Goal: Task Accomplishment & Management: Use online tool/utility

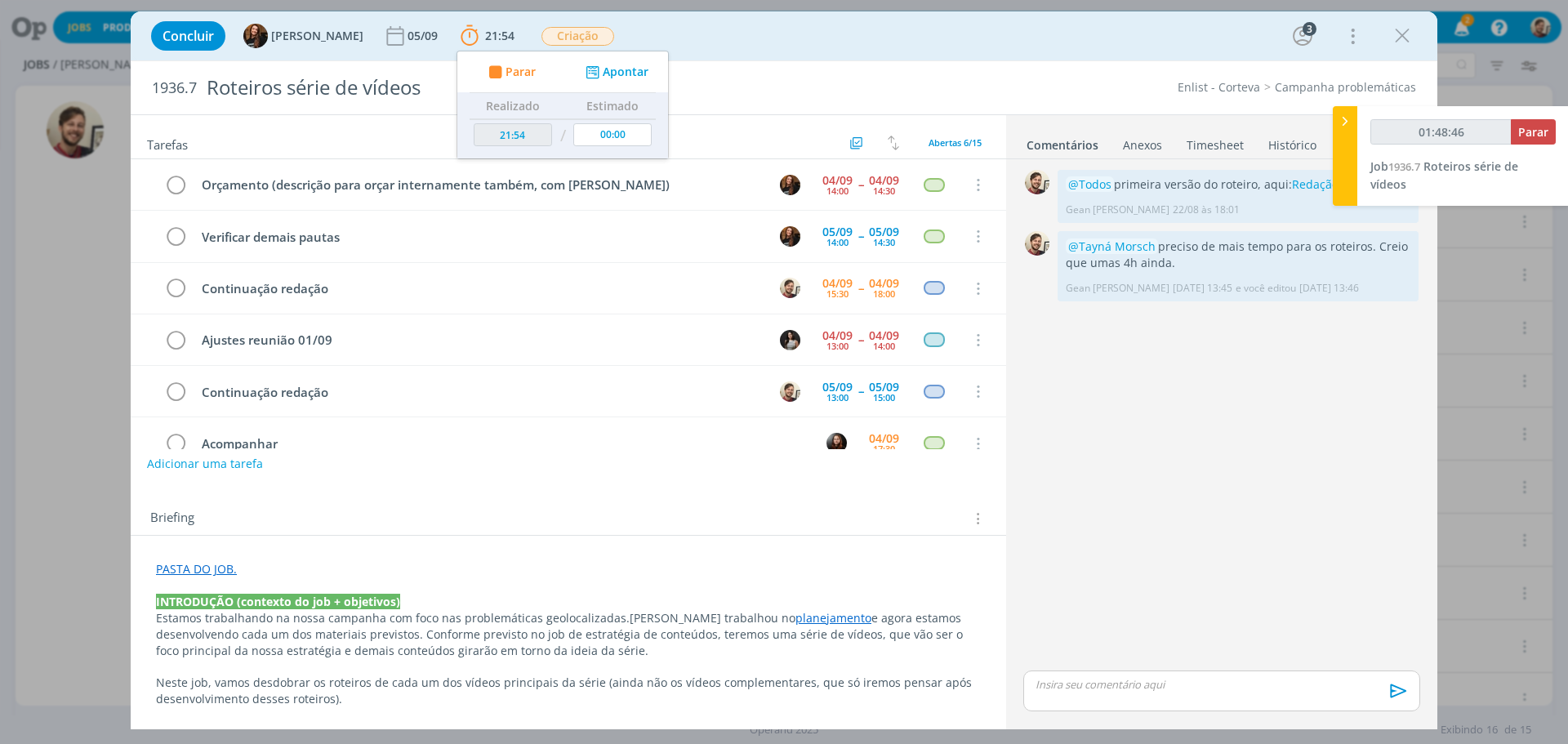
scroll to position [33, 0]
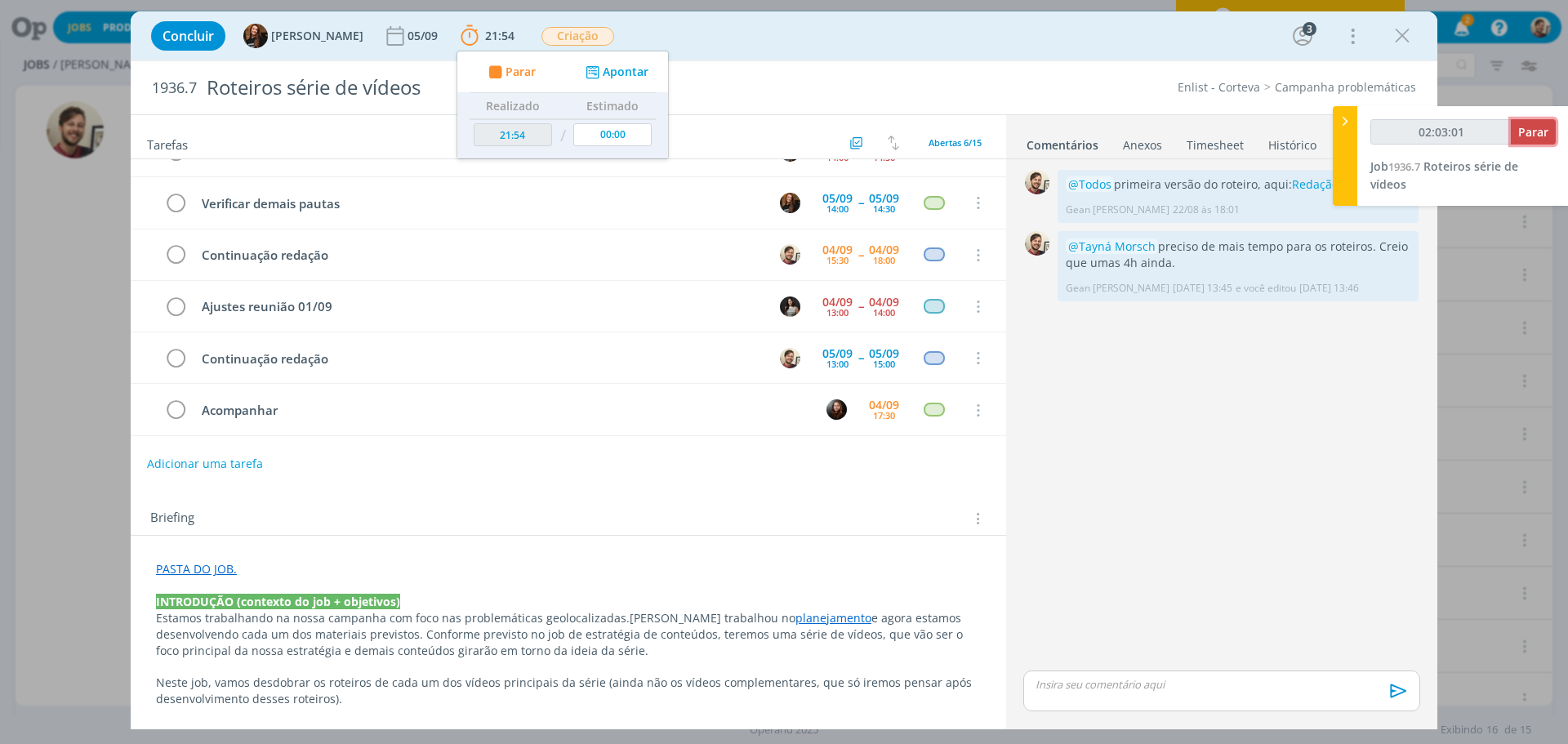
click at [1553, 126] on button "Parar" at bounding box center [1532, 132] width 45 height 26
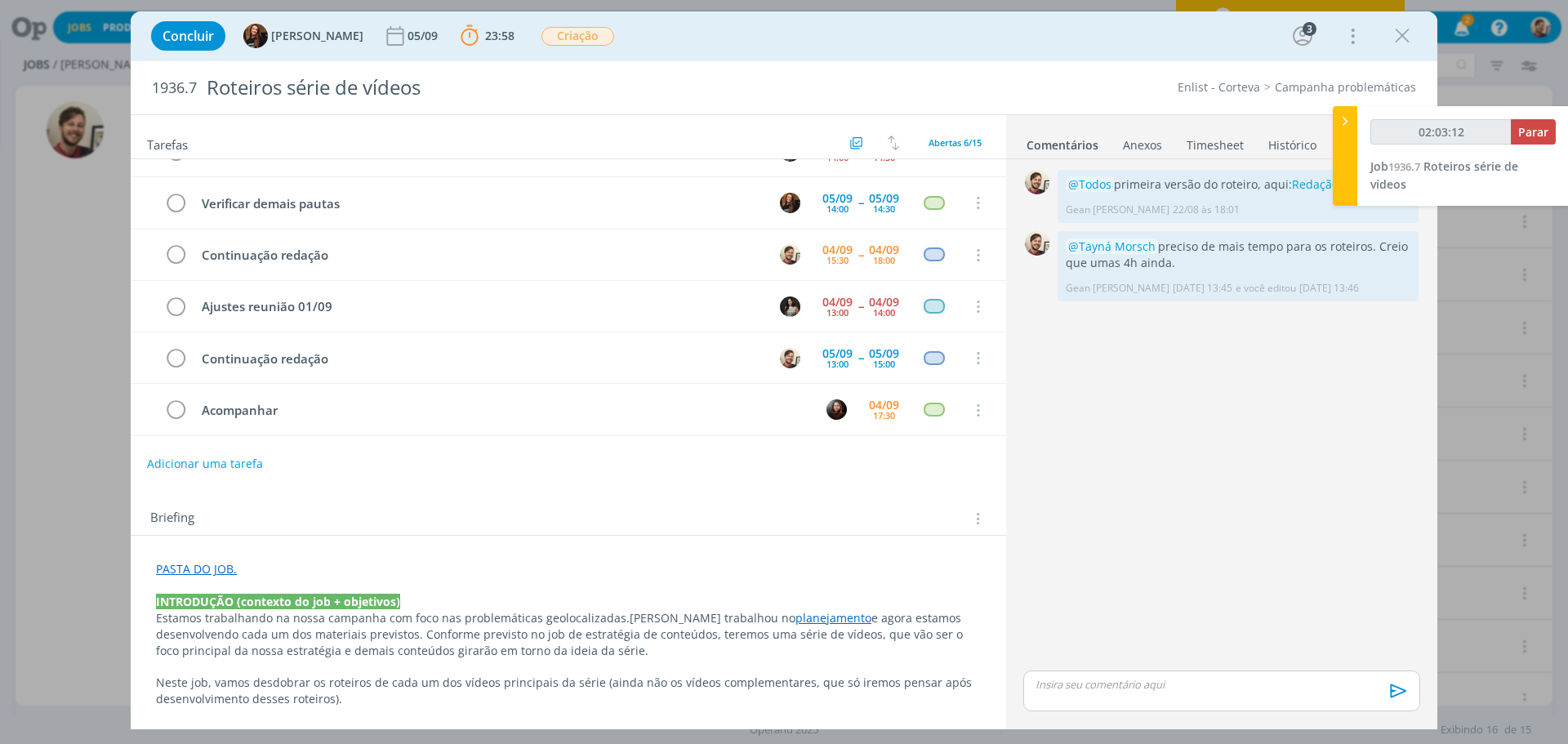
type input "02:04:00"
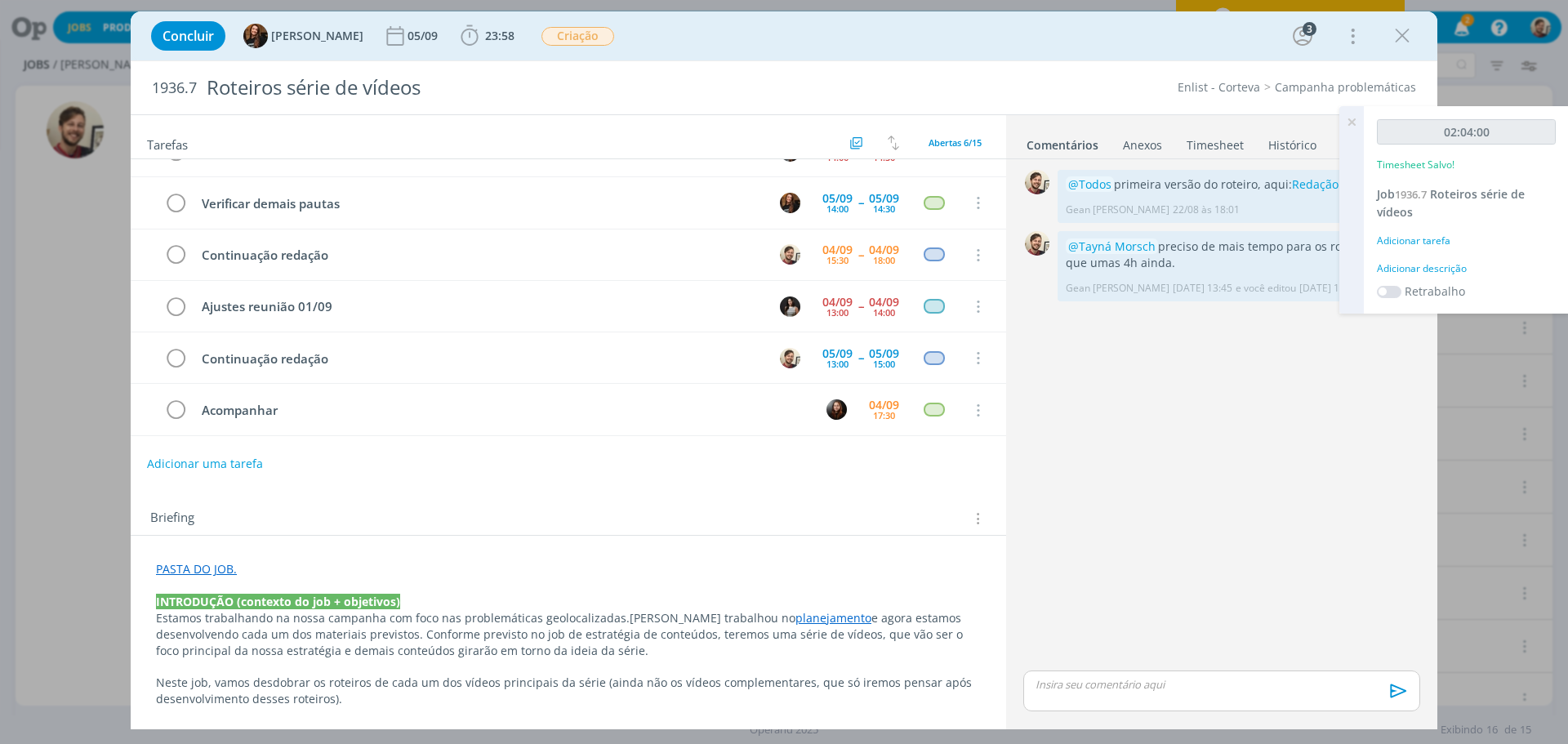
click at [1433, 269] on div "Adicionar descrição" at bounding box center [1465, 268] width 179 height 14
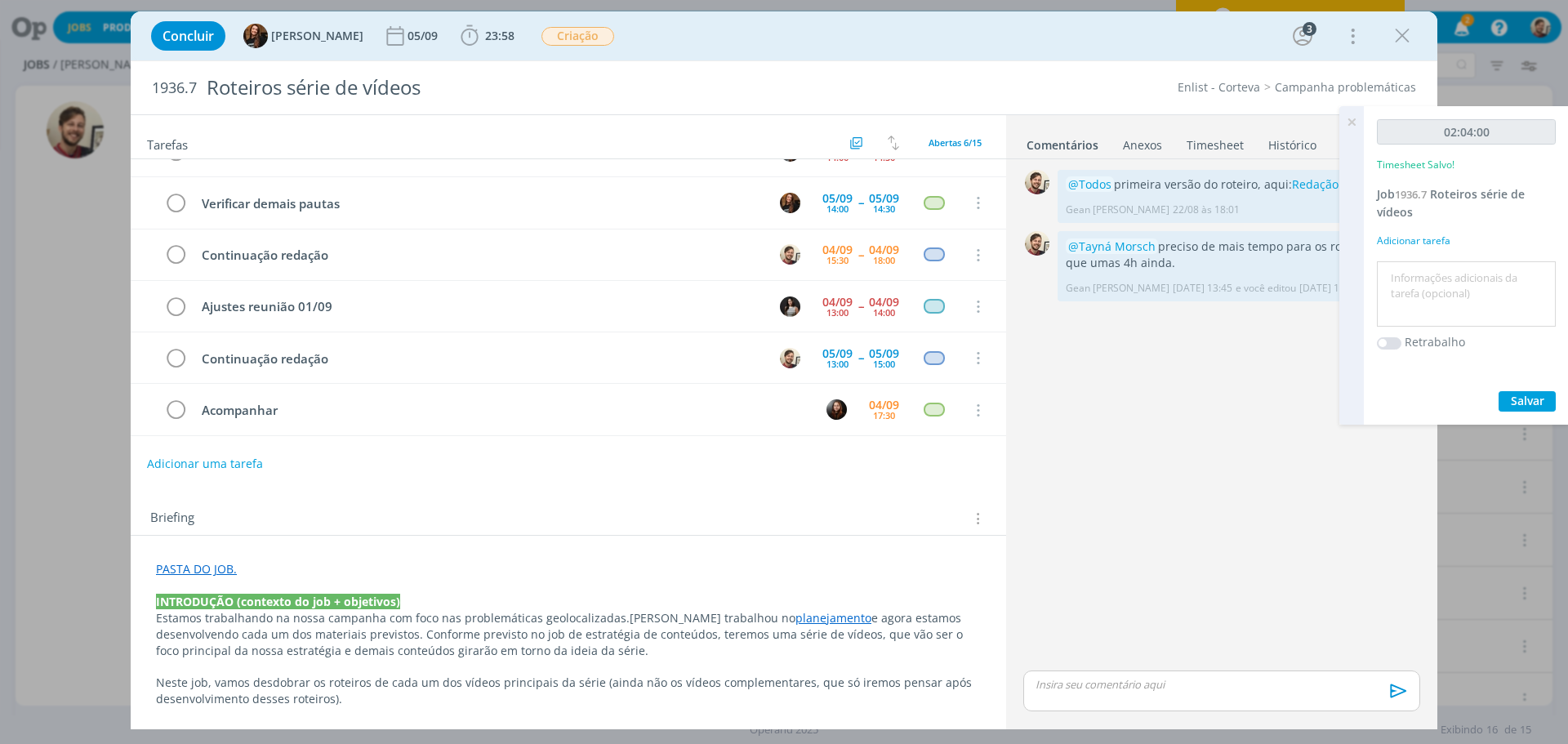
click at [1443, 283] on textarea at bounding box center [1466, 294] width 171 height 58
type textarea "redação"
click at [1528, 404] on span "Salvar" at bounding box center [1526, 400] width 33 height 15
click at [1352, 122] on icon at bounding box center [1351, 123] width 29 height 32
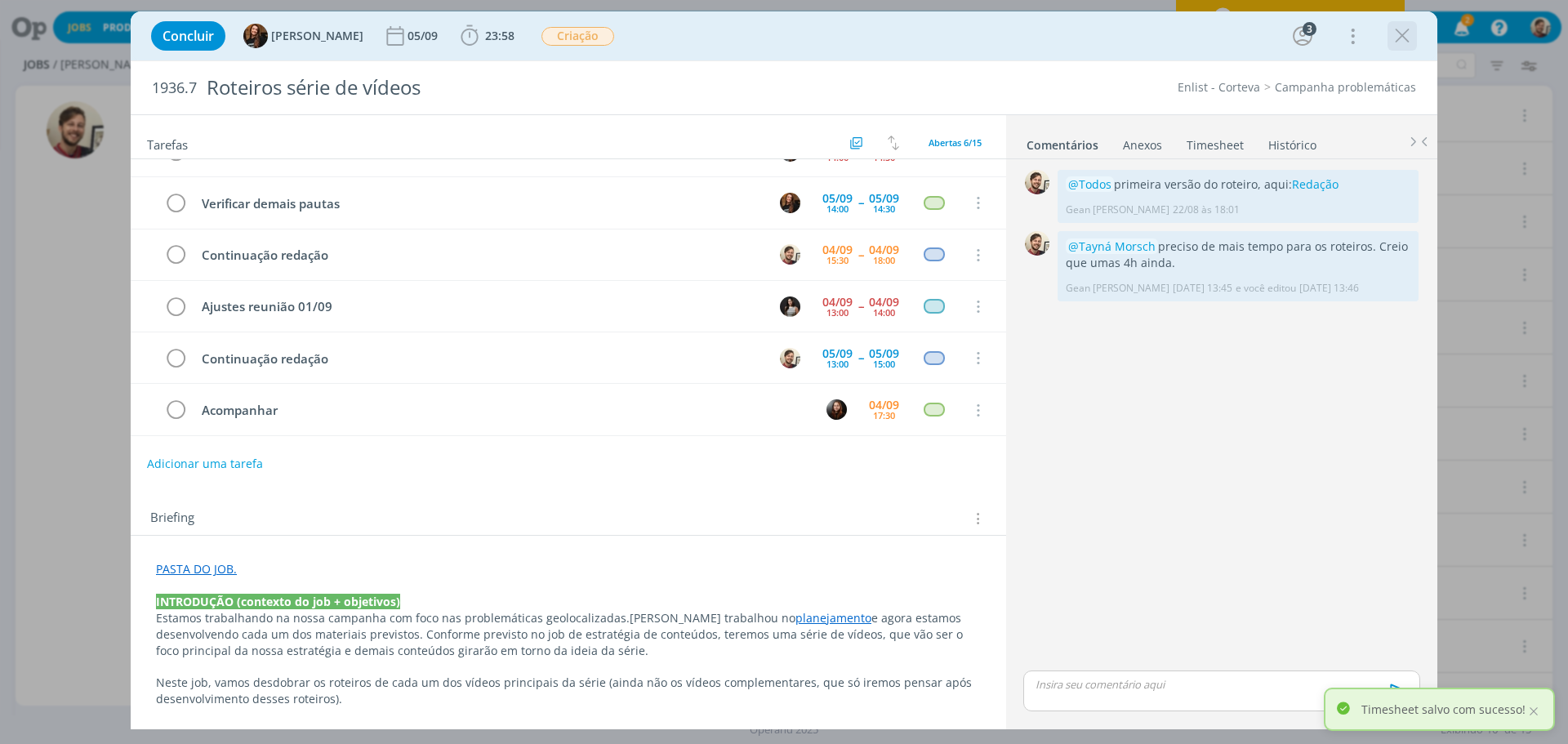
click at [1395, 41] on icon "dialog" at bounding box center [1402, 36] width 25 height 25
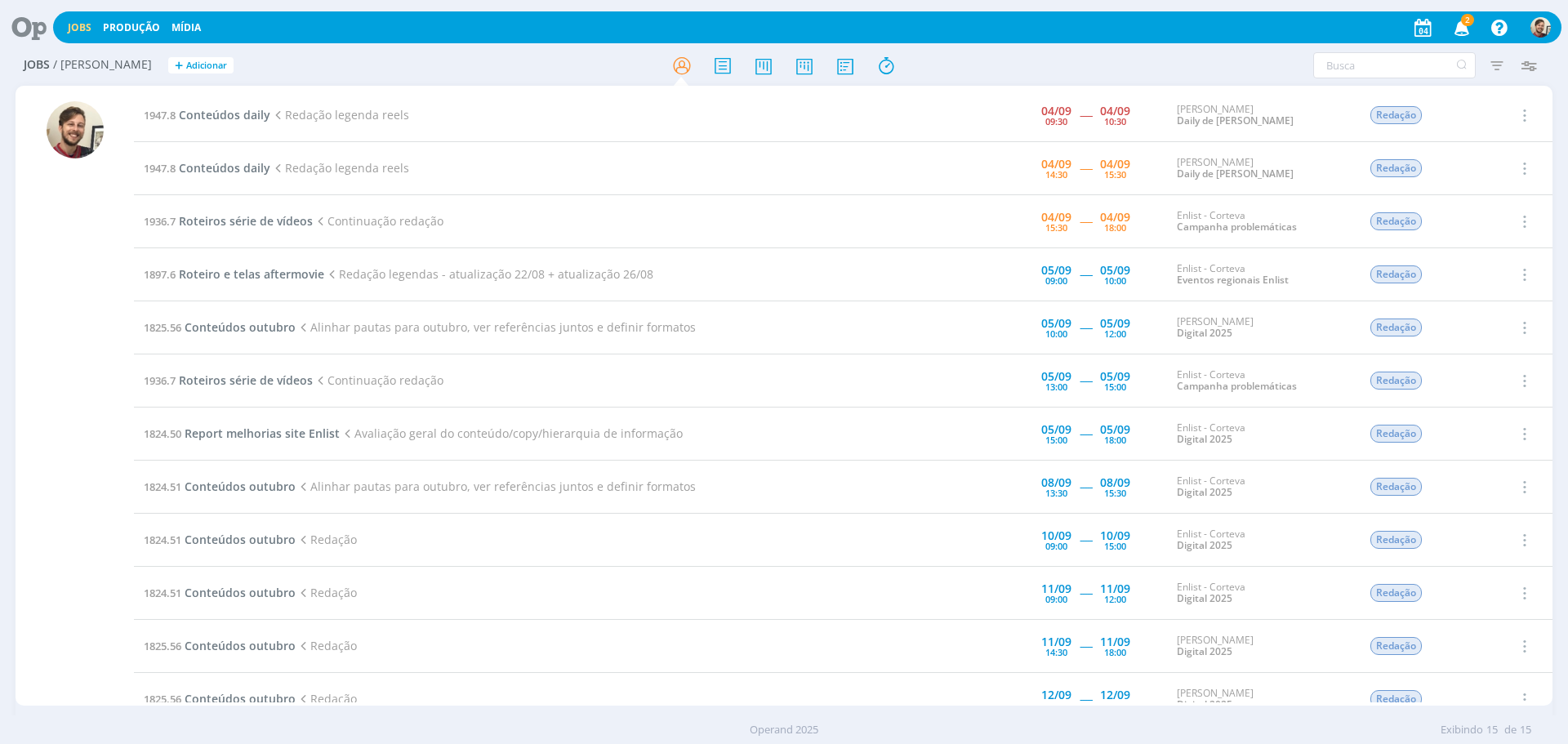
click at [1464, 31] on icon "button" at bounding box center [1462, 27] width 28 height 28
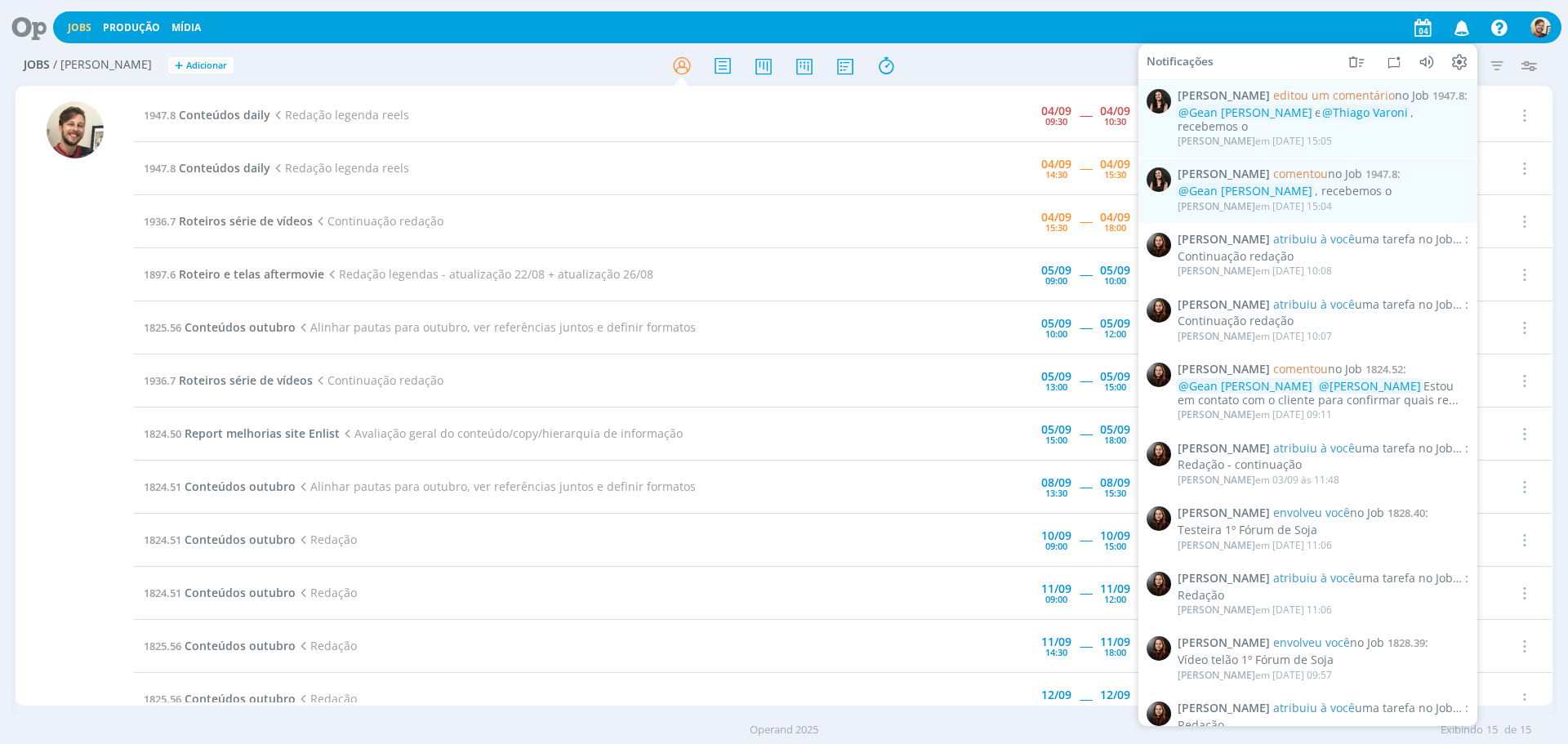
click at [1462, 31] on icon "button" at bounding box center [1462, 27] width 28 height 28
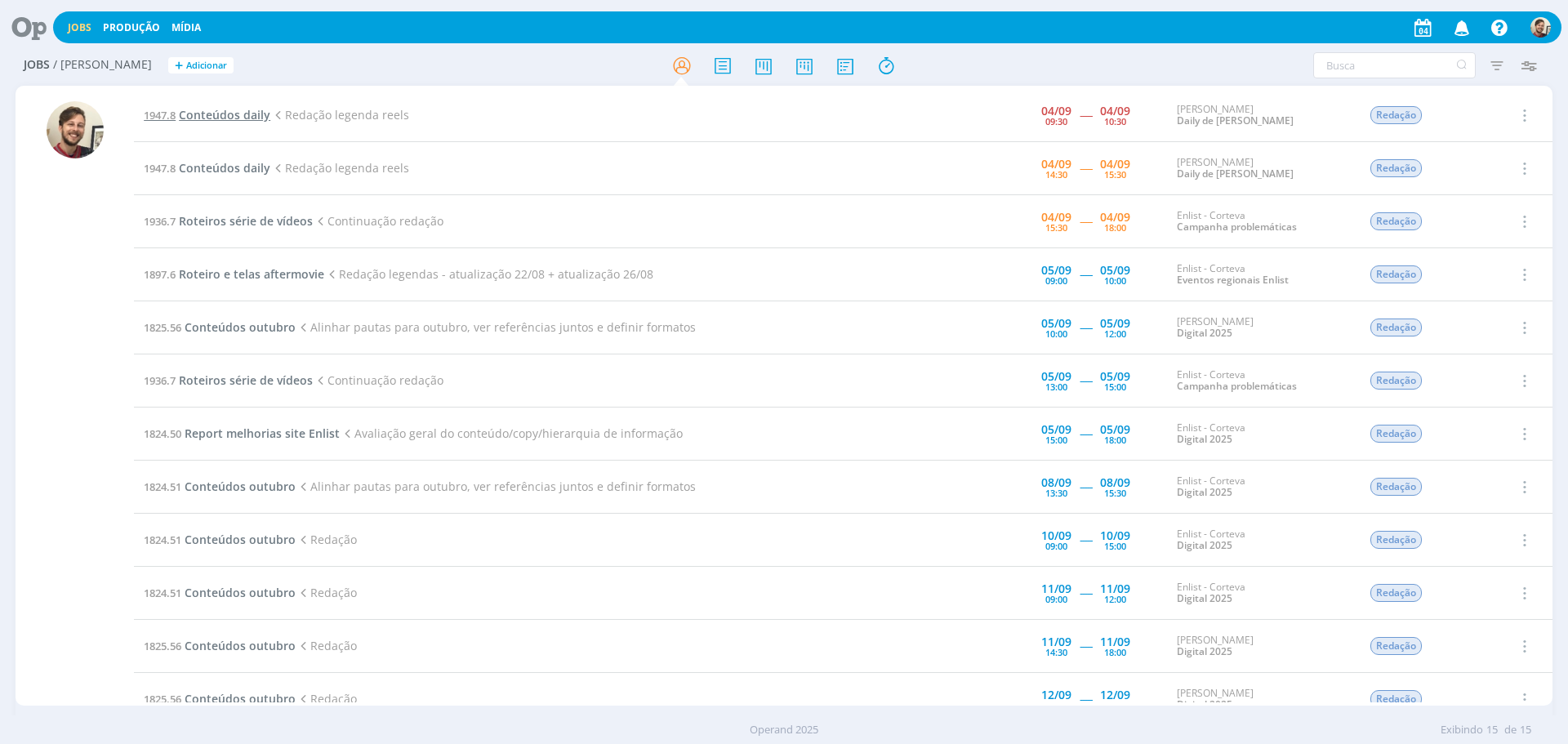
click at [239, 118] on span "Conteúdos daily" at bounding box center [224, 115] width 91 height 15
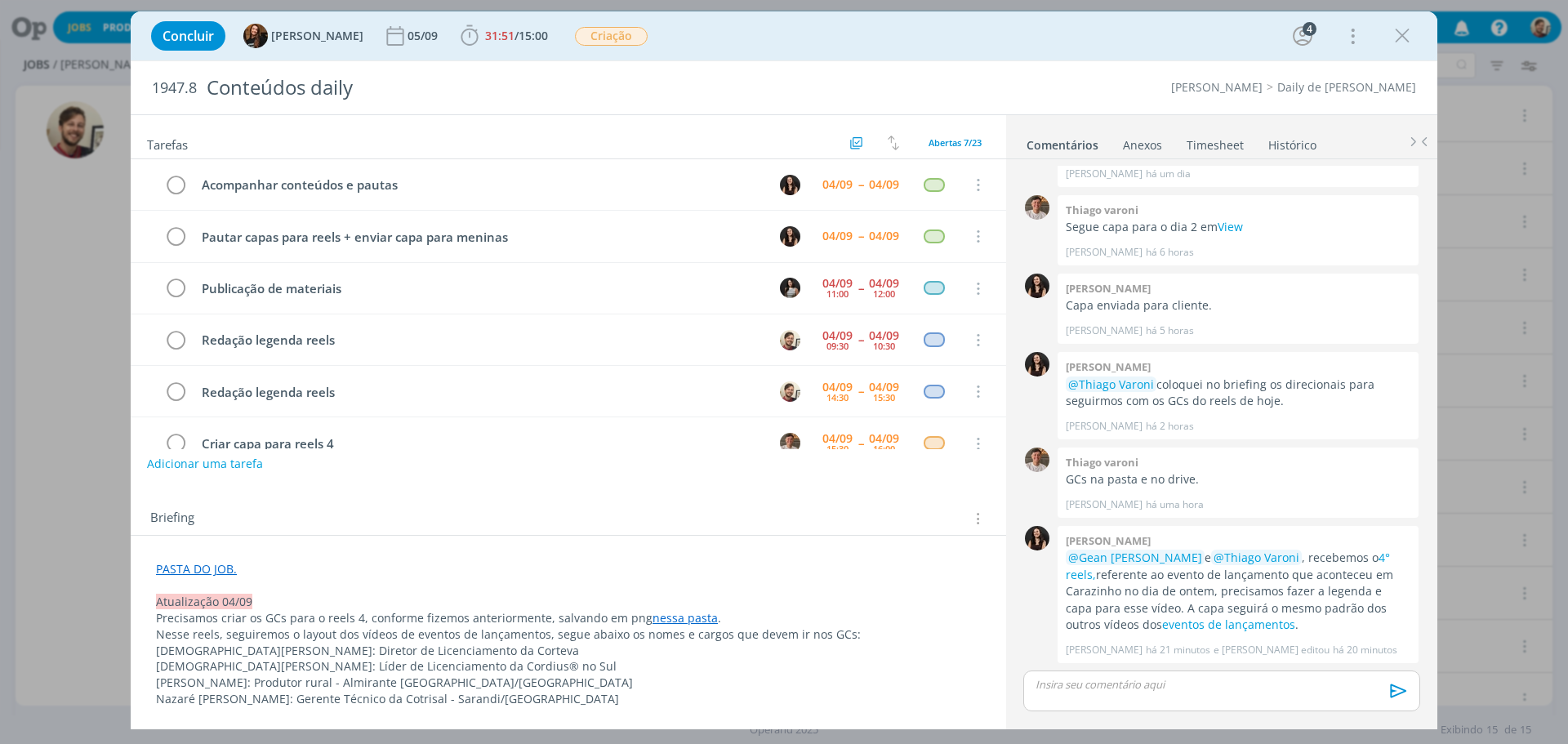
scroll to position [85, 0]
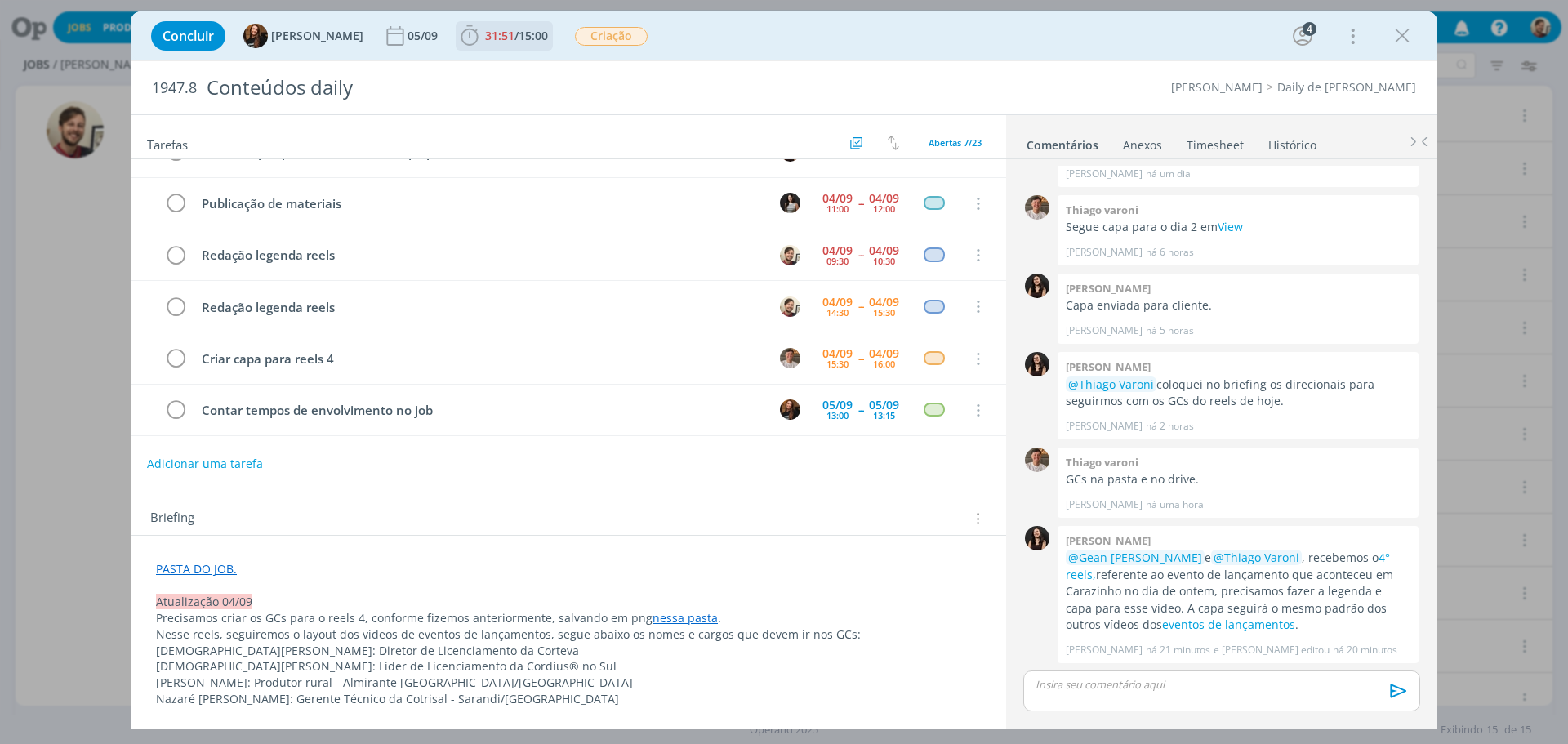
click at [485, 38] on span "31:51" at bounding box center [500, 35] width 29 height 15
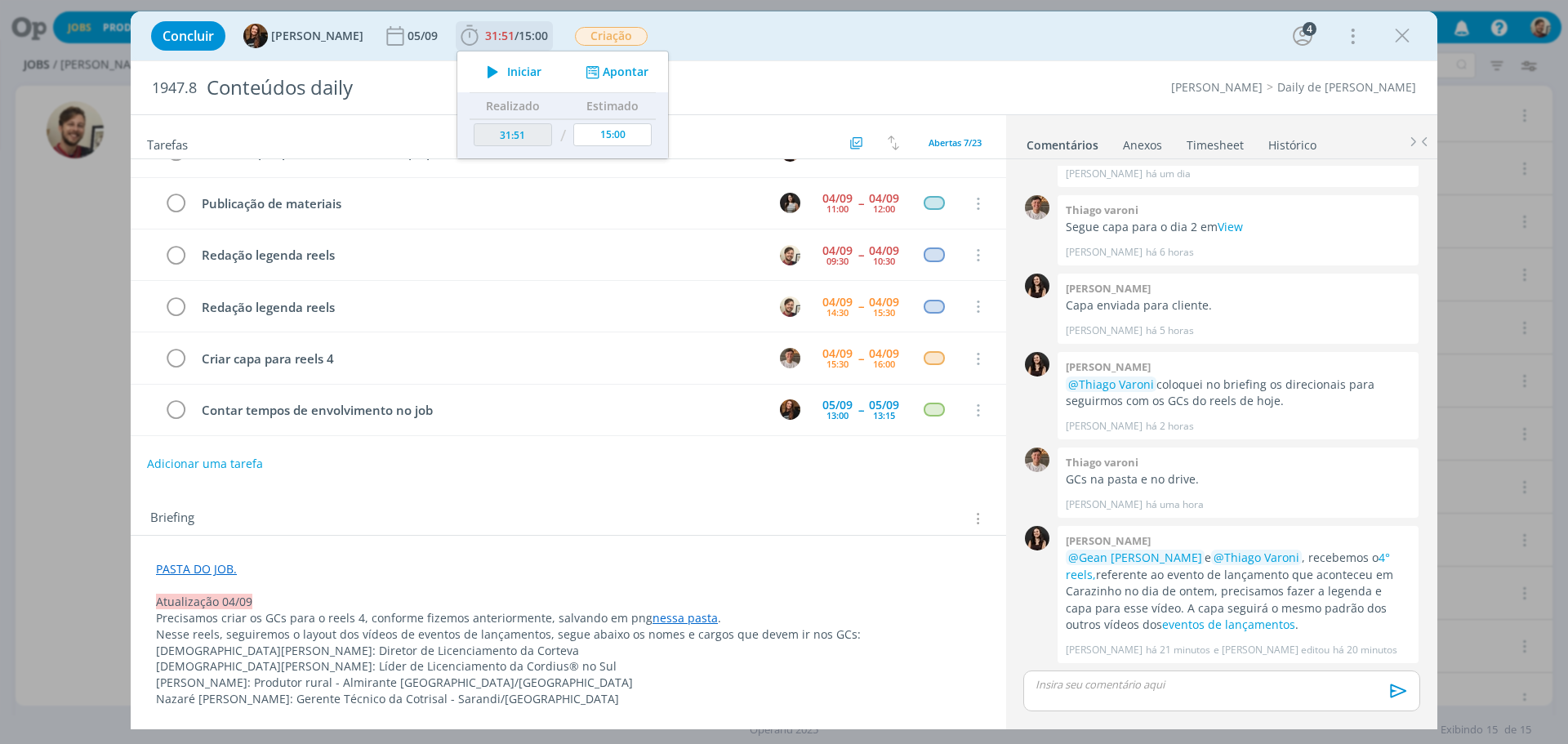
click at [507, 76] on span "Iniciar" at bounding box center [524, 72] width 34 height 11
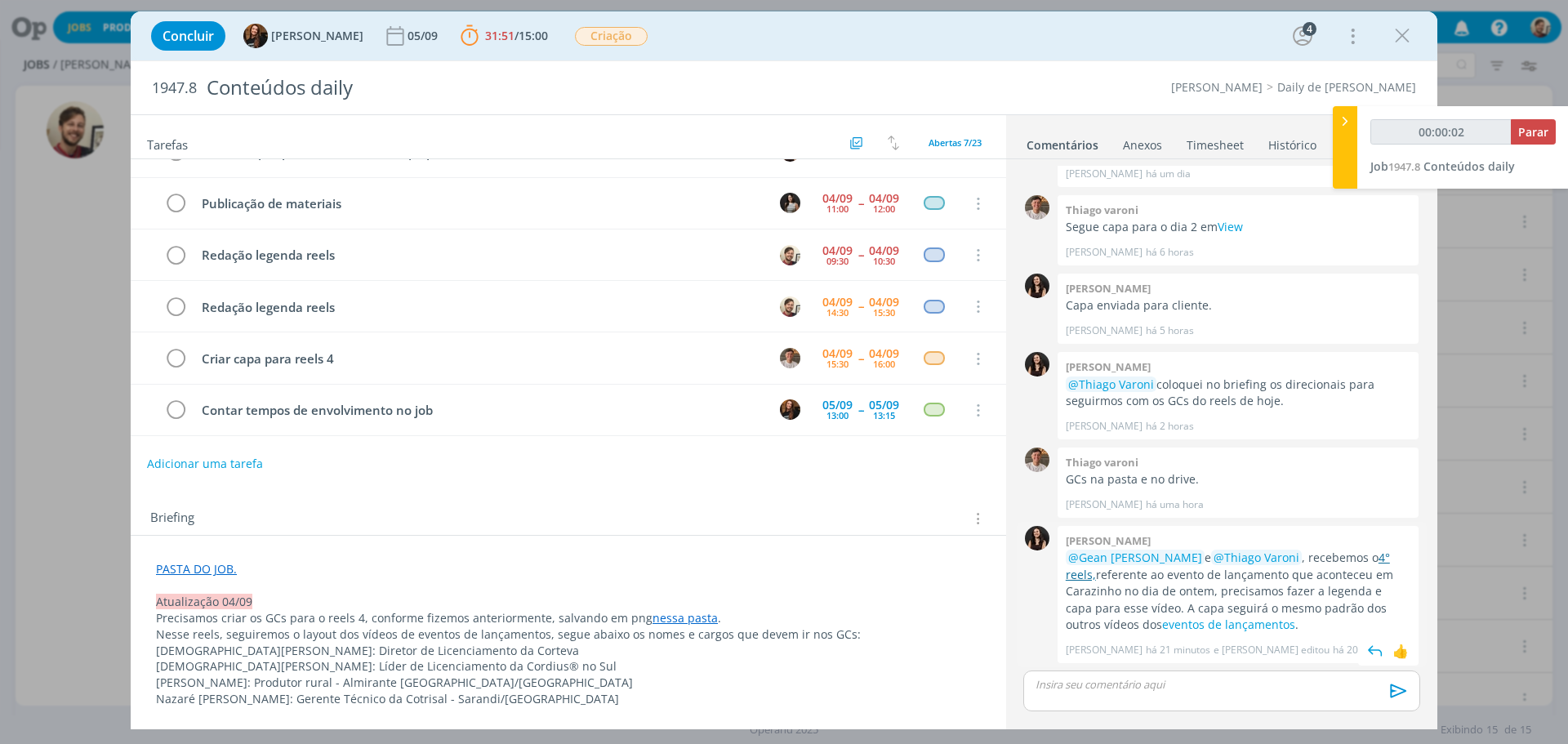
click at [1357, 556] on link "4° reels," at bounding box center [1227, 566] width 324 height 32
click at [1193, 625] on link "eventos de lançamentos" at bounding box center [1228, 624] width 133 height 15
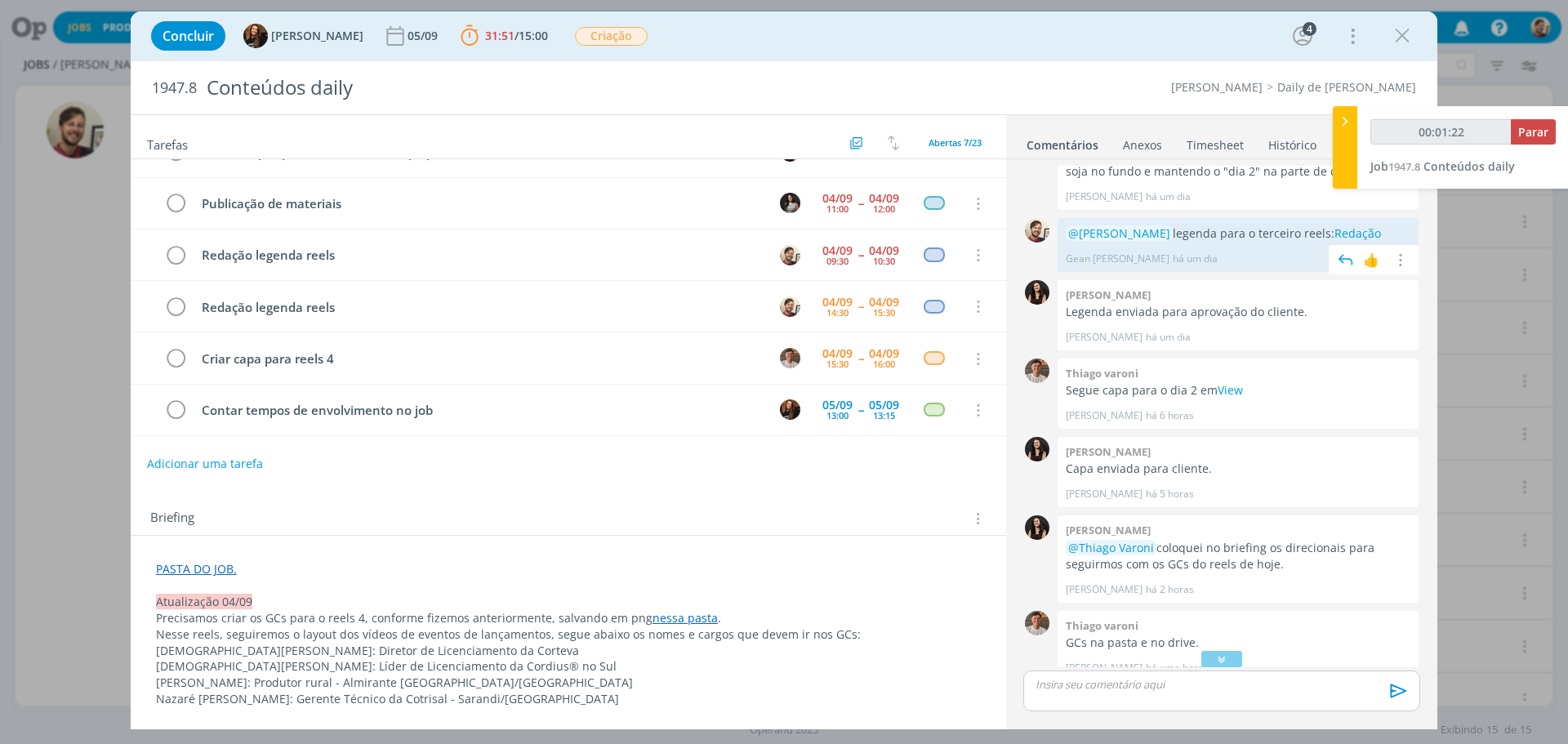
scroll to position [884, 0]
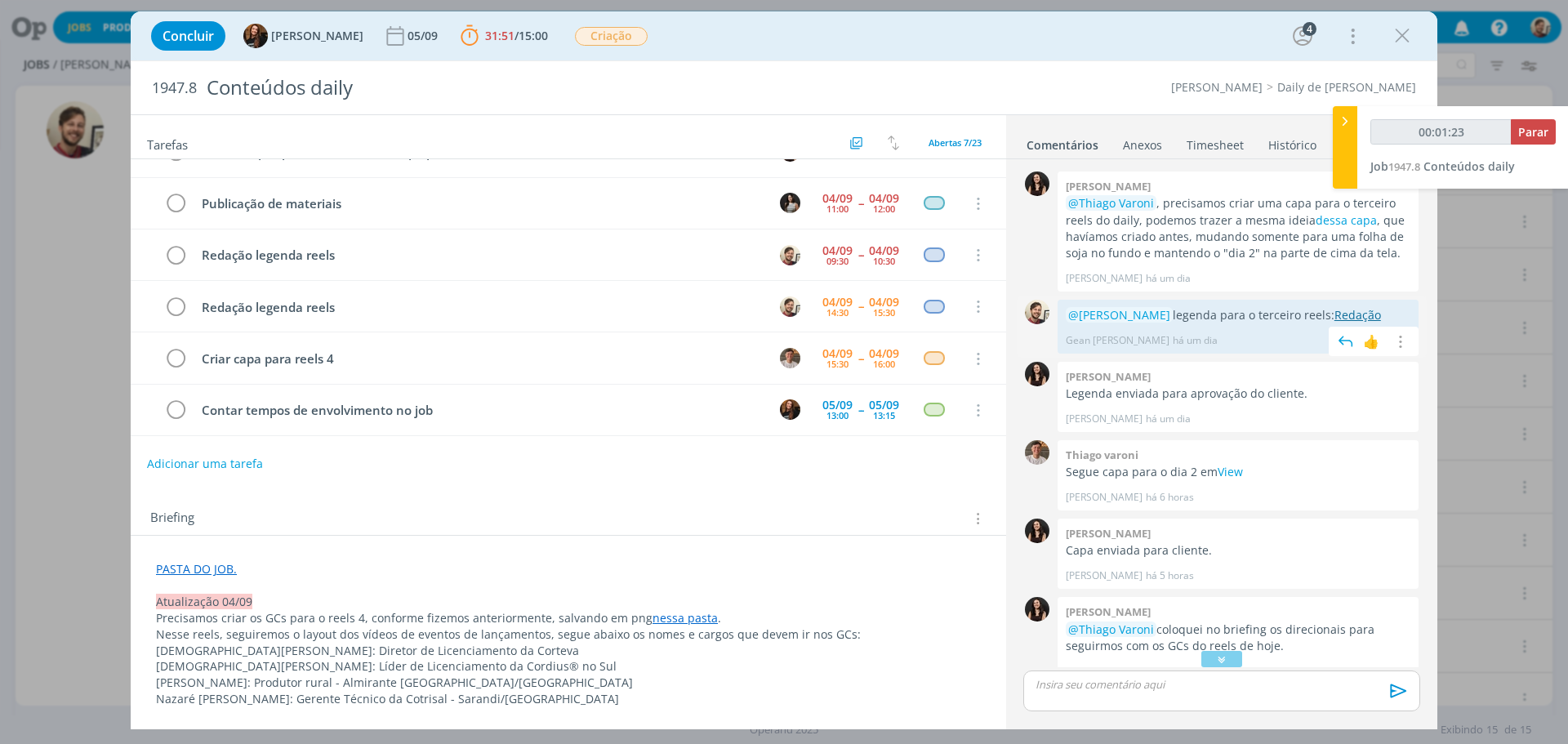
click at [1334, 314] on link "Redação" at bounding box center [1357, 315] width 47 height 15
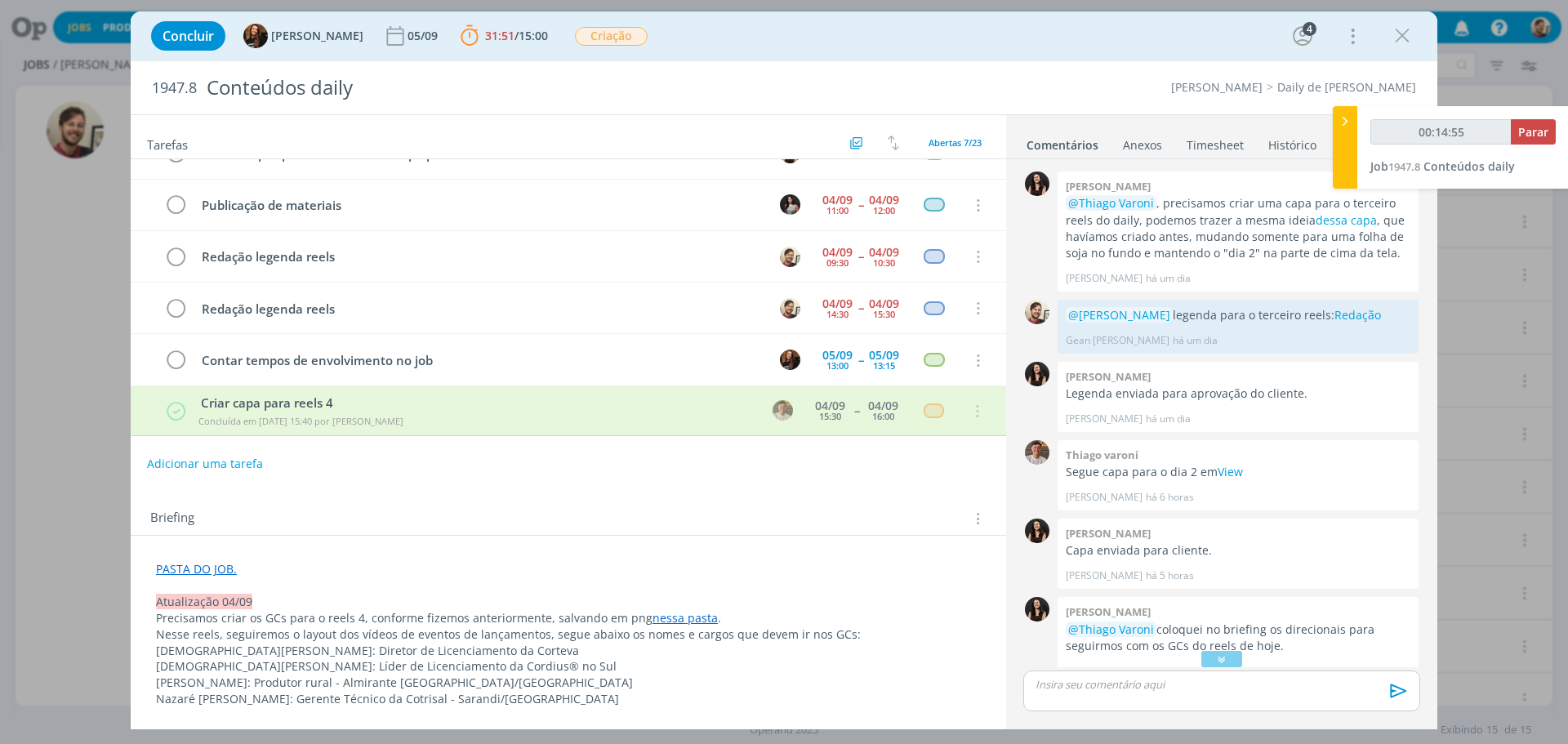
scroll to position [84, 0]
click at [1214, 666] on icon "dialog" at bounding box center [1221, 658] width 17 height 16
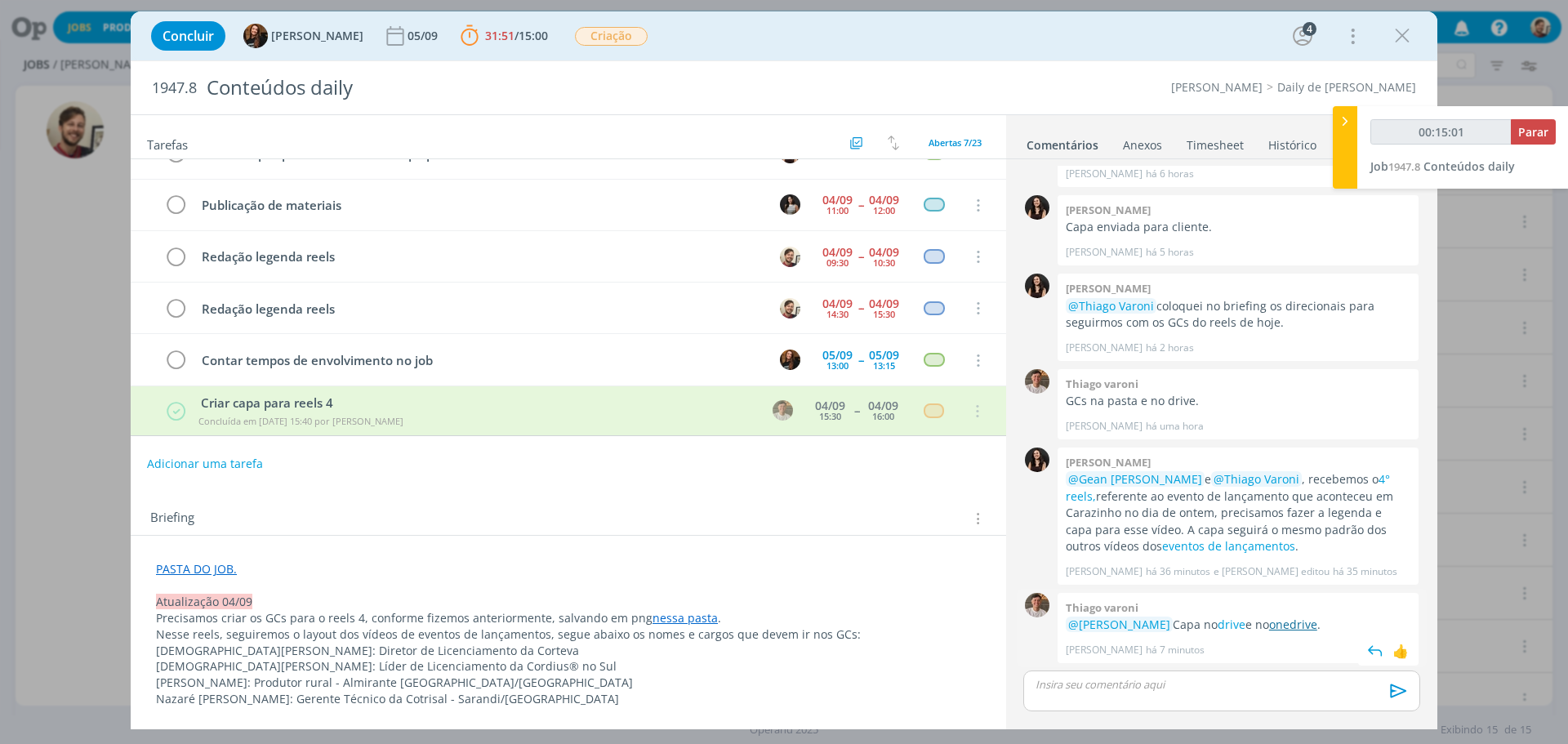
click at [1269, 625] on link "onedrive" at bounding box center [1293, 624] width 48 height 15
click at [1204, 679] on p "dialog" at bounding box center [1221, 684] width 370 height 14
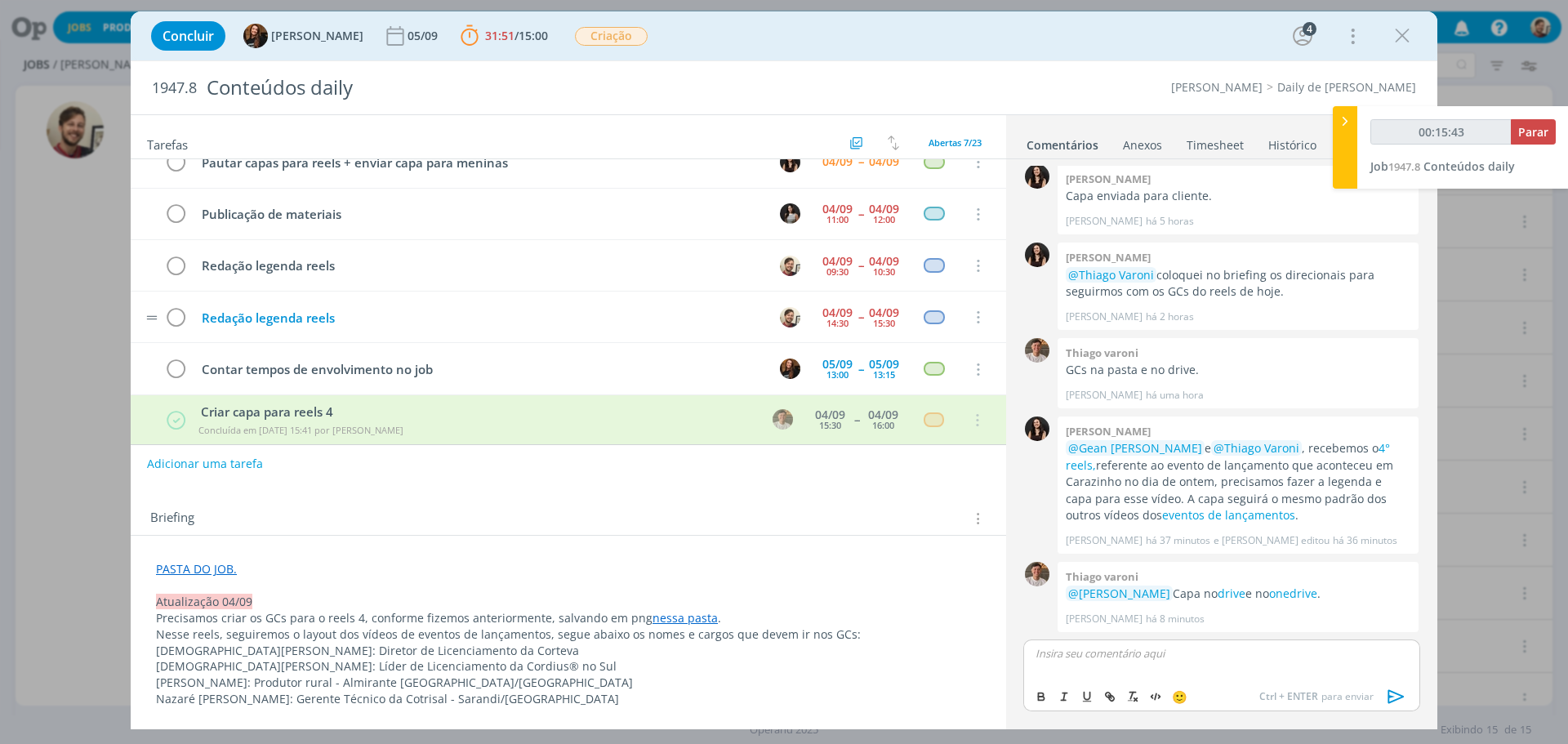
scroll to position [84, 0]
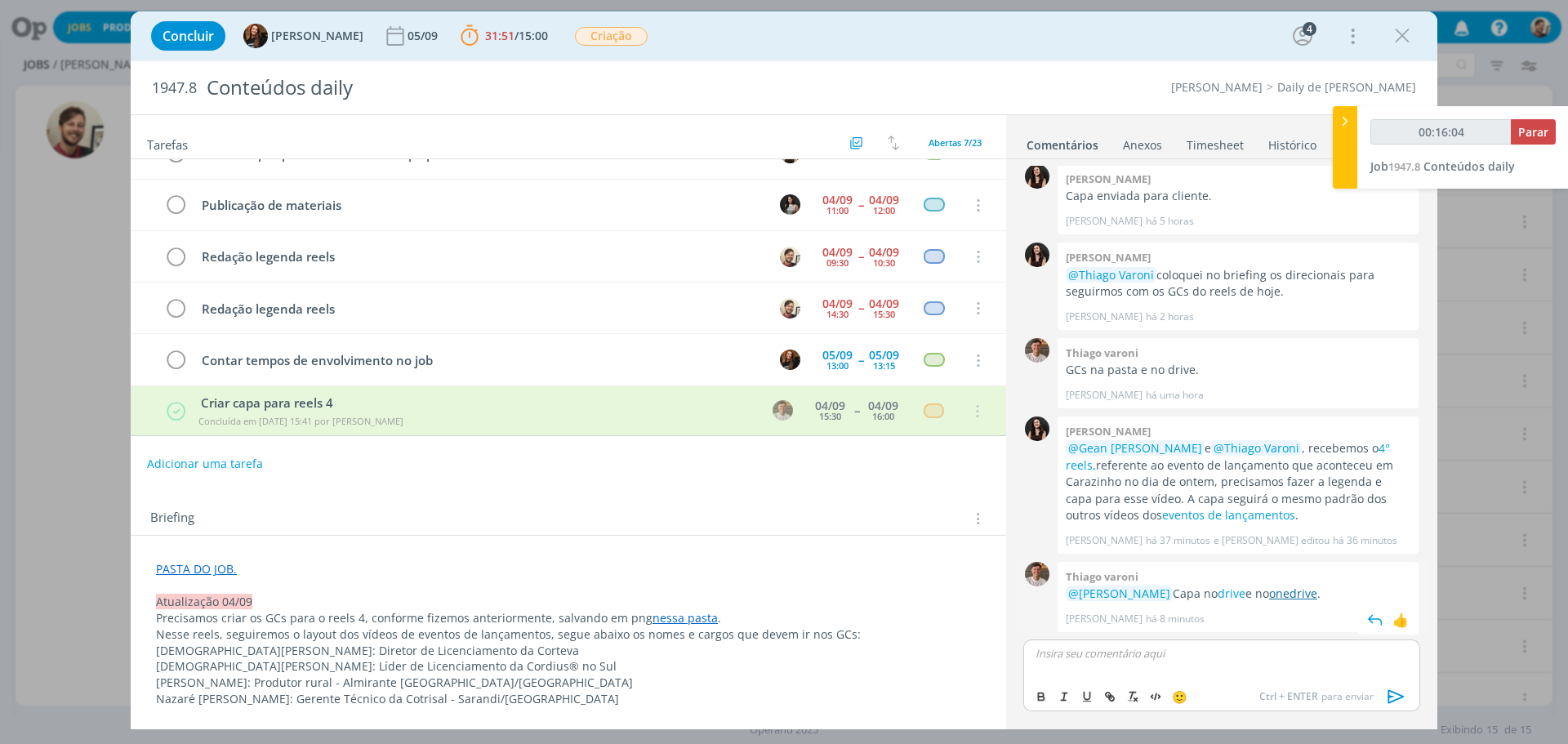
click at [1280, 597] on link "onedrive" at bounding box center [1293, 593] width 48 height 15
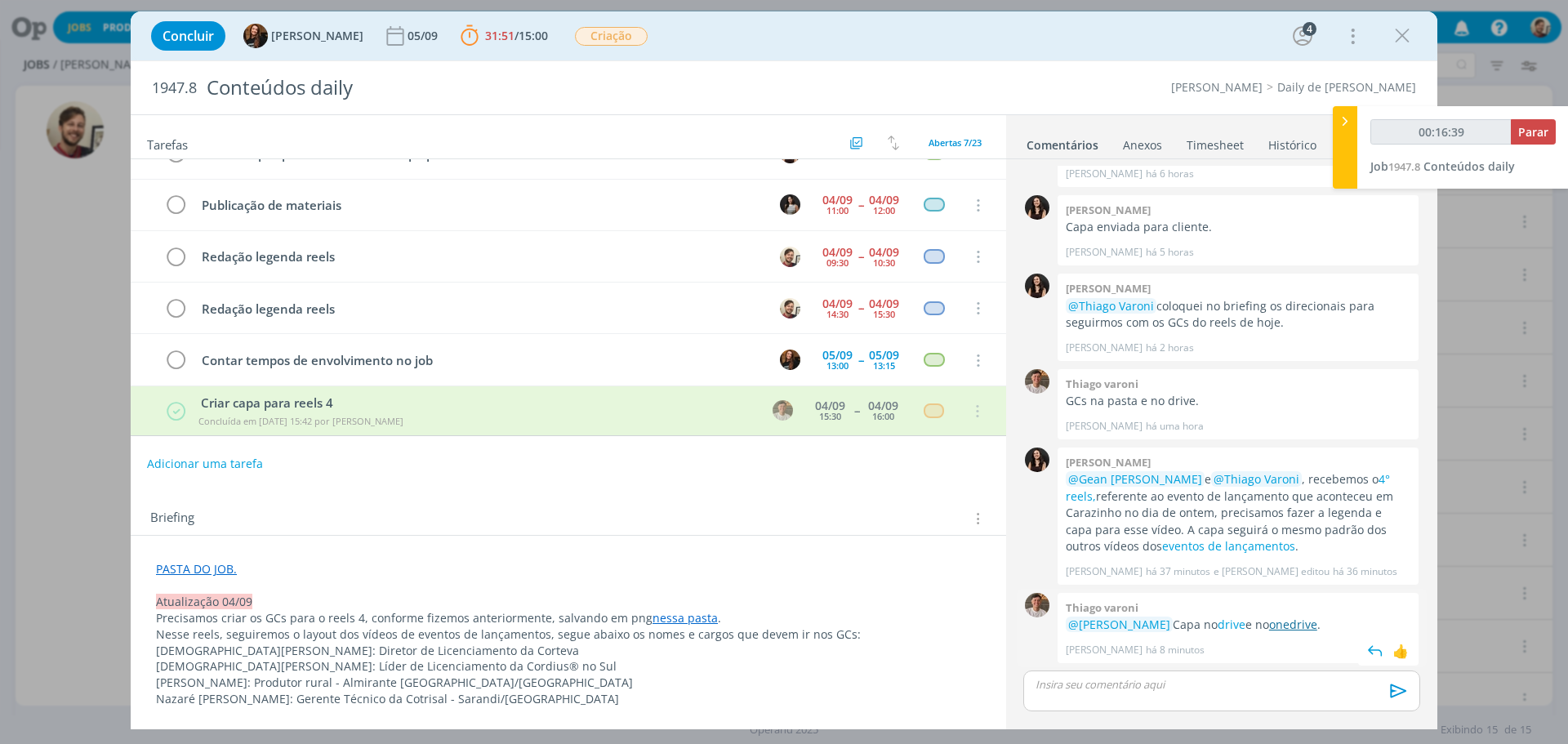
scroll to position [1208, 0]
click at [1238, 678] on p "dialog" at bounding box center [1221, 684] width 370 height 14
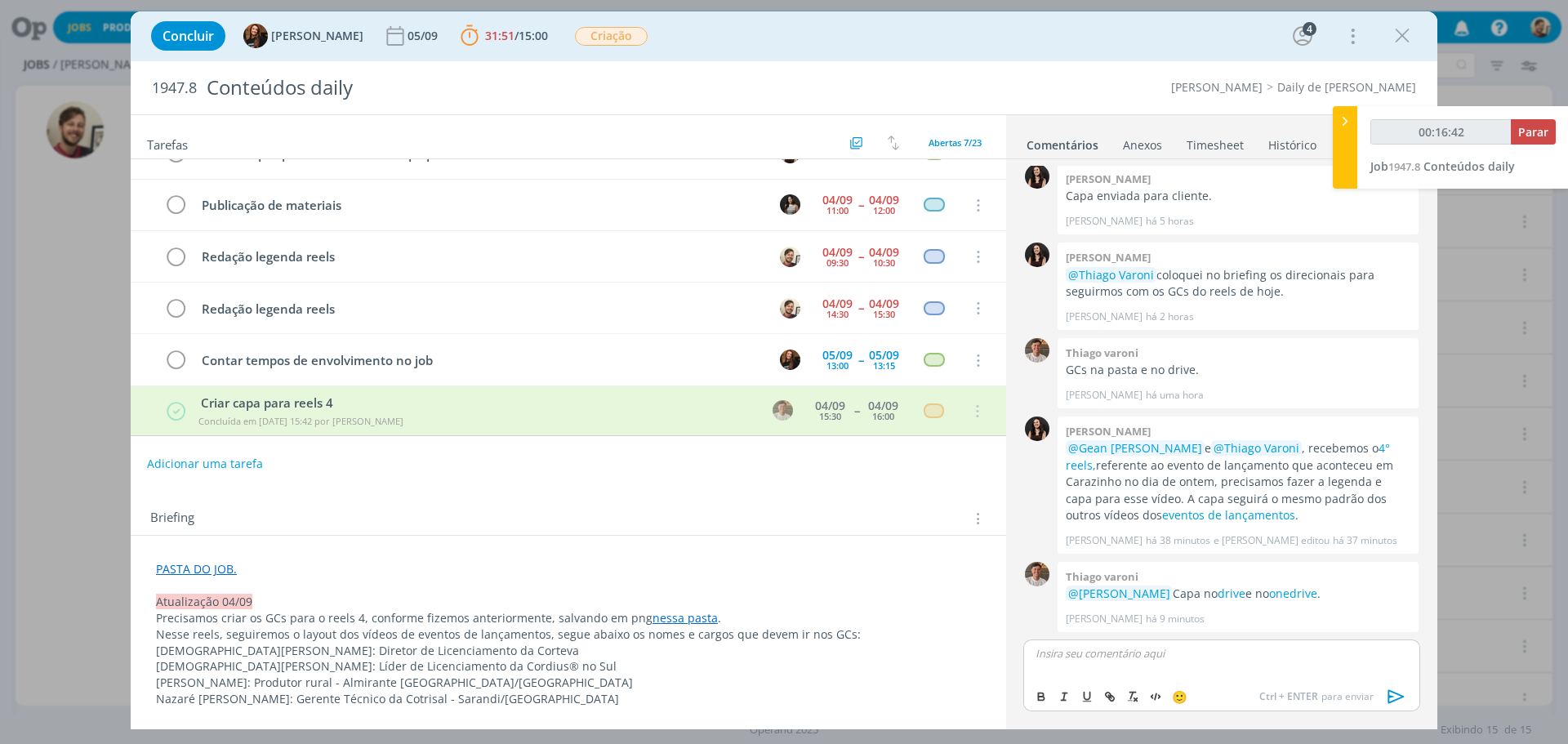
type input "00:16:43"
click at [1393, 699] on icon "dialog" at bounding box center [1396, 696] width 25 height 25
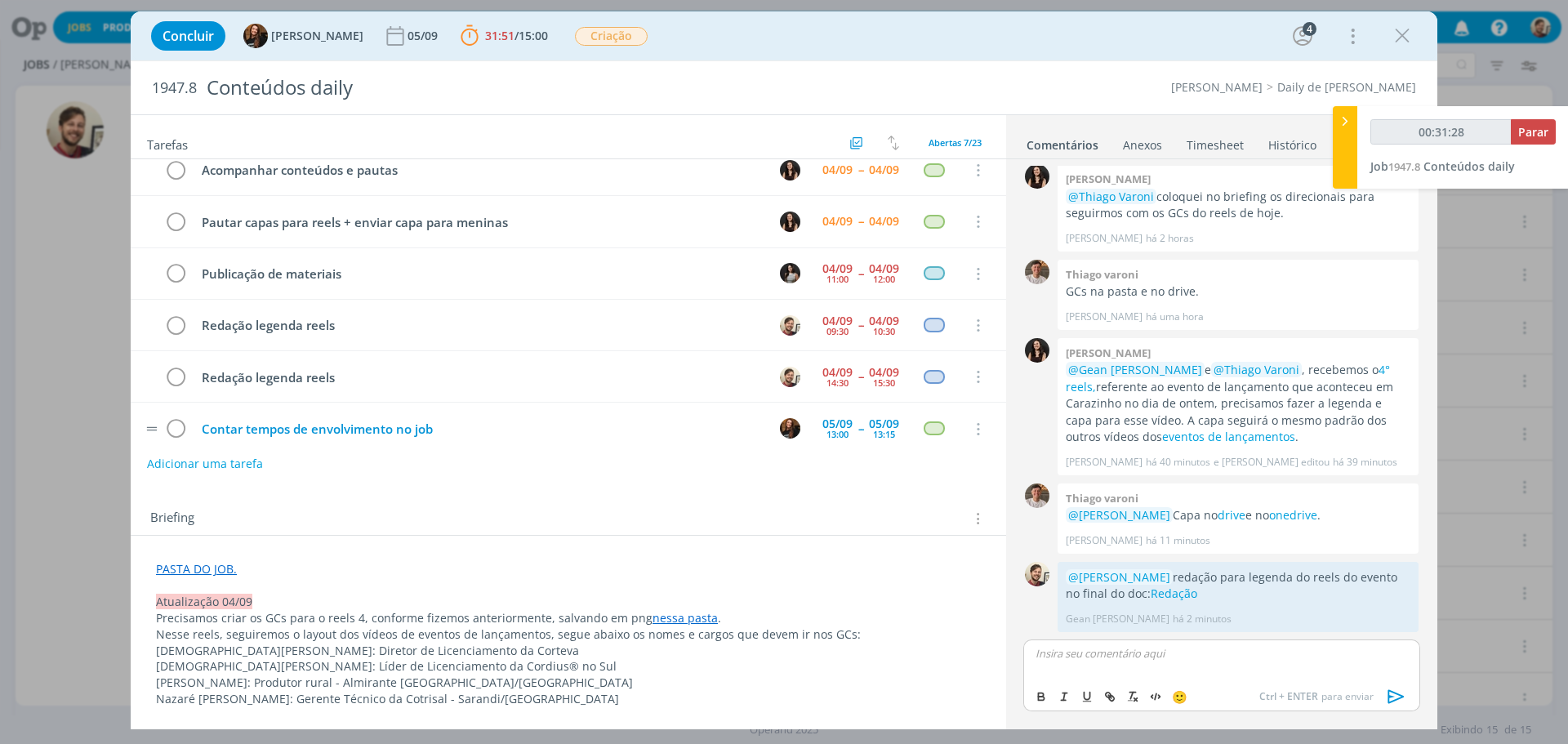
scroll to position [0, 0]
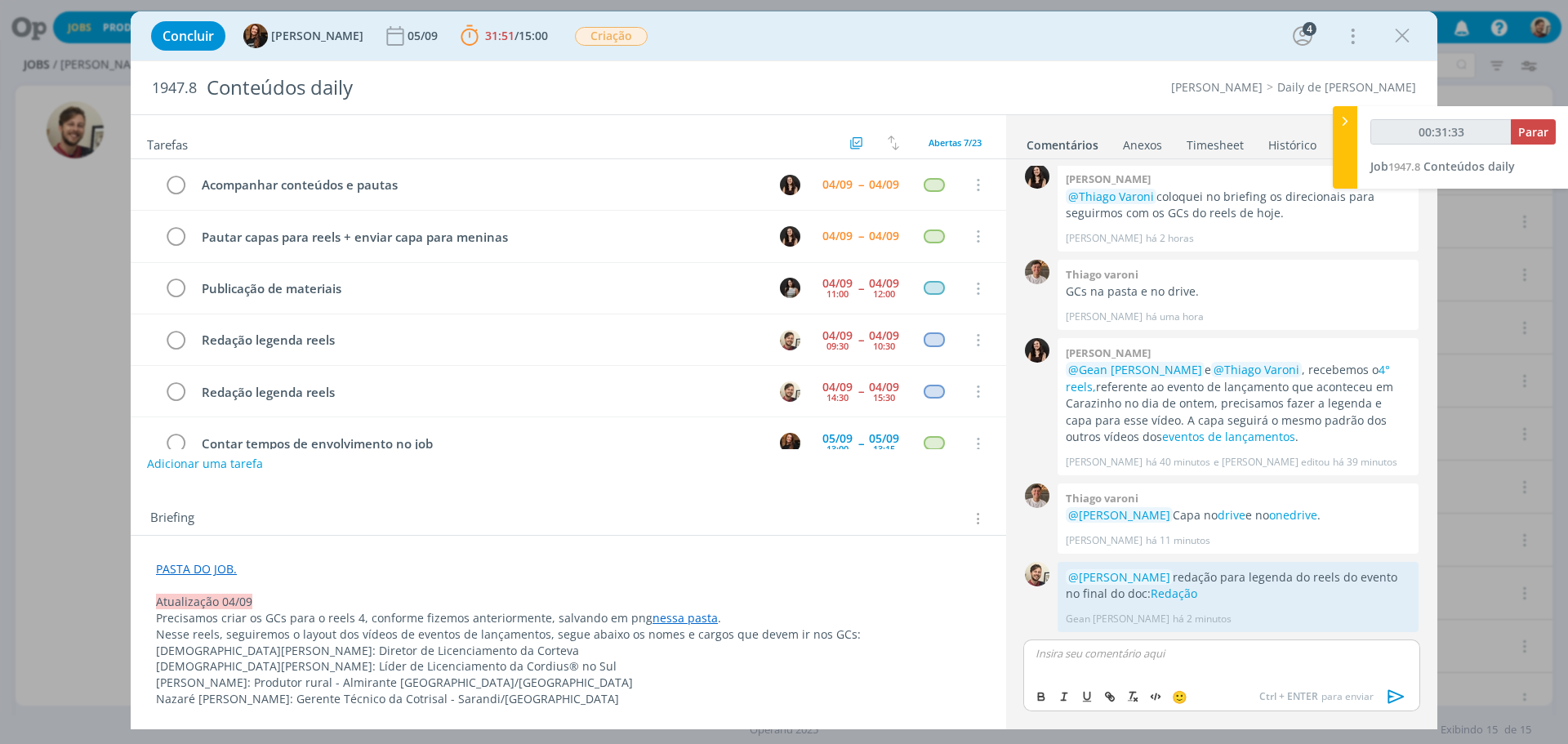
drag, startPoint x: 1408, startPoint y: 37, endPoint x: 585, endPoint y: 115, distance: 826.7
click at [1408, 37] on icon "dialog" at bounding box center [1402, 36] width 25 height 25
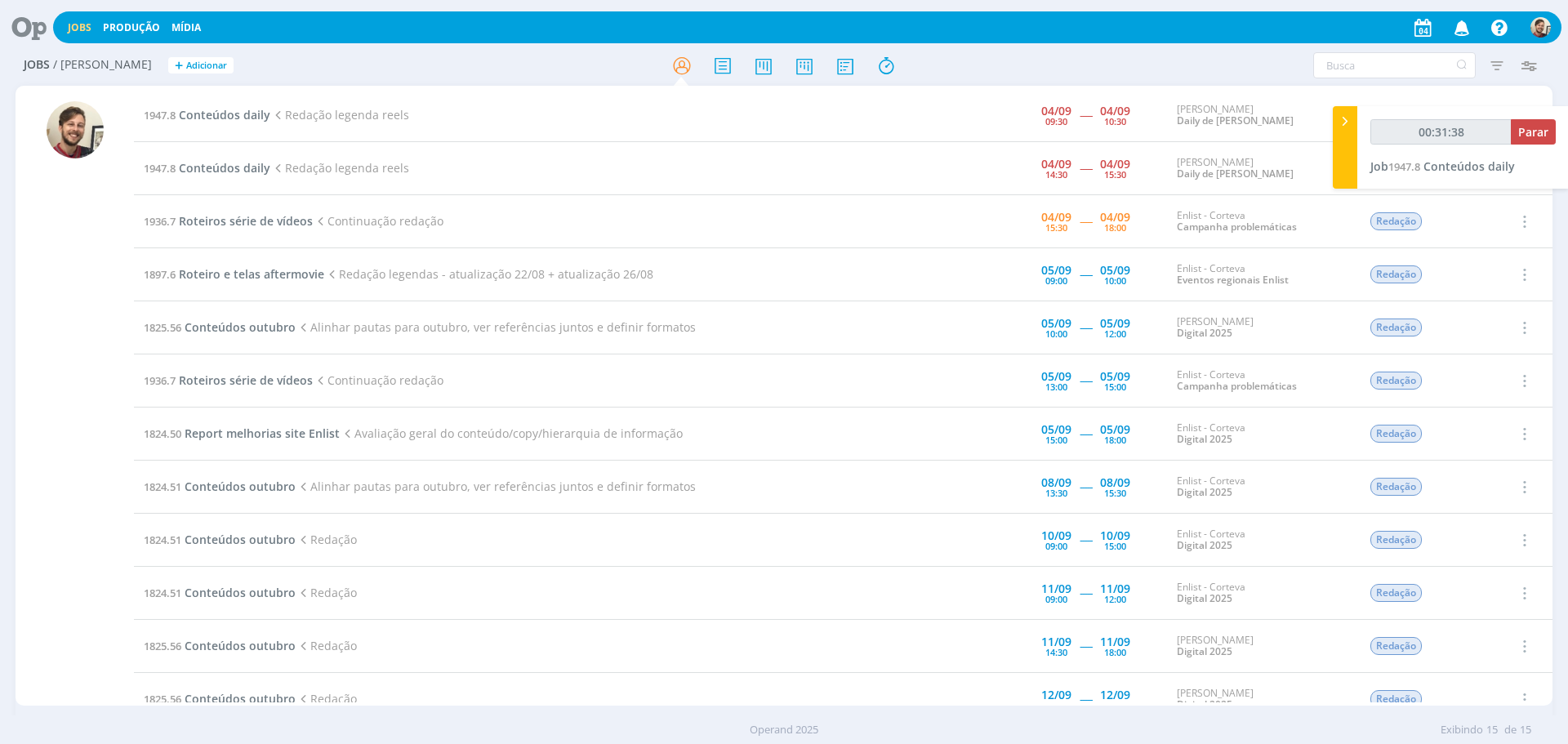
click at [31, 32] on icon at bounding box center [23, 28] width 33 height 32
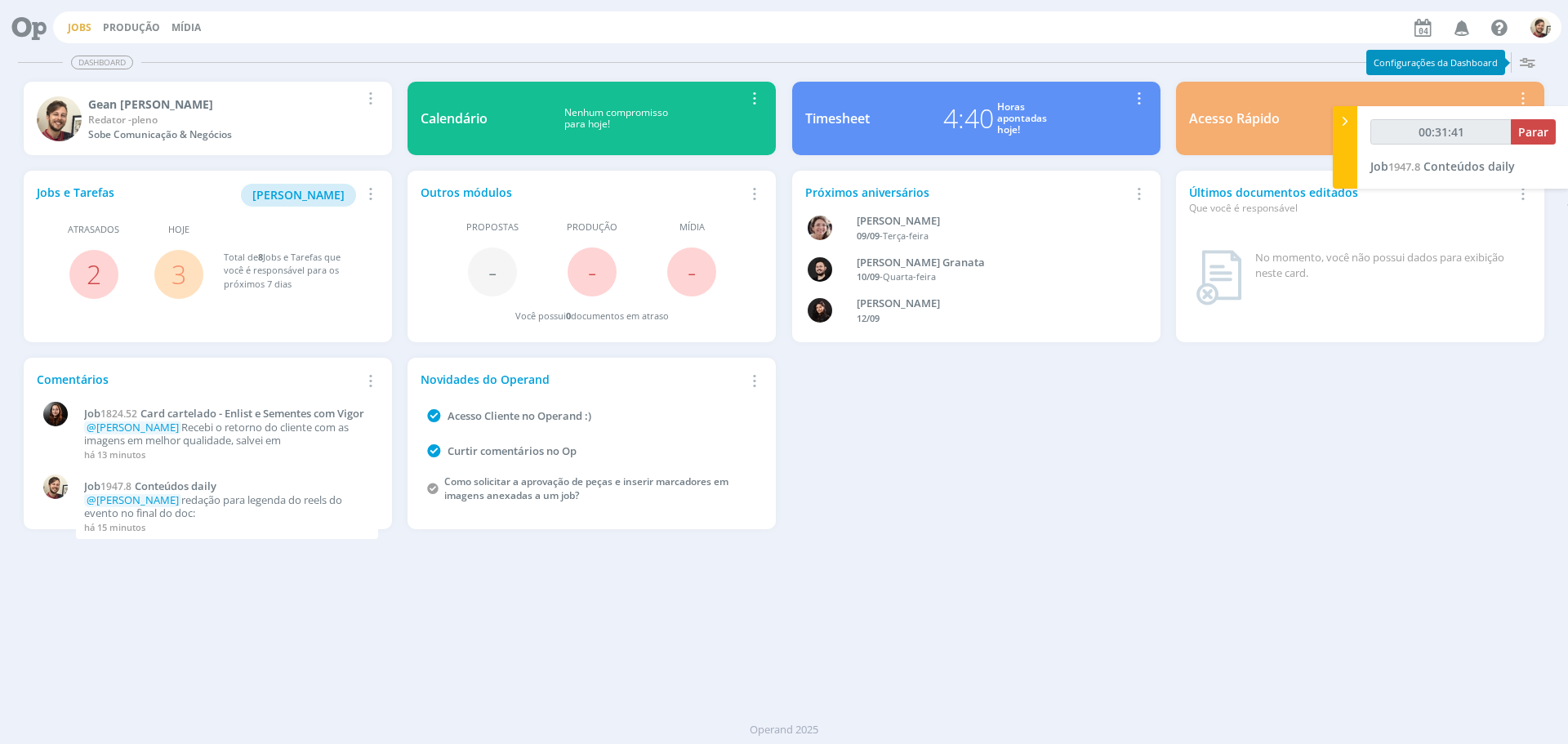
click at [70, 31] on link "Jobs" at bounding box center [79, 27] width 24 height 14
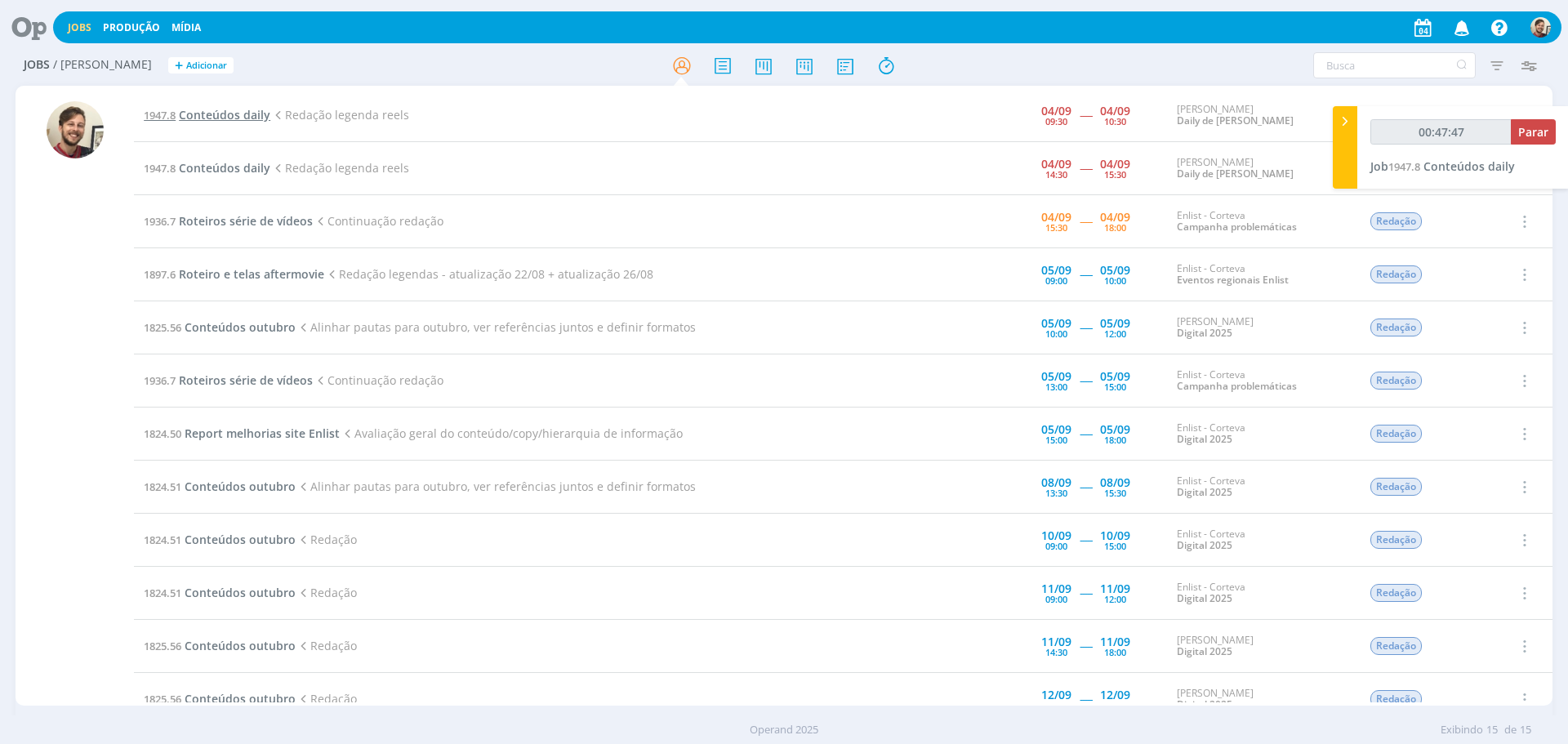
click at [232, 115] on span "Conteúdos daily" at bounding box center [224, 115] width 91 height 15
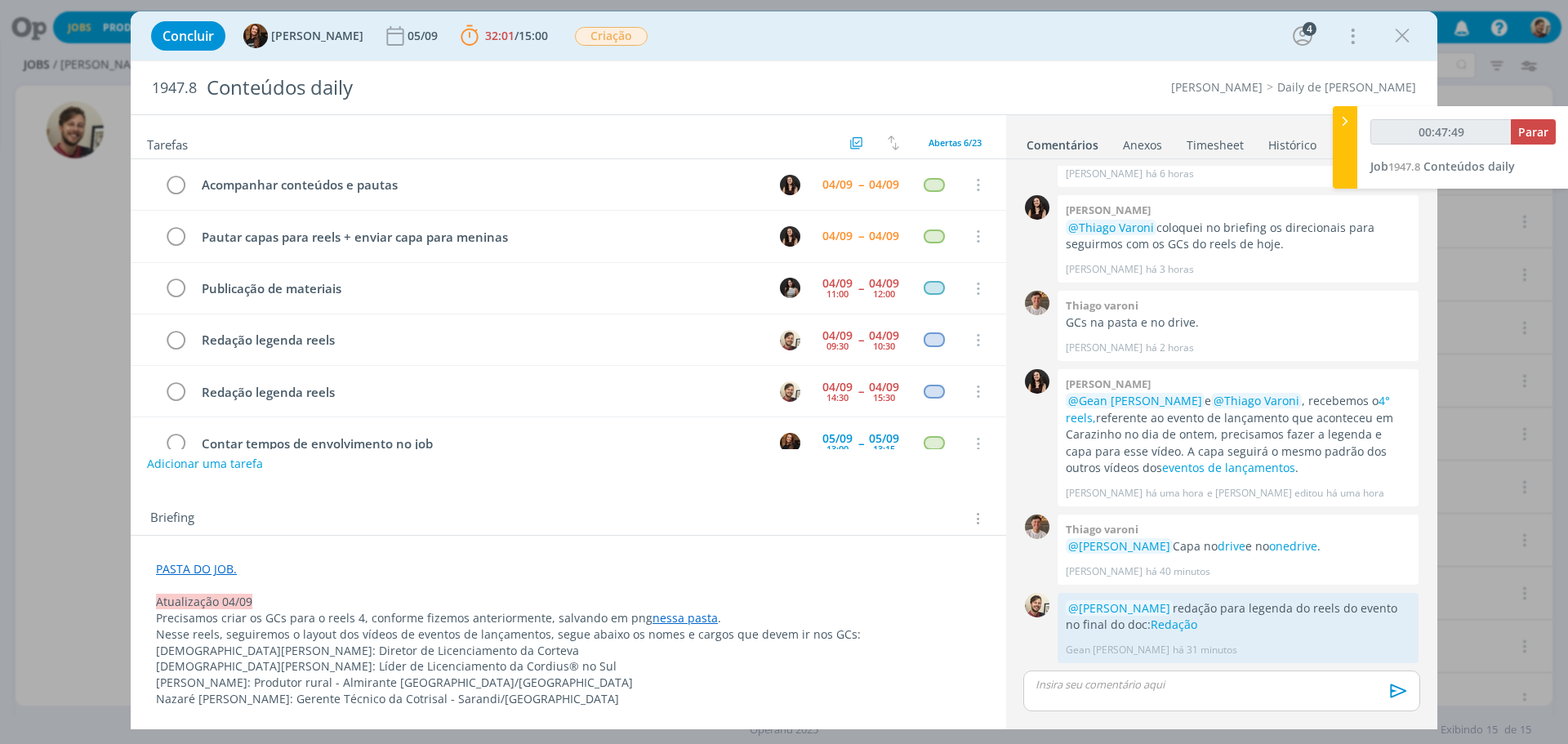
scroll to position [33, 0]
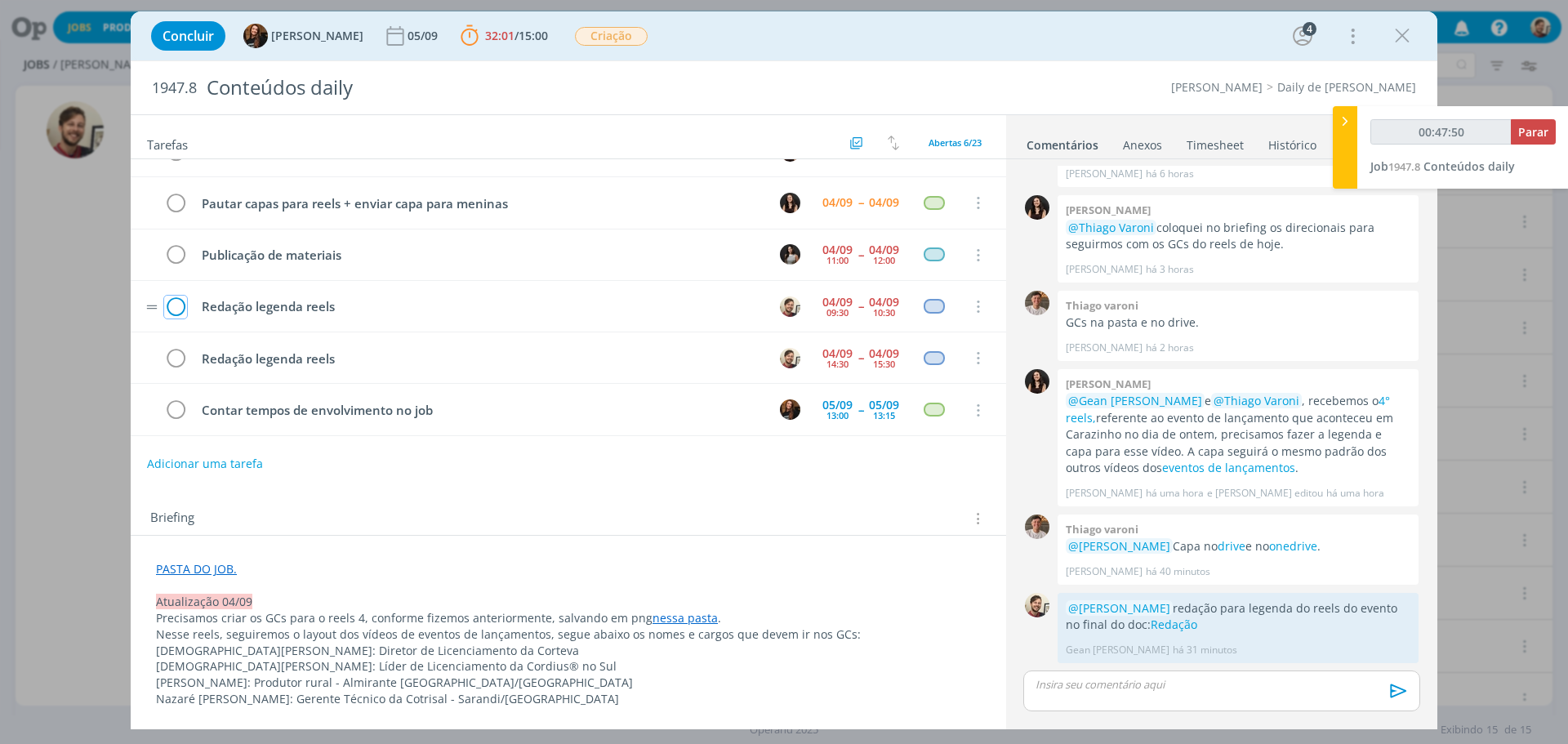
click at [177, 307] on icon "dialog" at bounding box center [176, 307] width 23 height 25
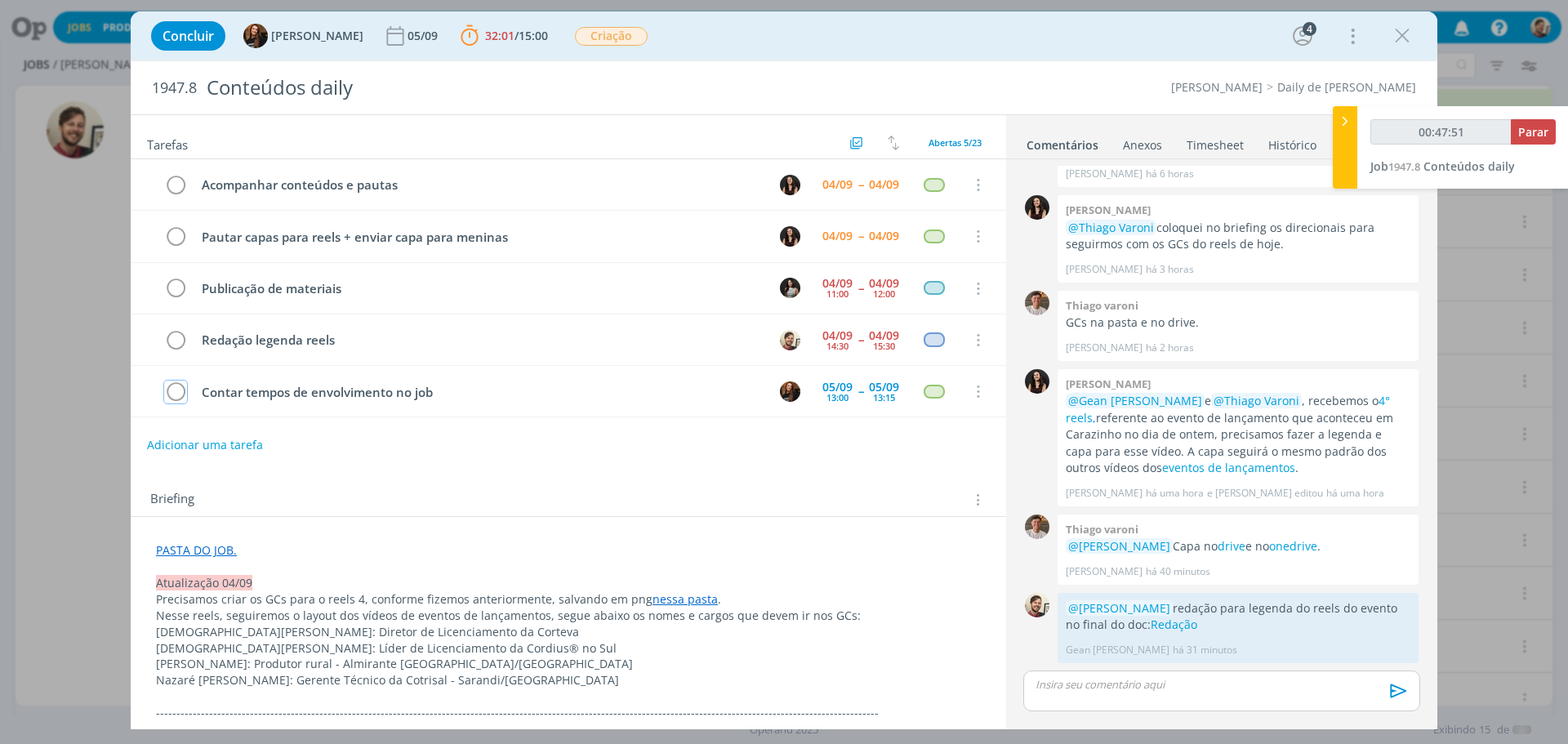
scroll to position [0, 0]
click at [178, 340] on icon "dialog" at bounding box center [176, 341] width 23 height 25
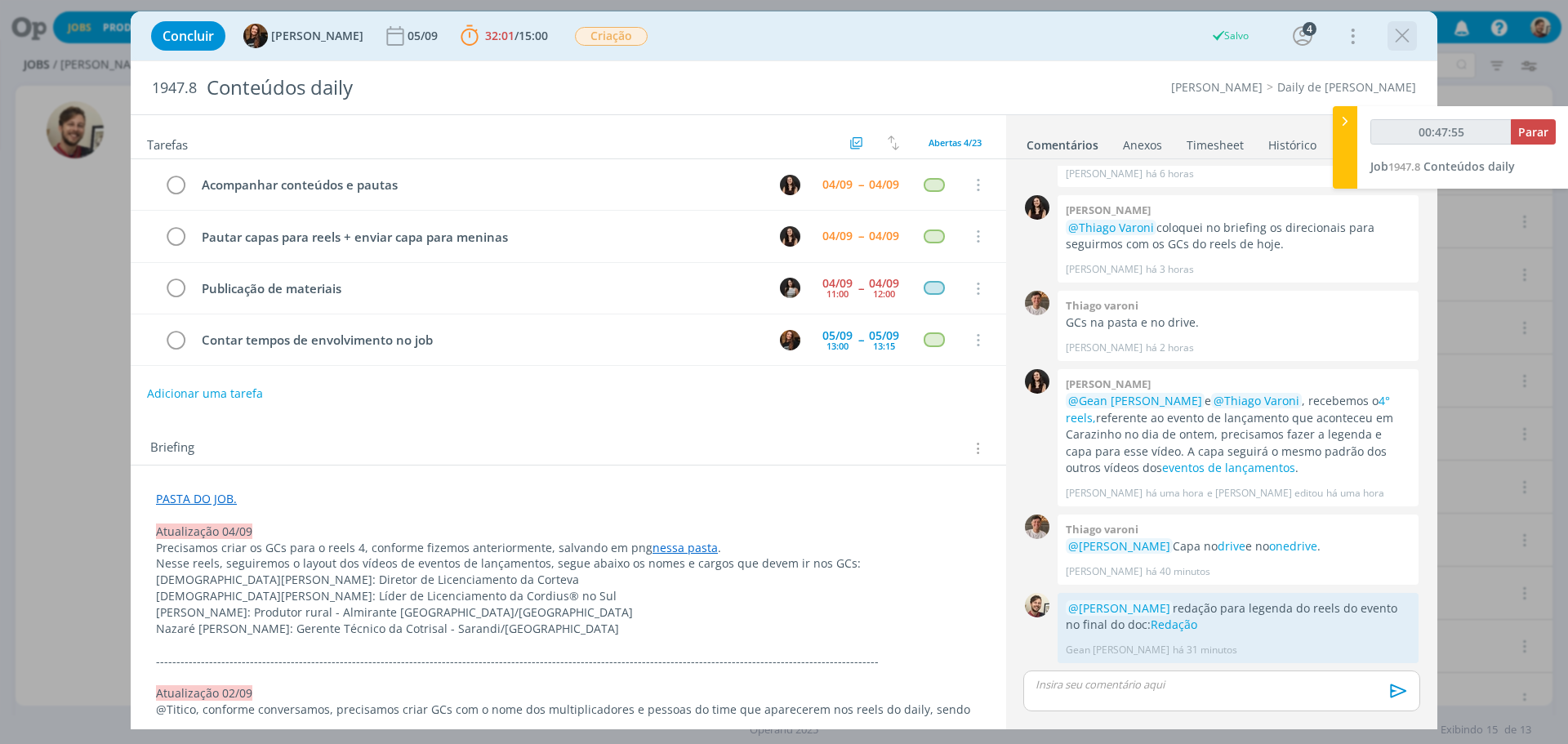
click at [1410, 43] on icon "dialog" at bounding box center [1402, 36] width 25 height 25
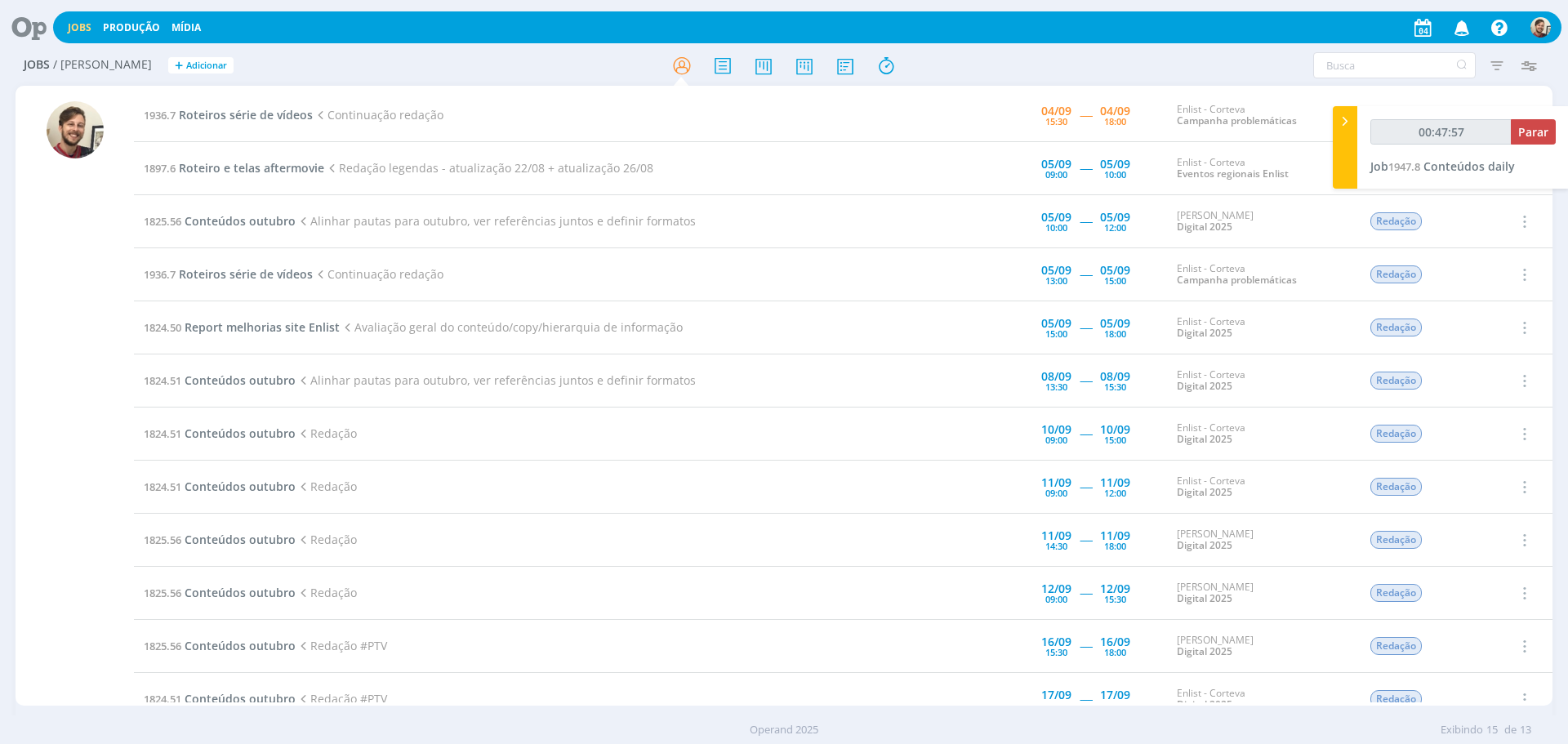
click at [40, 27] on icon at bounding box center [23, 28] width 33 height 32
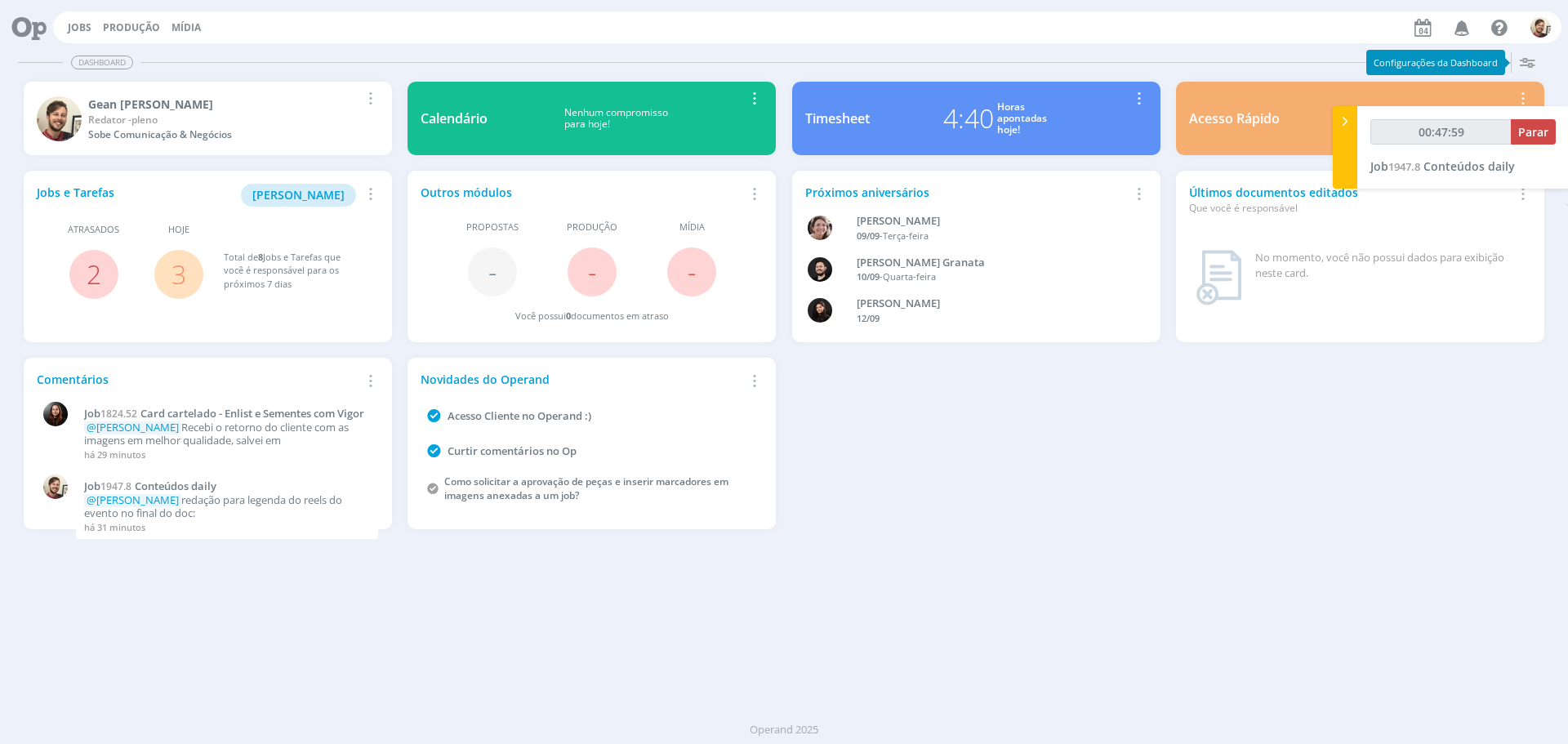
type input "00:48:00"
click at [1535, 129] on span "Parar" at bounding box center [1533, 132] width 30 height 15
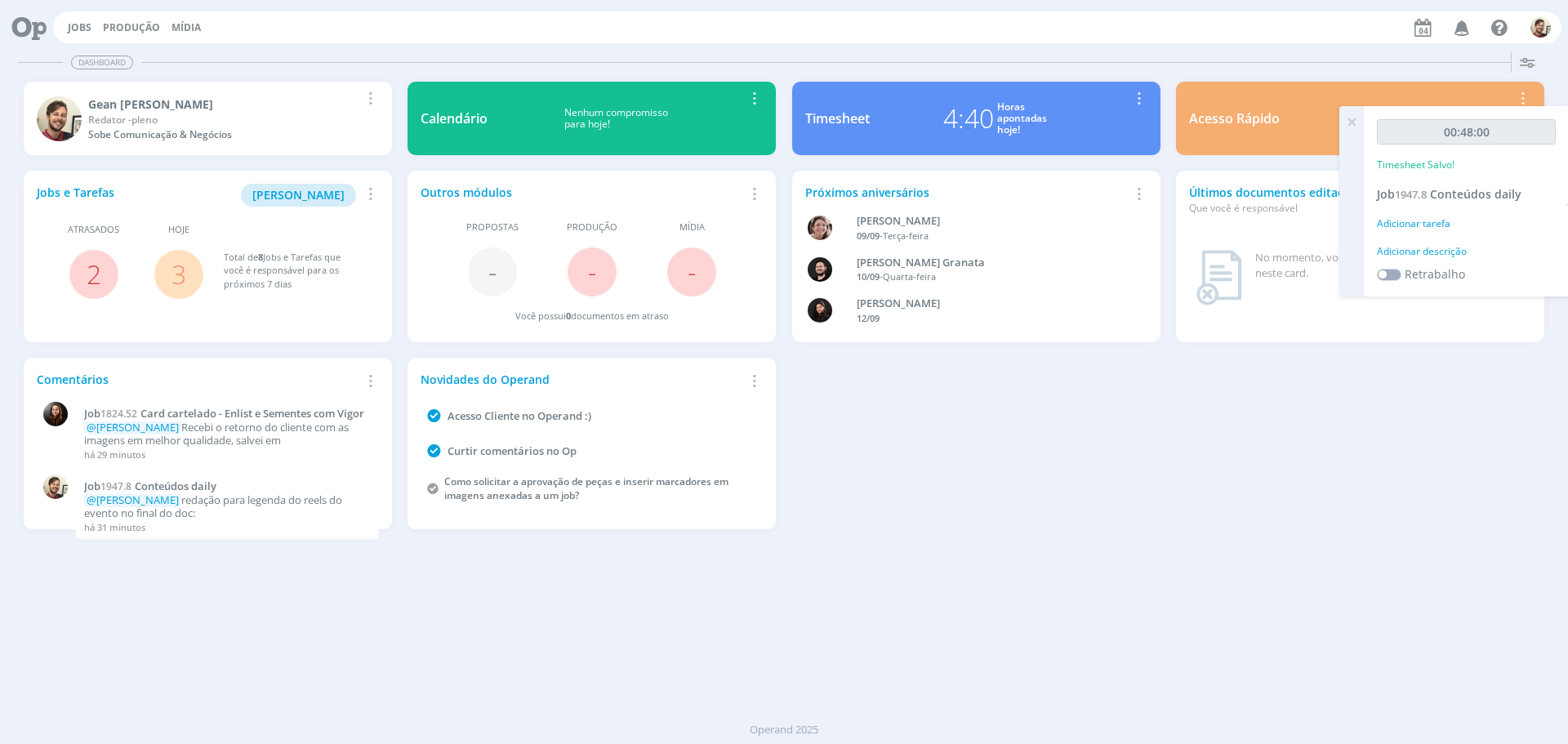
click at [1444, 247] on div "Adicionar descrição" at bounding box center [1465, 251] width 179 height 14
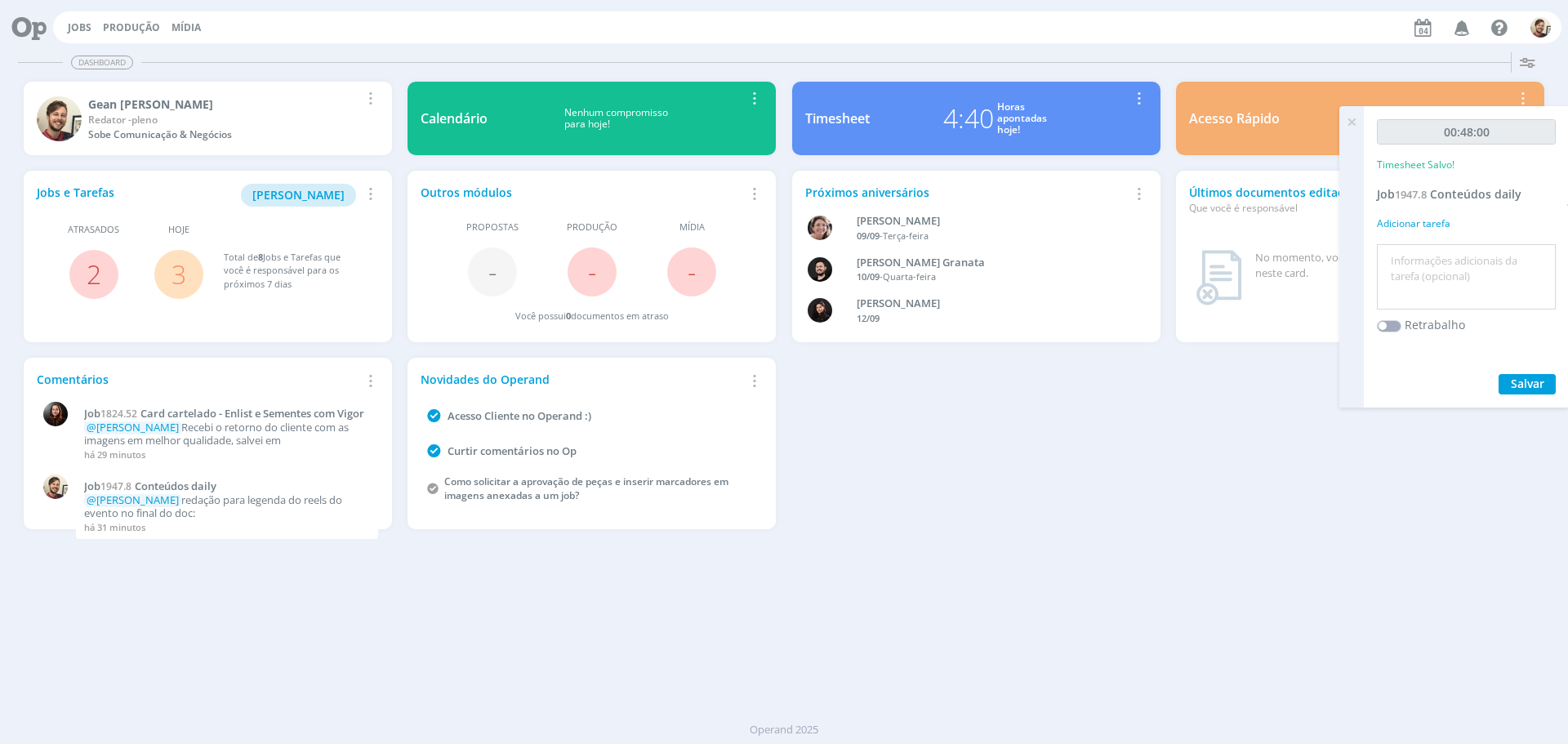
click at [1445, 249] on textarea at bounding box center [1466, 277] width 171 height 58
type textarea "redação"
click at [1521, 379] on span "Salvar" at bounding box center [1526, 383] width 33 height 15
click at [1351, 124] on icon at bounding box center [1351, 123] width 29 height 32
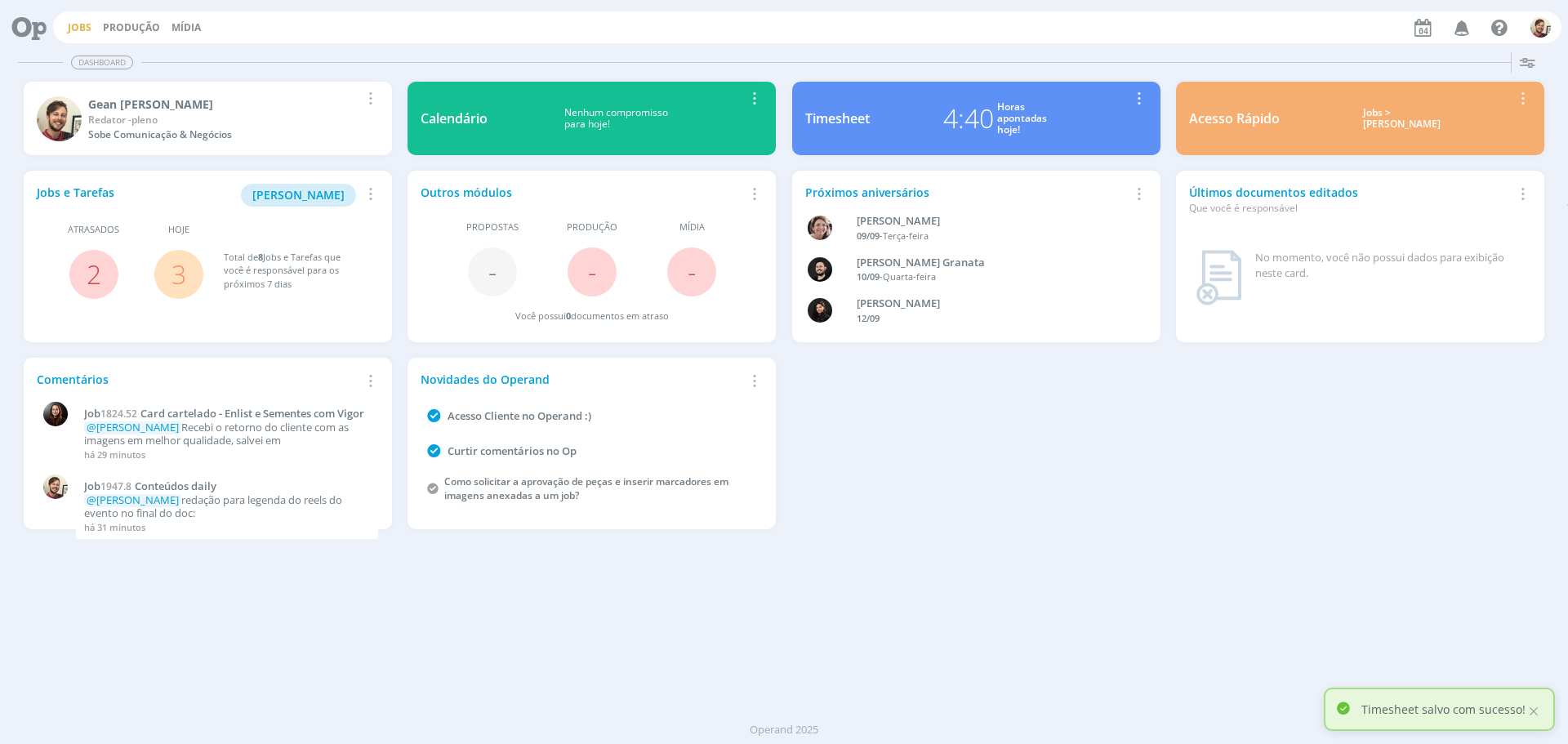
click at [85, 23] on link "Jobs" at bounding box center [79, 27] width 24 height 14
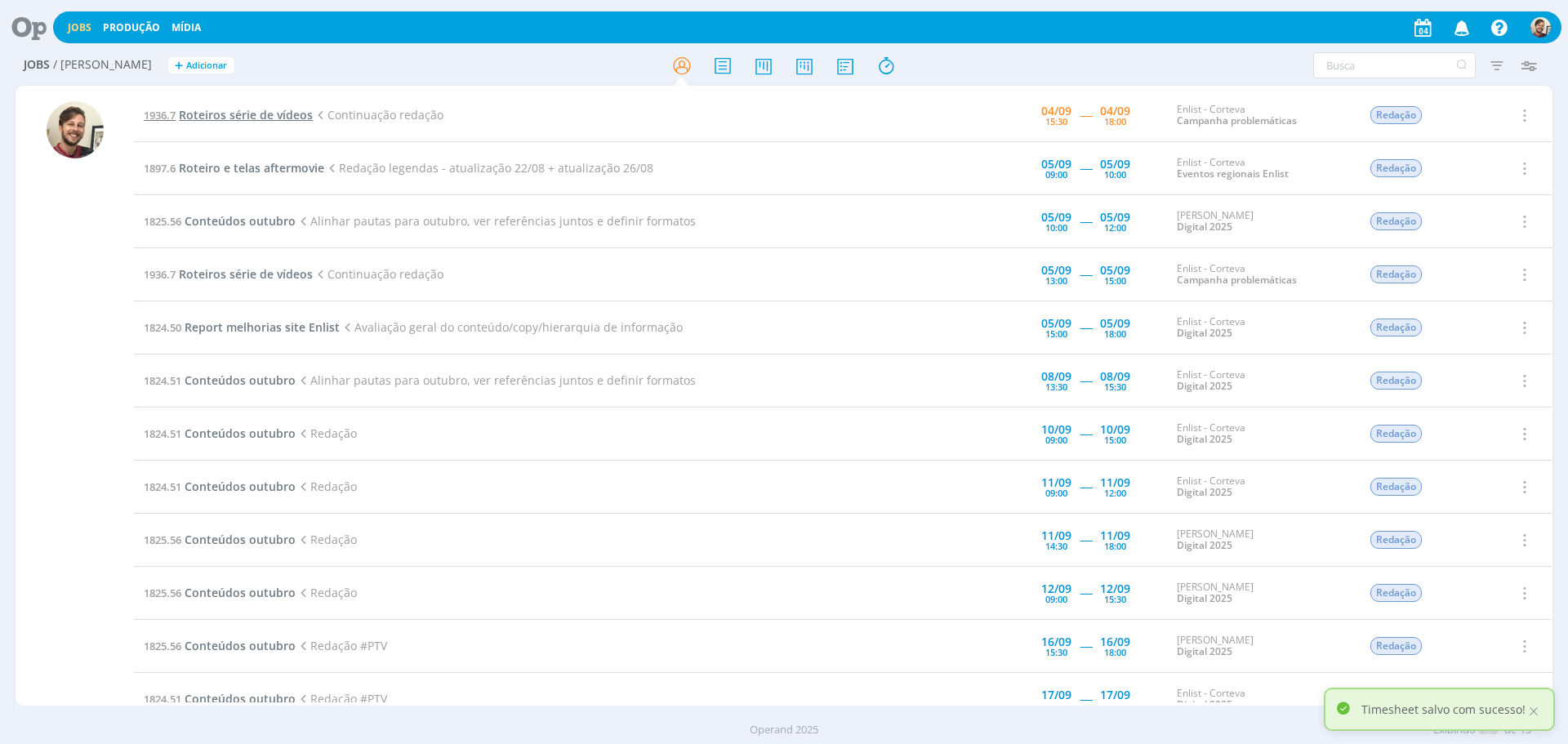
click at [230, 116] on span "Roteiros série de vídeos" at bounding box center [245, 115] width 134 height 15
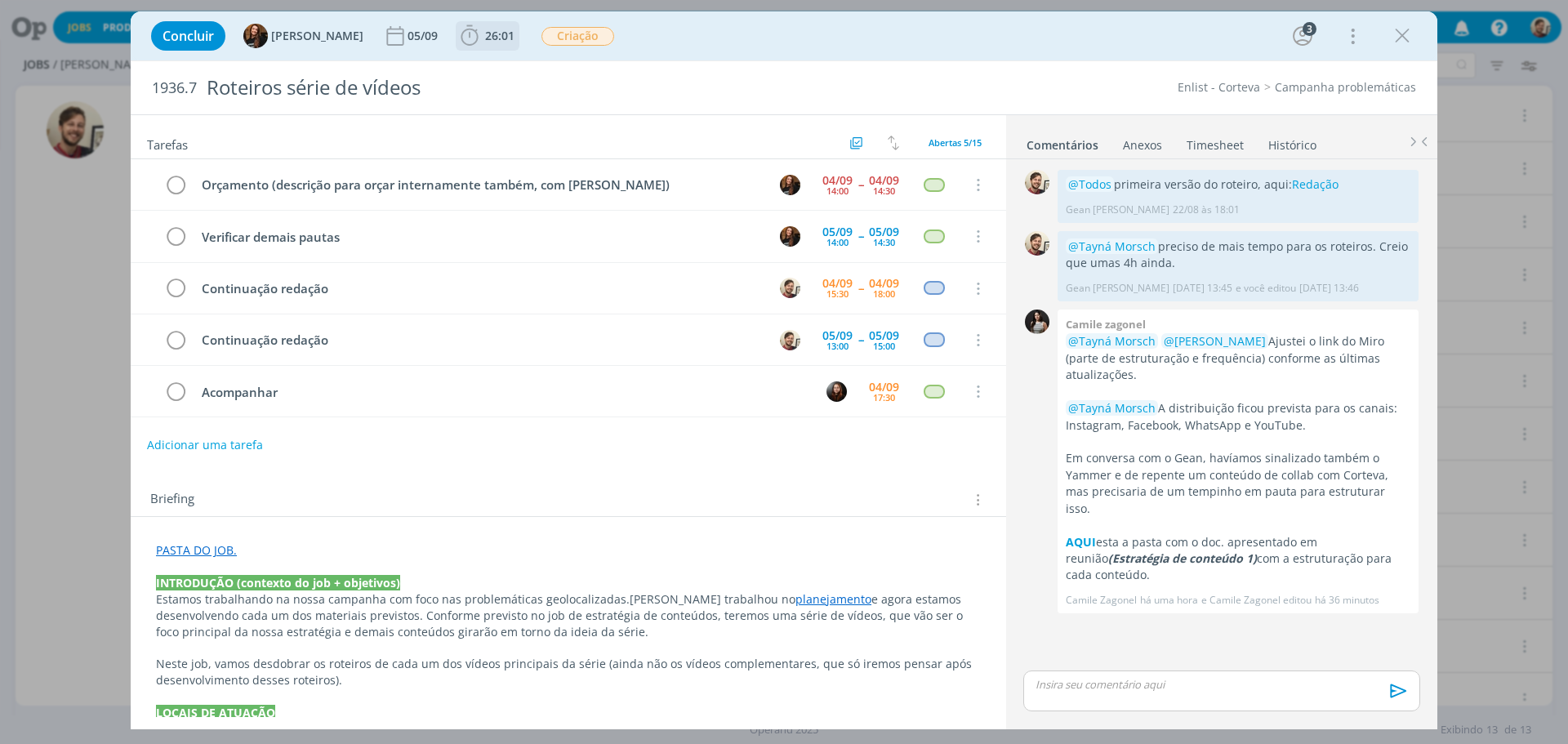
click at [488, 43] on span "26:01" at bounding box center [500, 35] width 29 height 15
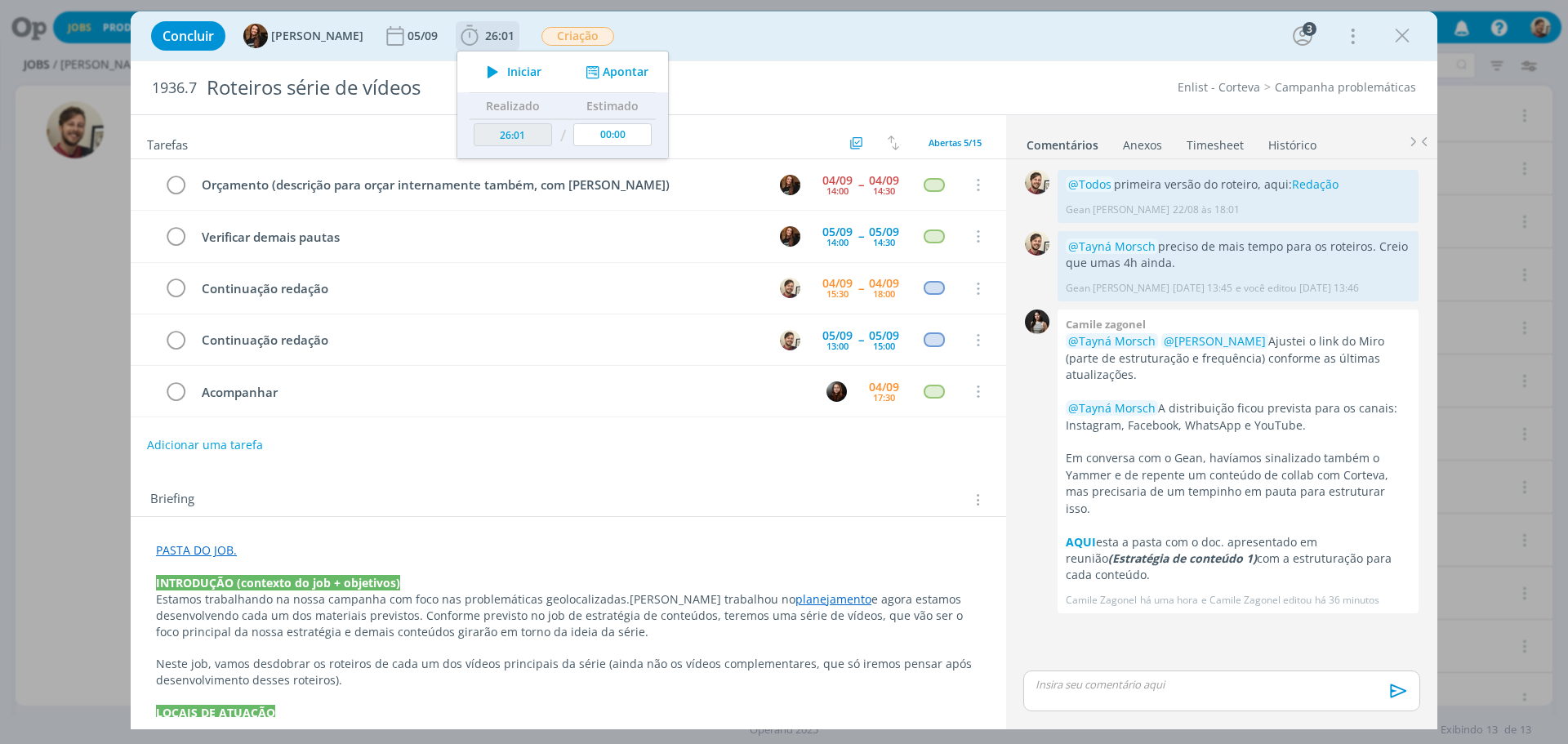
click at [507, 73] on span "Iniciar" at bounding box center [524, 72] width 34 height 11
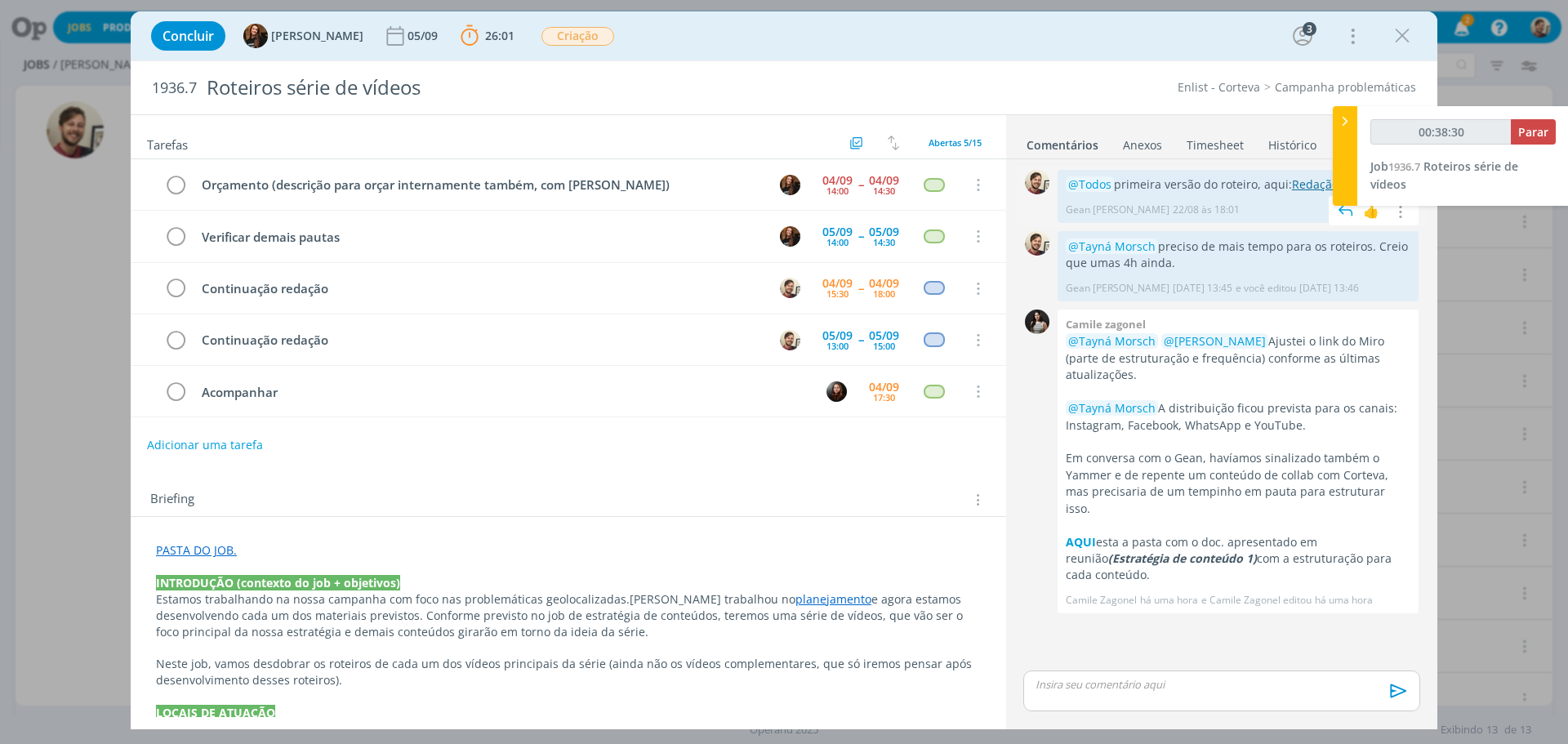
click at [1297, 186] on link "Redação" at bounding box center [1314, 184] width 47 height 15
type input "00:39:48"
click at [1533, 125] on span "Parar" at bounding box center [1533, 132] width 30 height 15
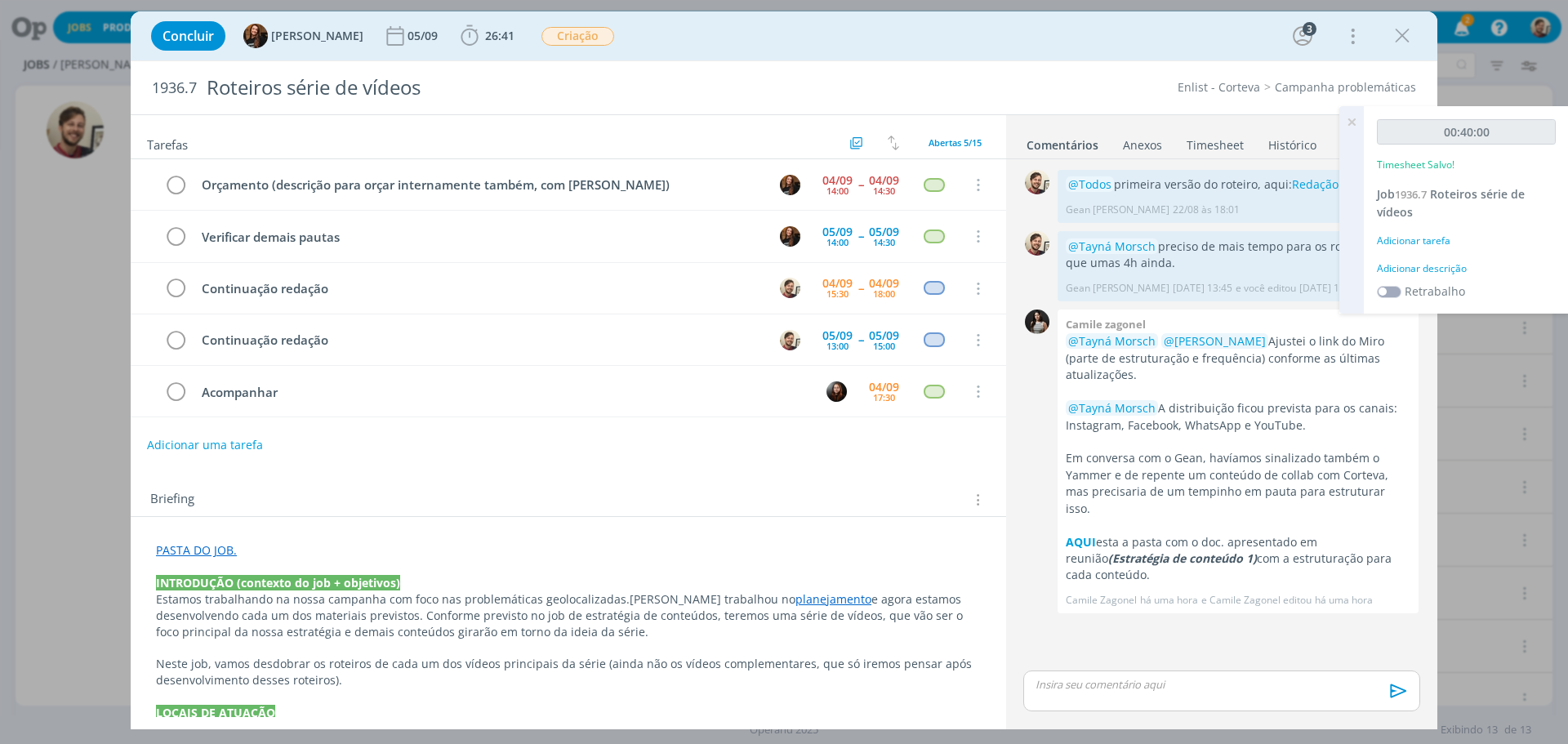
click at [1414, 265] on div "Adicionar descrição" at bounding box center [1465, 268] width 179 height 14
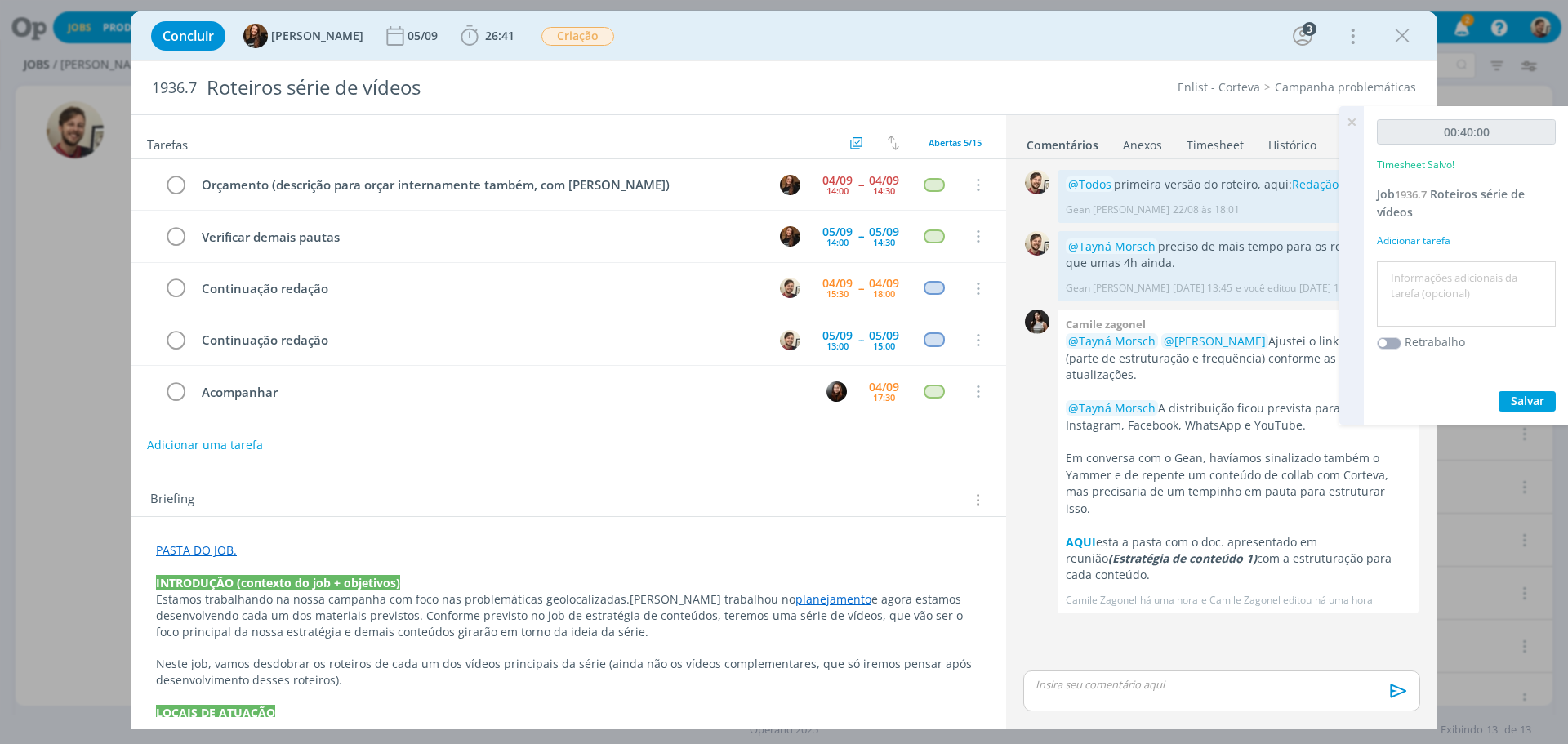
click at [1421, 274] on textarea at bounding box center [1466, 294] width 171 height 58
type textarea "redação"
click at [1539, 406] on span "Salvar" at bounding box center [1526, 400] width 33 height 15
click at [1353, 121] on icon at bounding box center [1351, 123] width 29 height 32
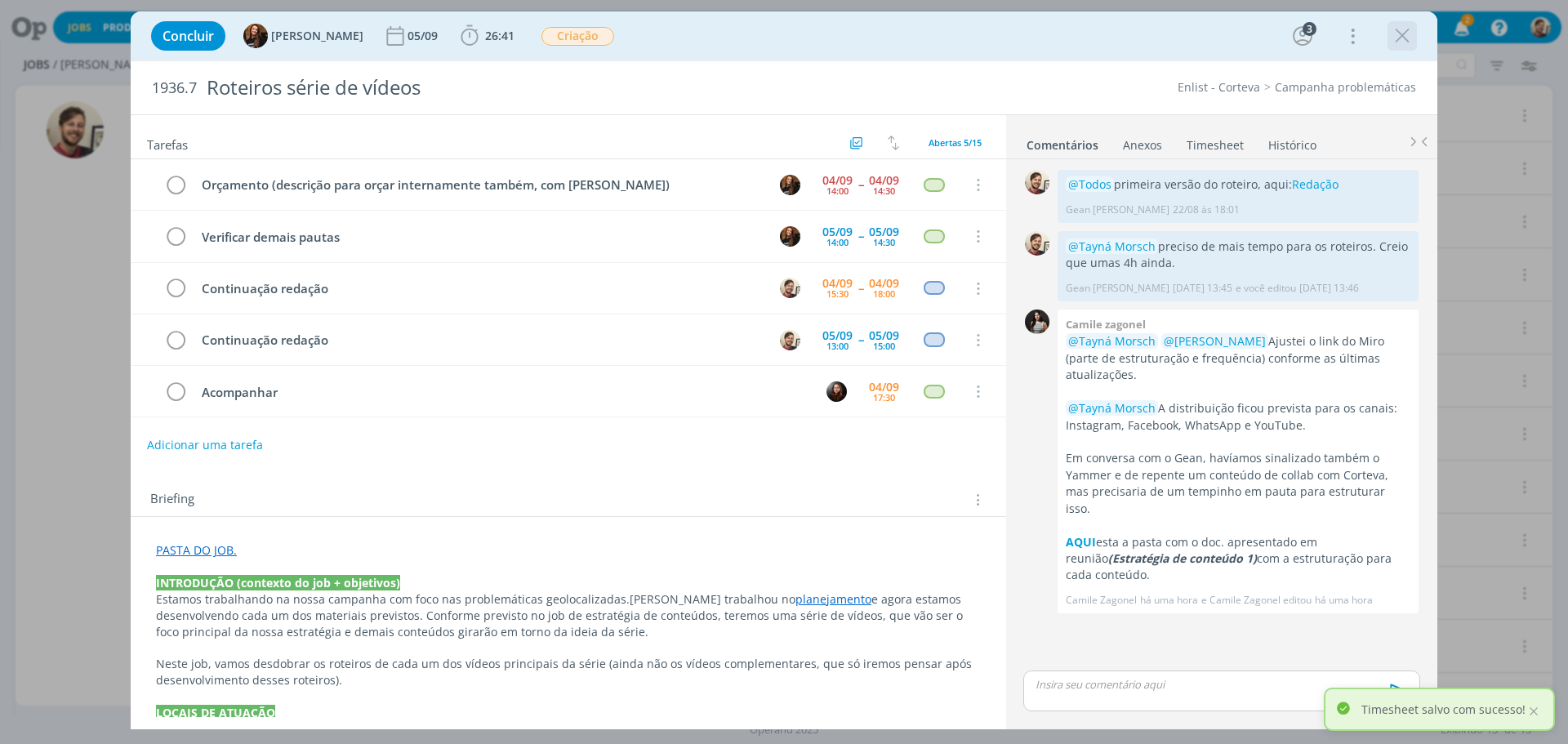
click at [1403, 38] on icon "dialog" at bounding box center [1402, 36] width 25 height 25
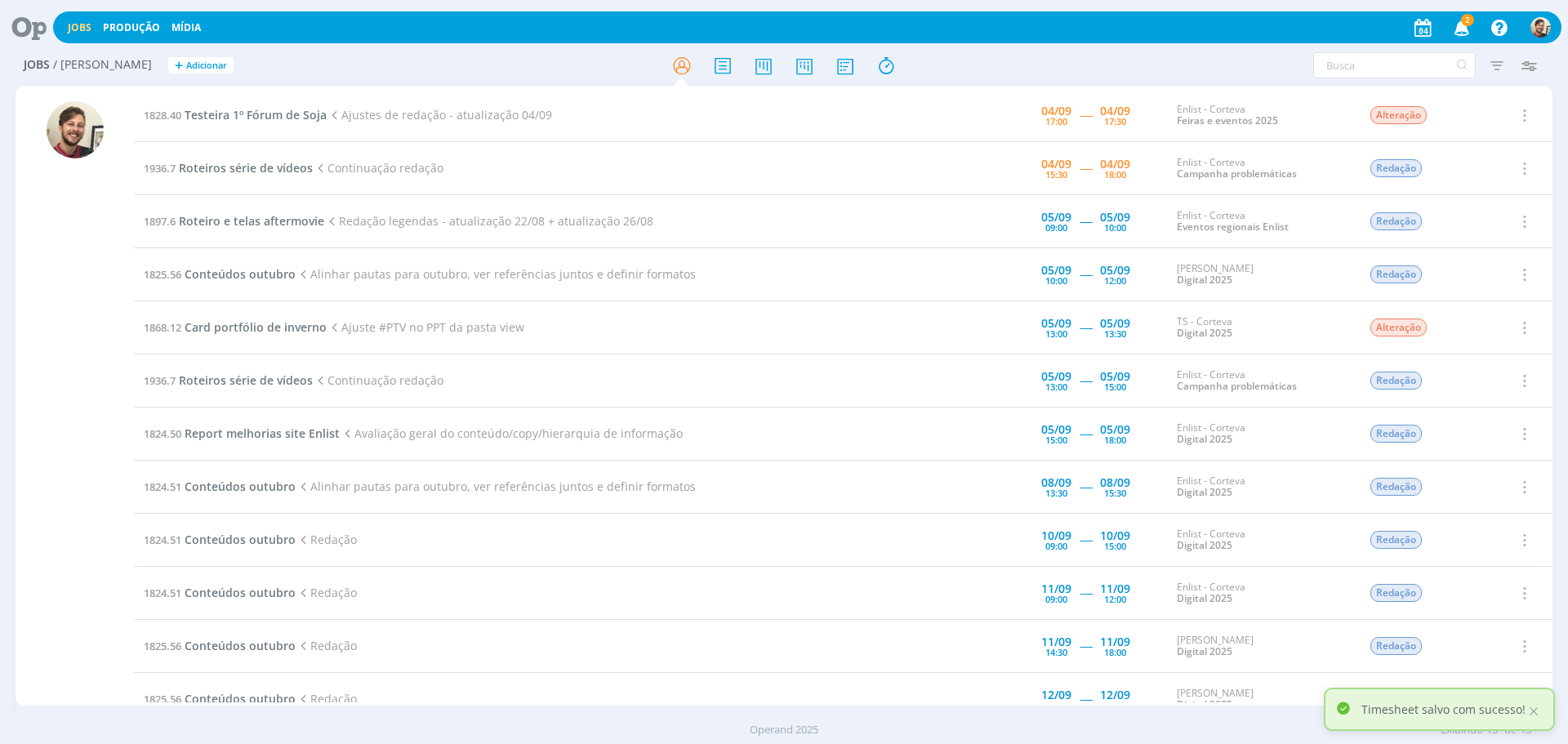
click at [766, 111] on td "1828.40 Testeira 1º Fórum de [PERSON_NAME] de redação - atualização 04/09" at bounding box center [520, 116] width 771 height 53
click at [1461, 32] on icon "button" at bounding box center [1462, 27] width 28 height 28
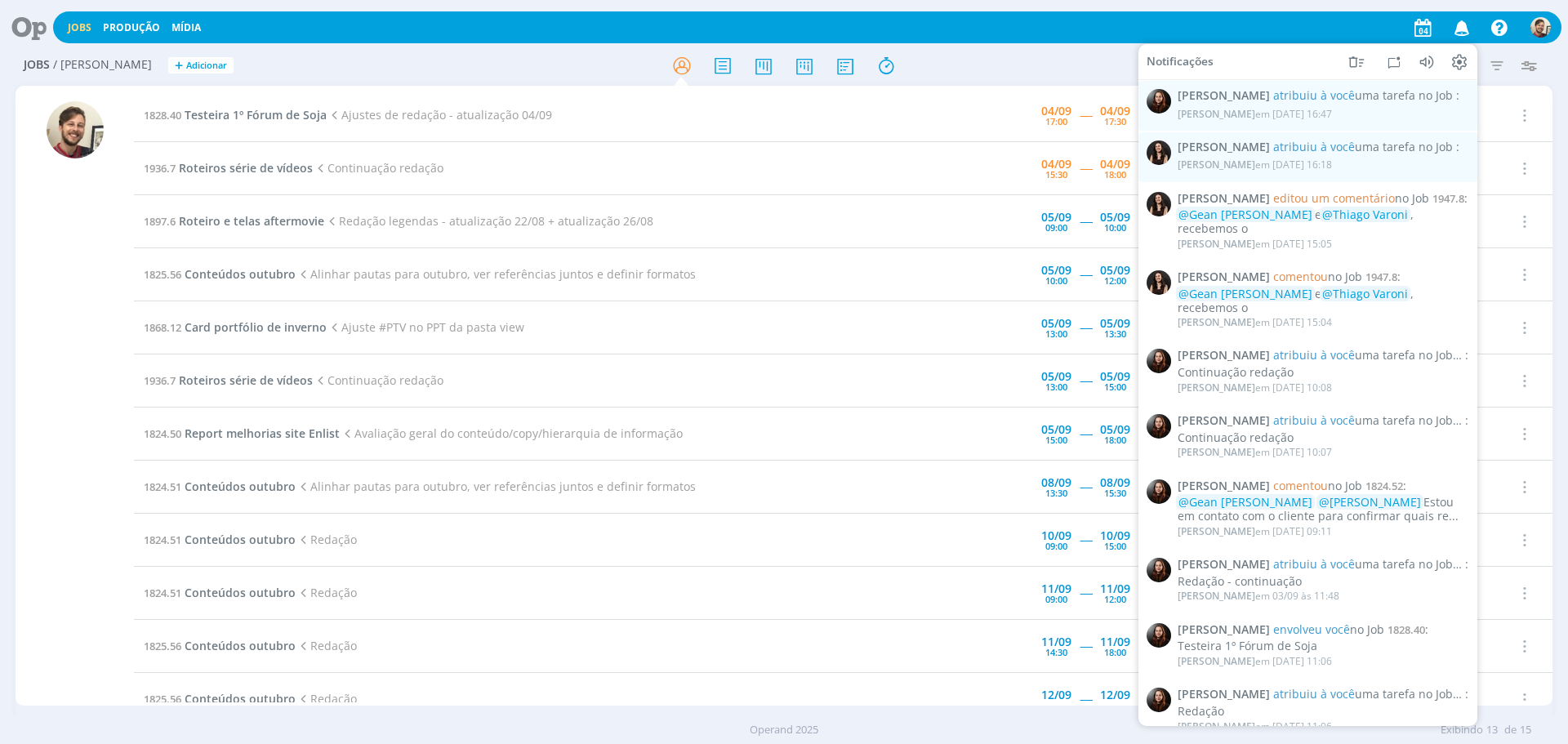
click at [1461, 32] on icon "button" at bounding box center [1462, 27] width 28 height 28
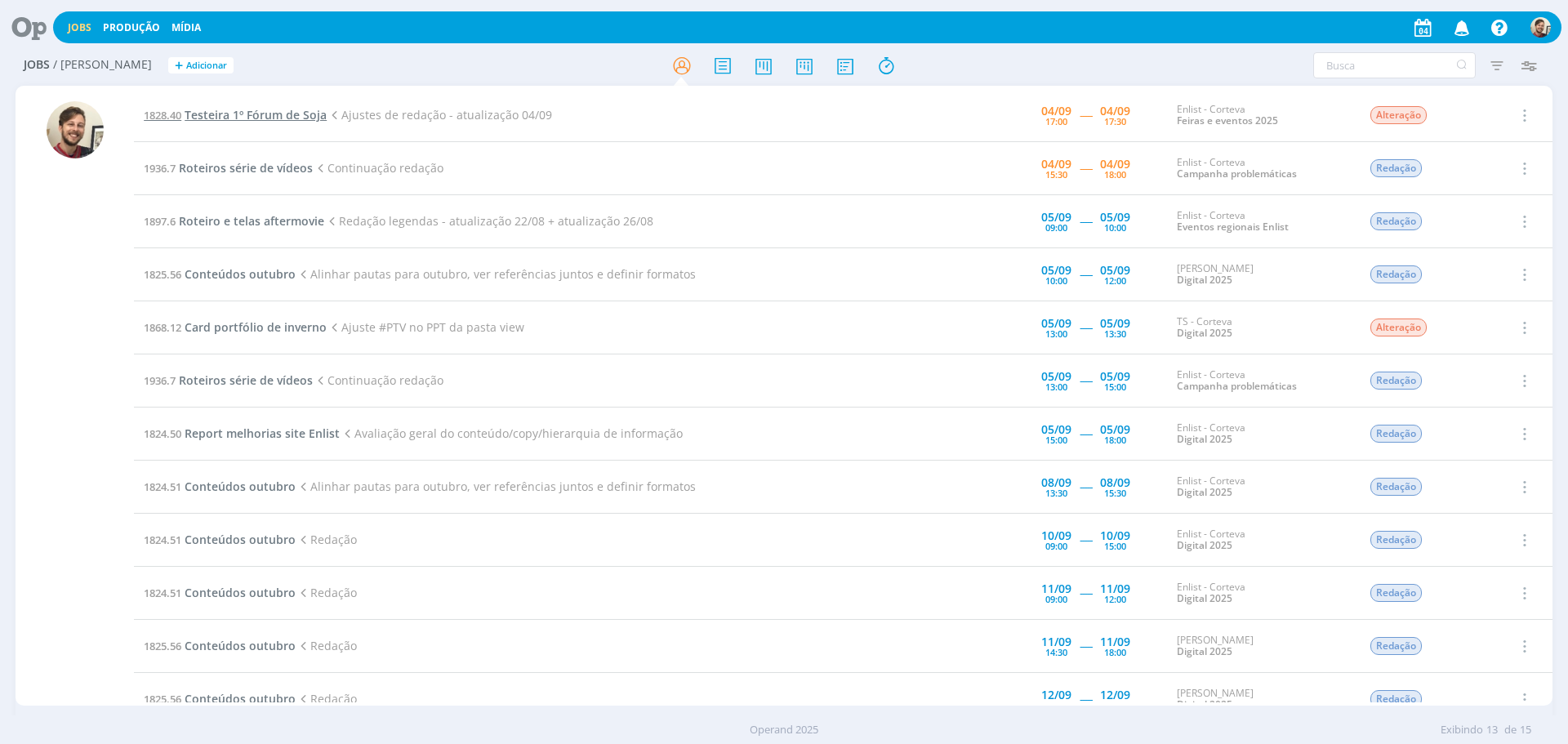
click at [271, 116] on span "Testeira 1º Fórum de Soja" at bounding box center [255, 115] width 142 height 15
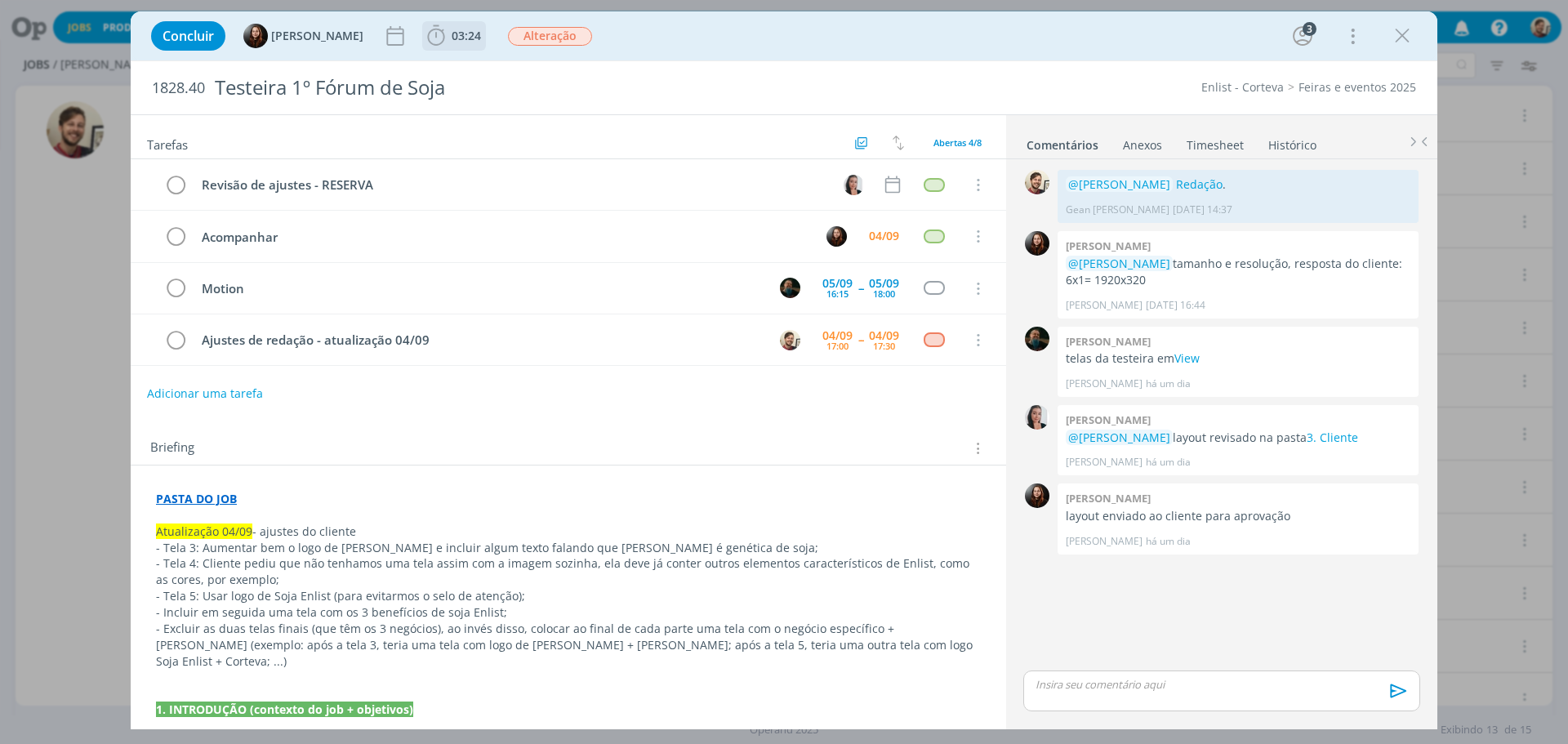
click at [463, 41] on span "03:24" at bounding box center [465, 35] width 29 height 15
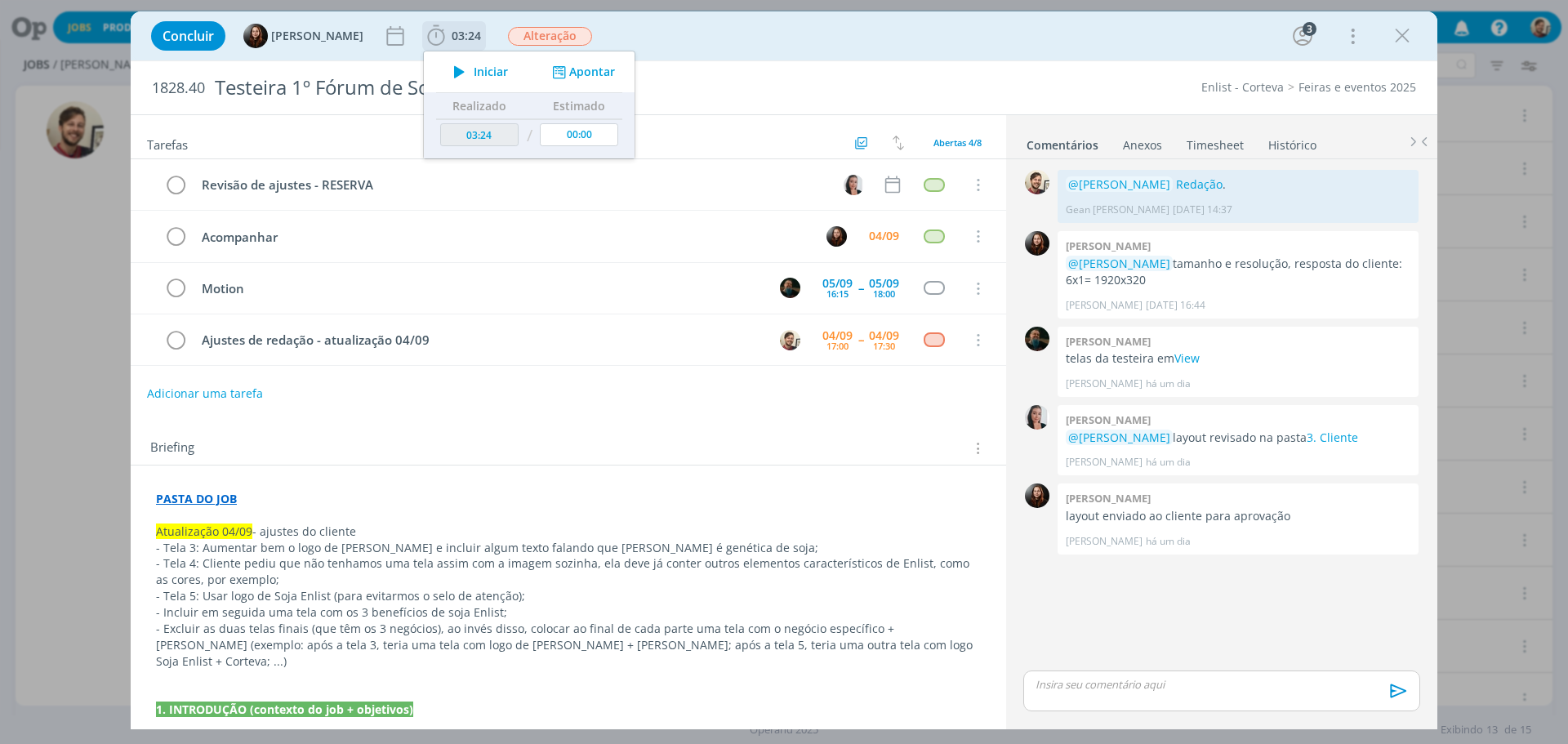
click at [474, 68] on span "Iniciar" at bounding box center [491, 72] width 34 height 11
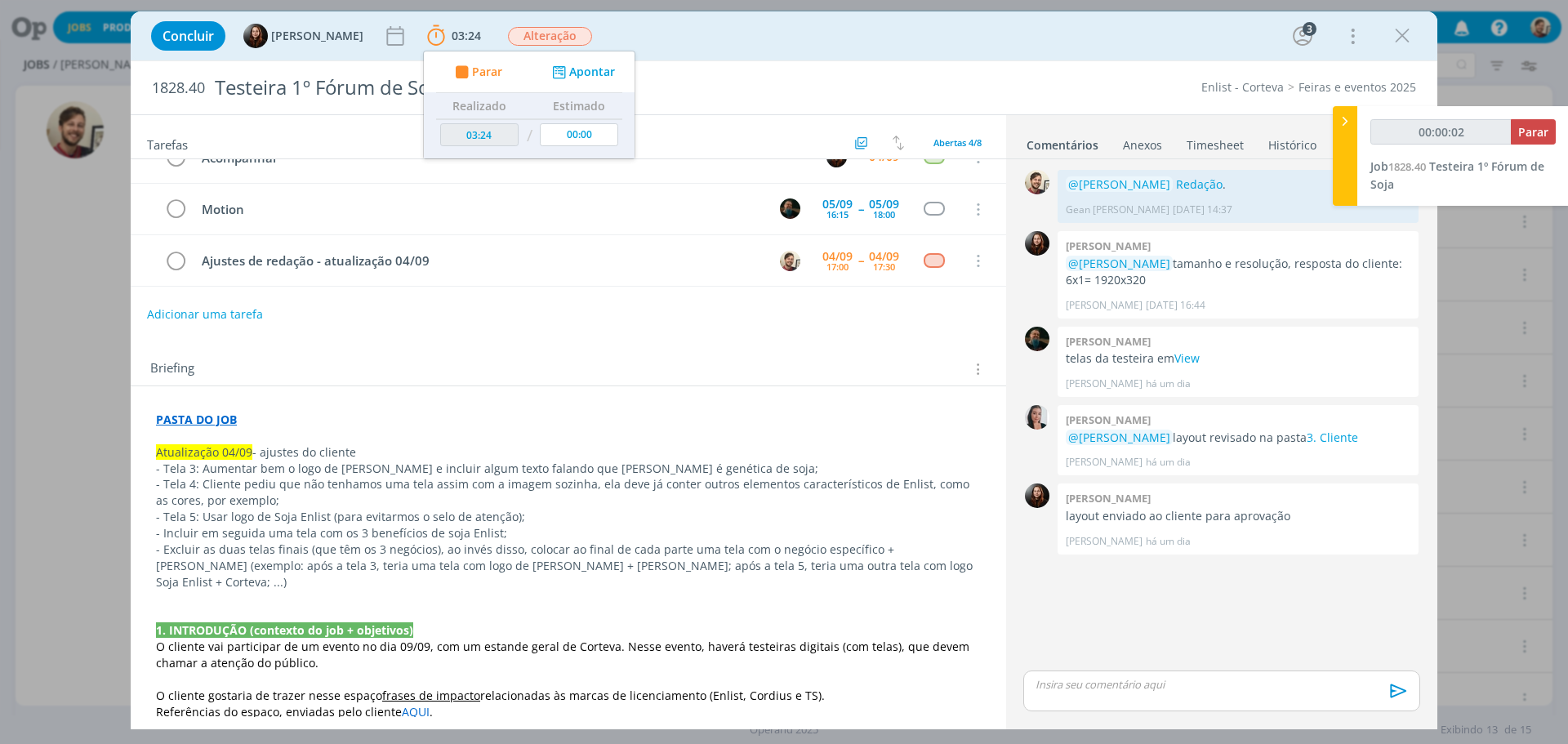
scroll to position [82, 0]
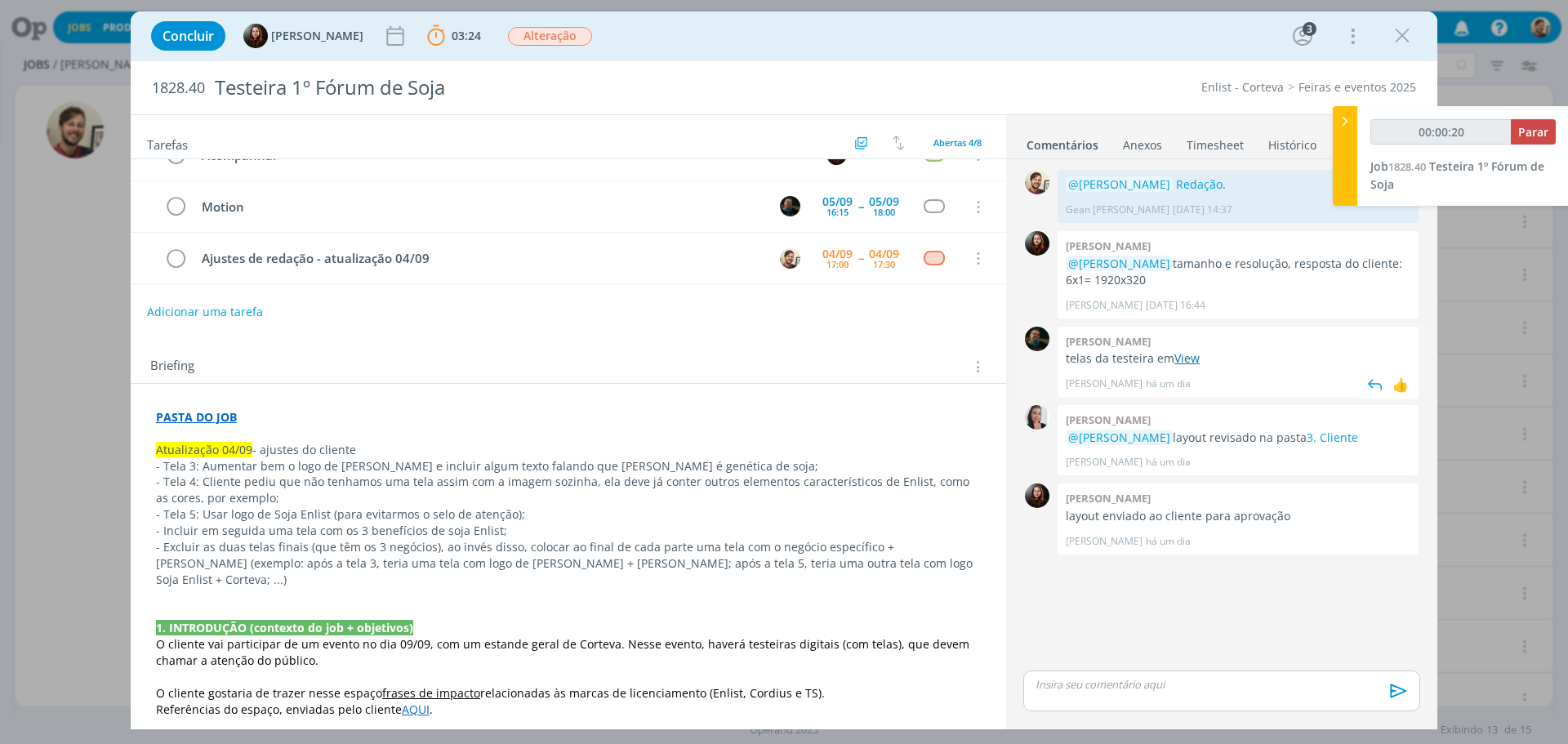
click at [1190, 363] on link "View" at bounding box center [1186, 358] width 26 height 15
click at [1176, 178] on link "Redação" at bounding box center [1199, 184] width 47 height 15
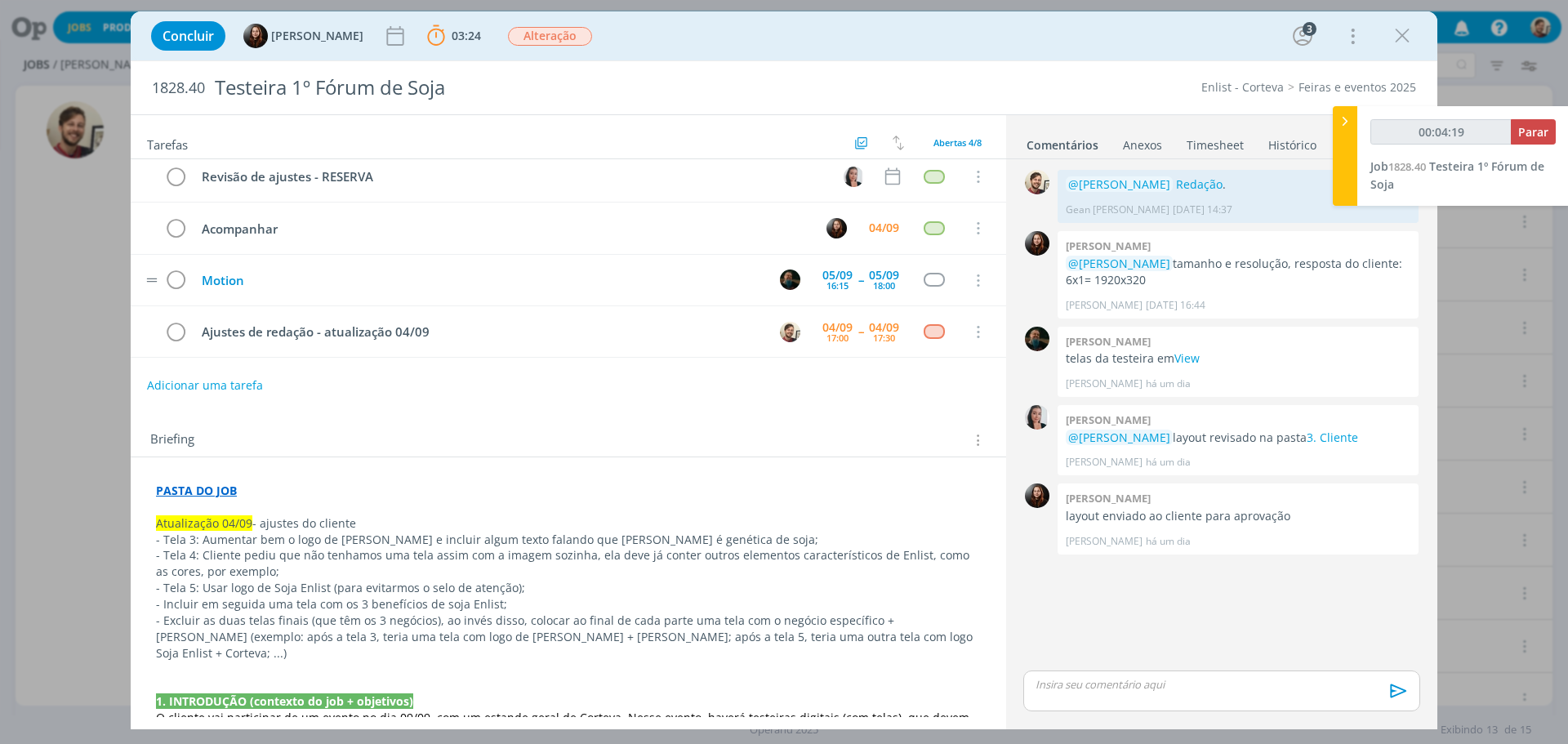
scroll to position [0, 0]
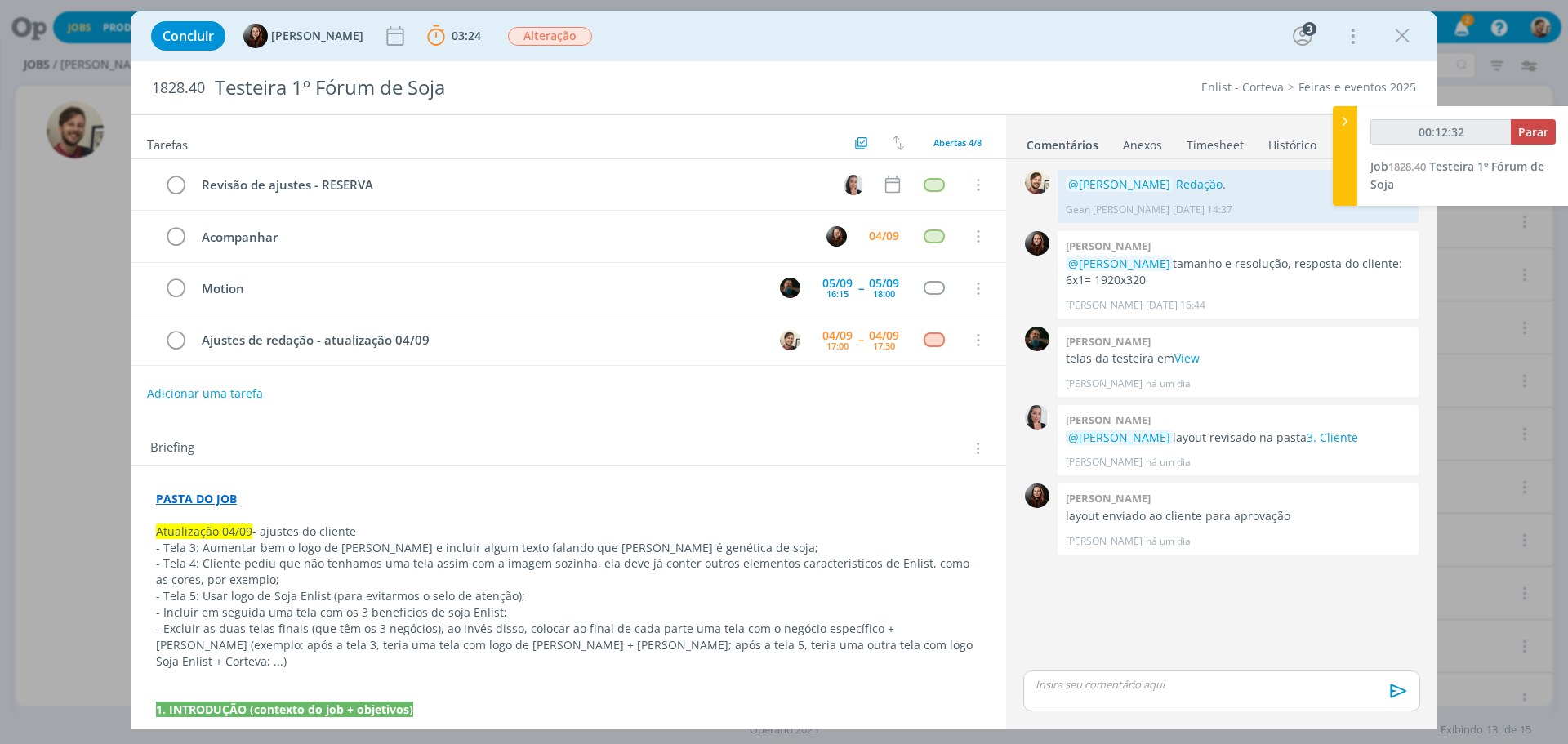
click at [1087, 680] on p "dialog" at bounding box center [1221, 684] width 370 height 14
type input "00:12:33"
click at [1389, 701] on icon "dialog" at bounding box center [1396, 696] width 25 height 25
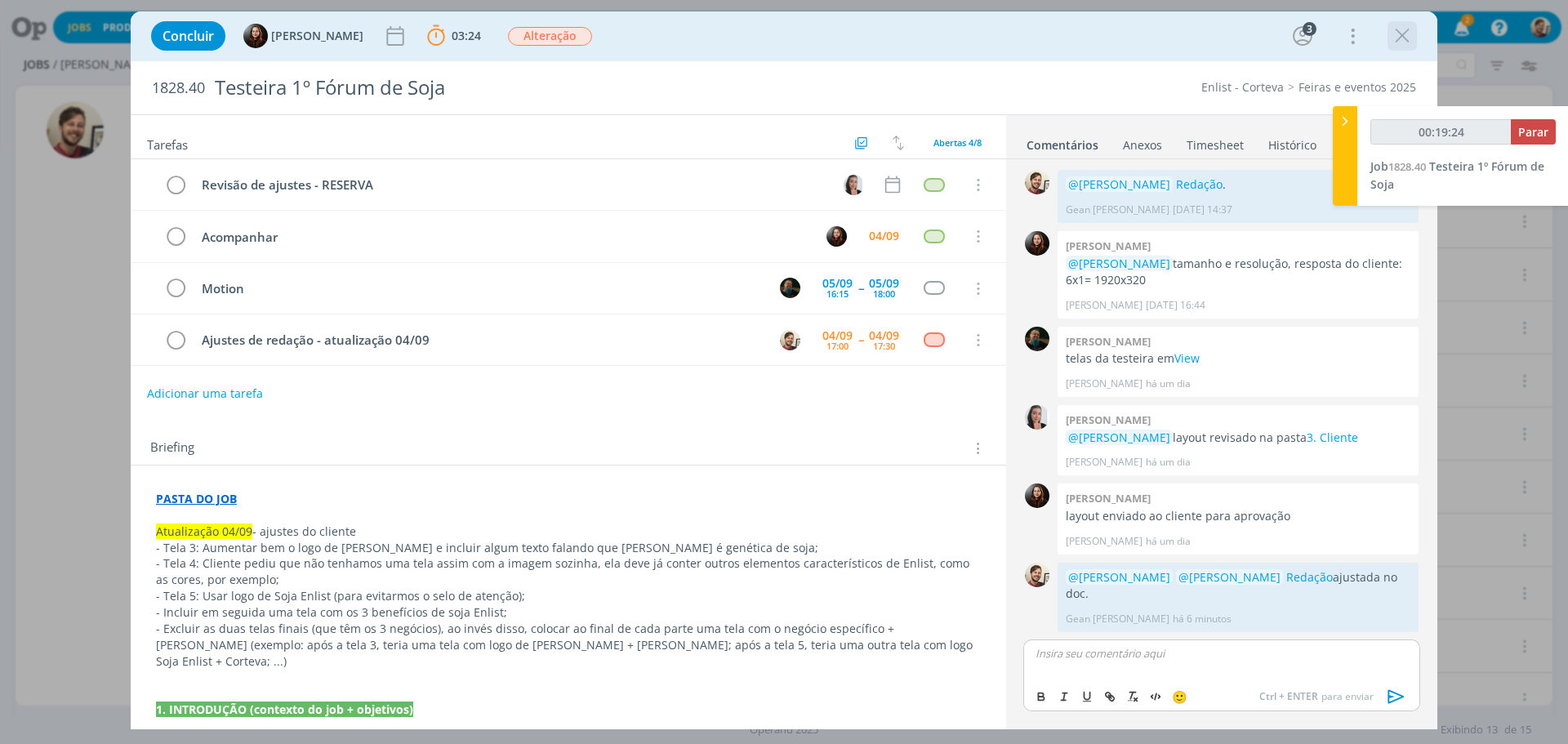
click at [1399, 36] on icon "dialog" at bounding box center [1402, 36] width 25 height 25
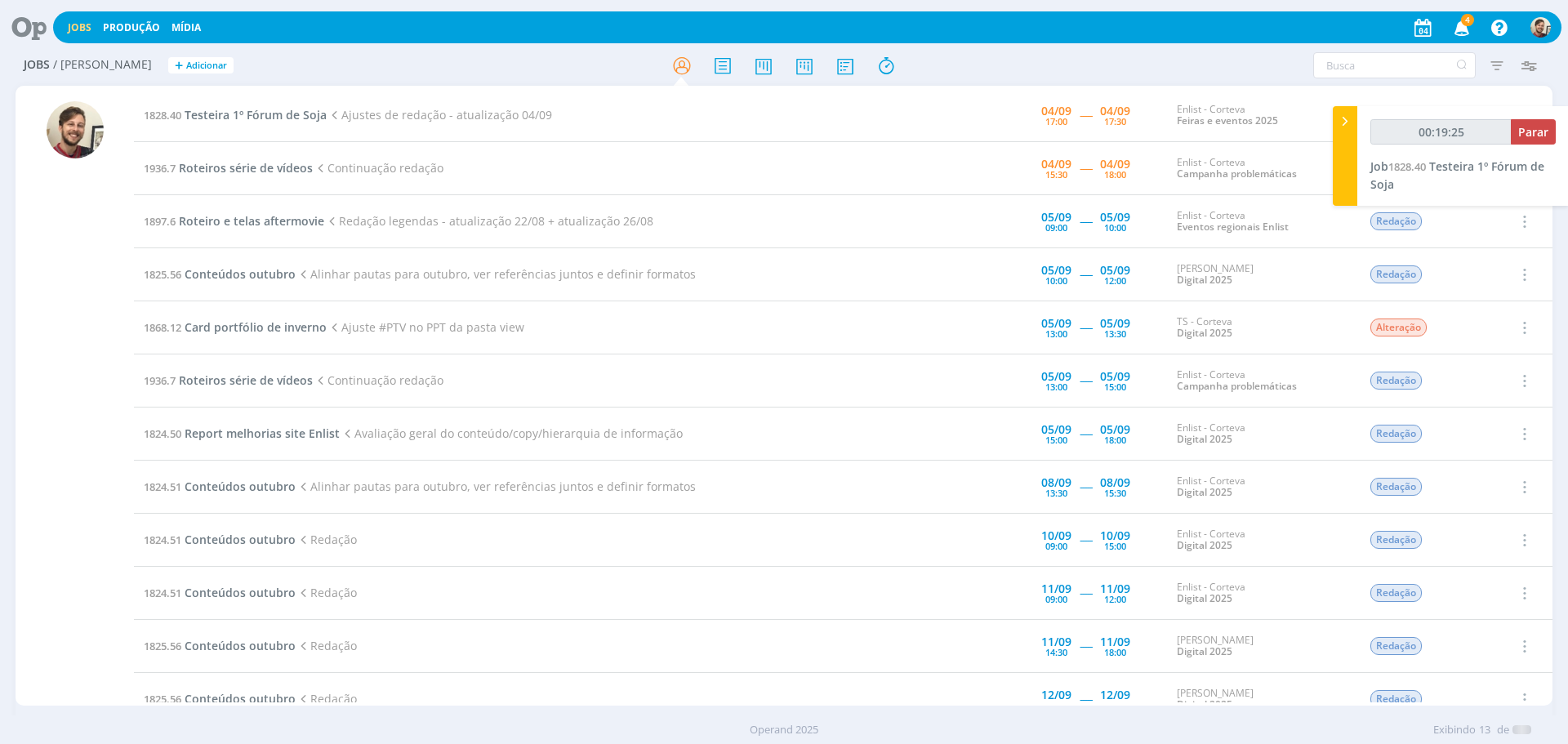
click at [1463, 30] on icon "button" at bounding box center [1462, 27] width 28 height 28
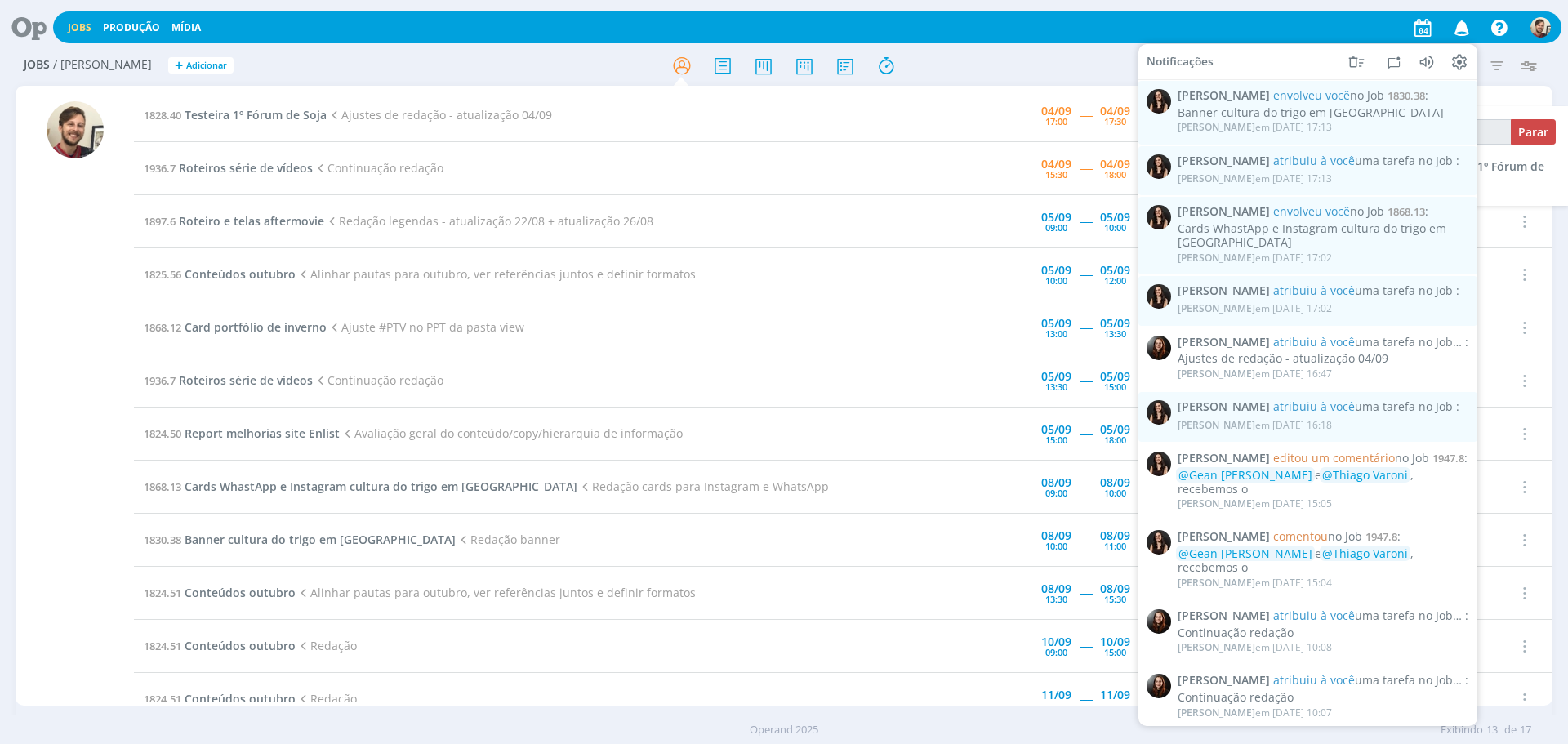
click at [1463, 30] on icon "button" at bounding box center [1462, 27] width 28 height 28
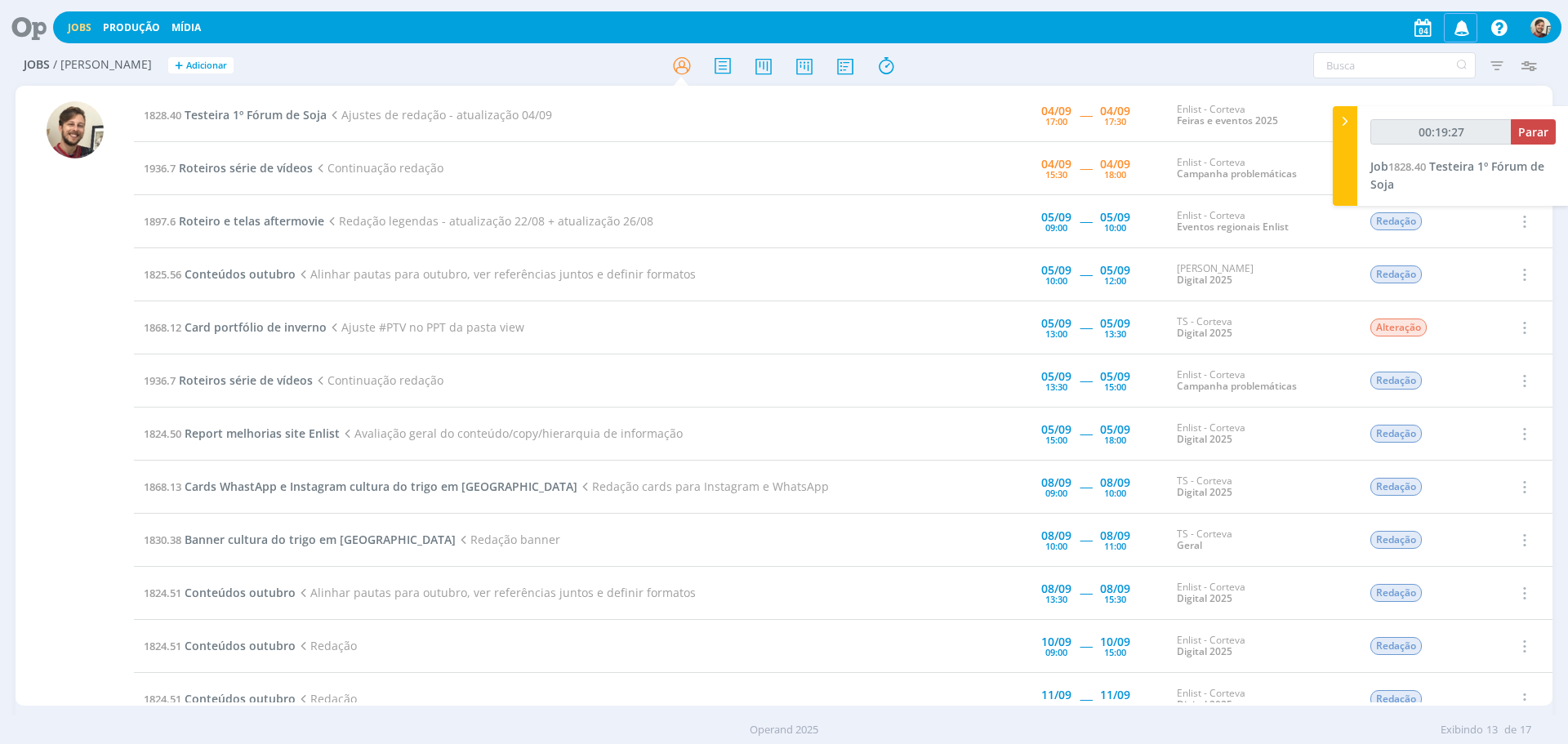
click at [1463, 30] on icon "button" at bounding box center [1462, 27] width 28 height 28
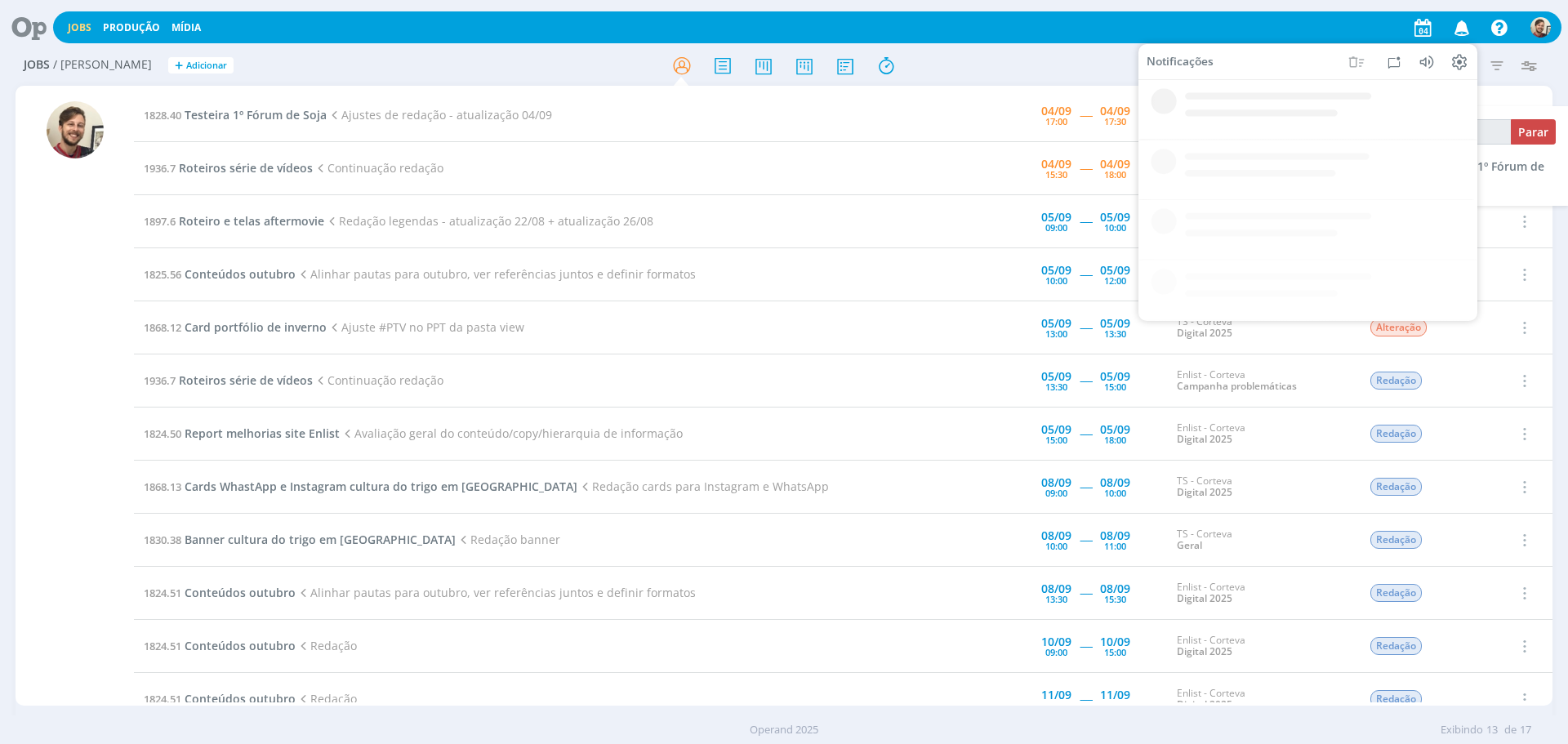
click at [1463, 30] on icon "button" at bounding box center [1462, 27] width 28 height 28
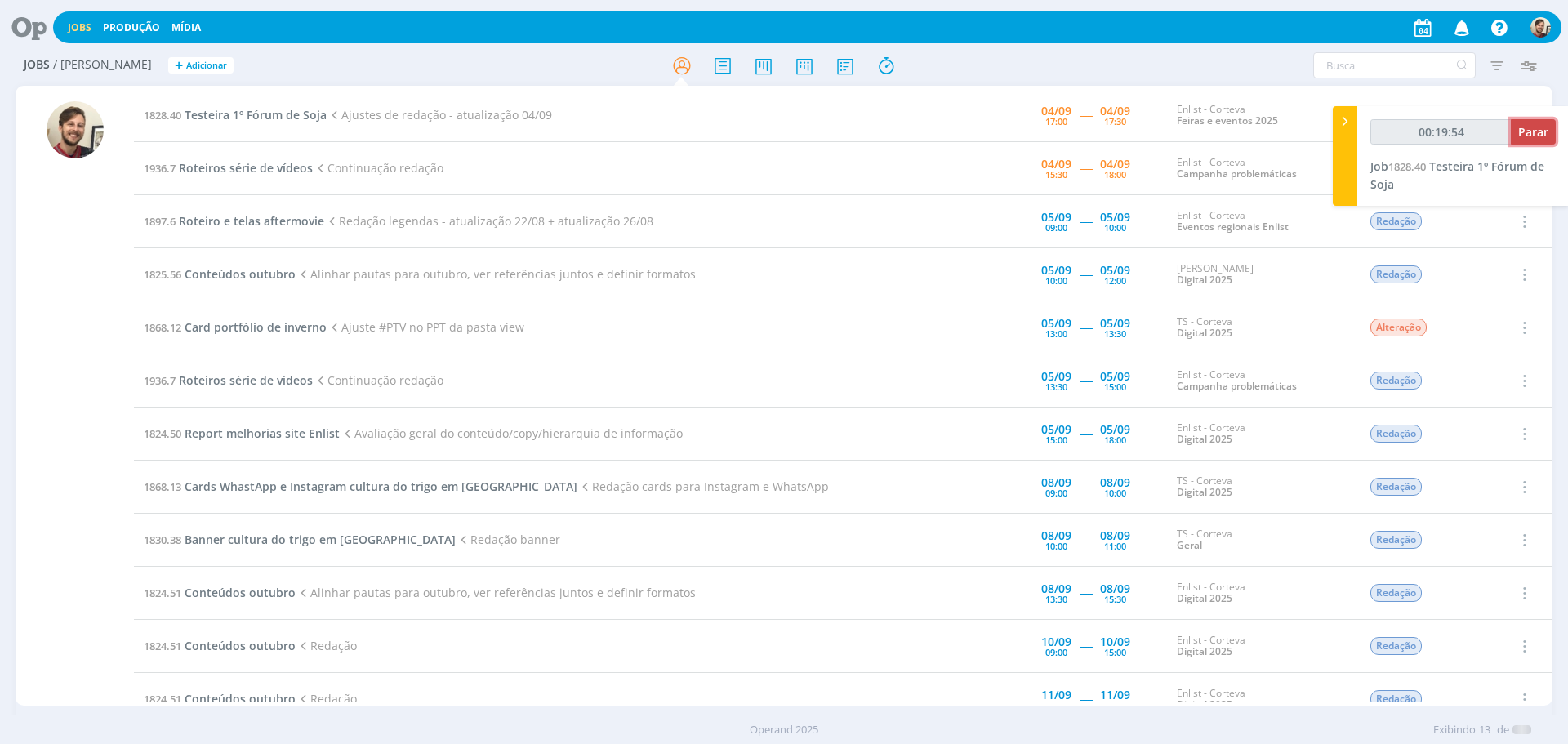
type input "00:19:55"
click at [1538, 132] on span "Parar" at bounding box center [1533, 132] width 30 height 15
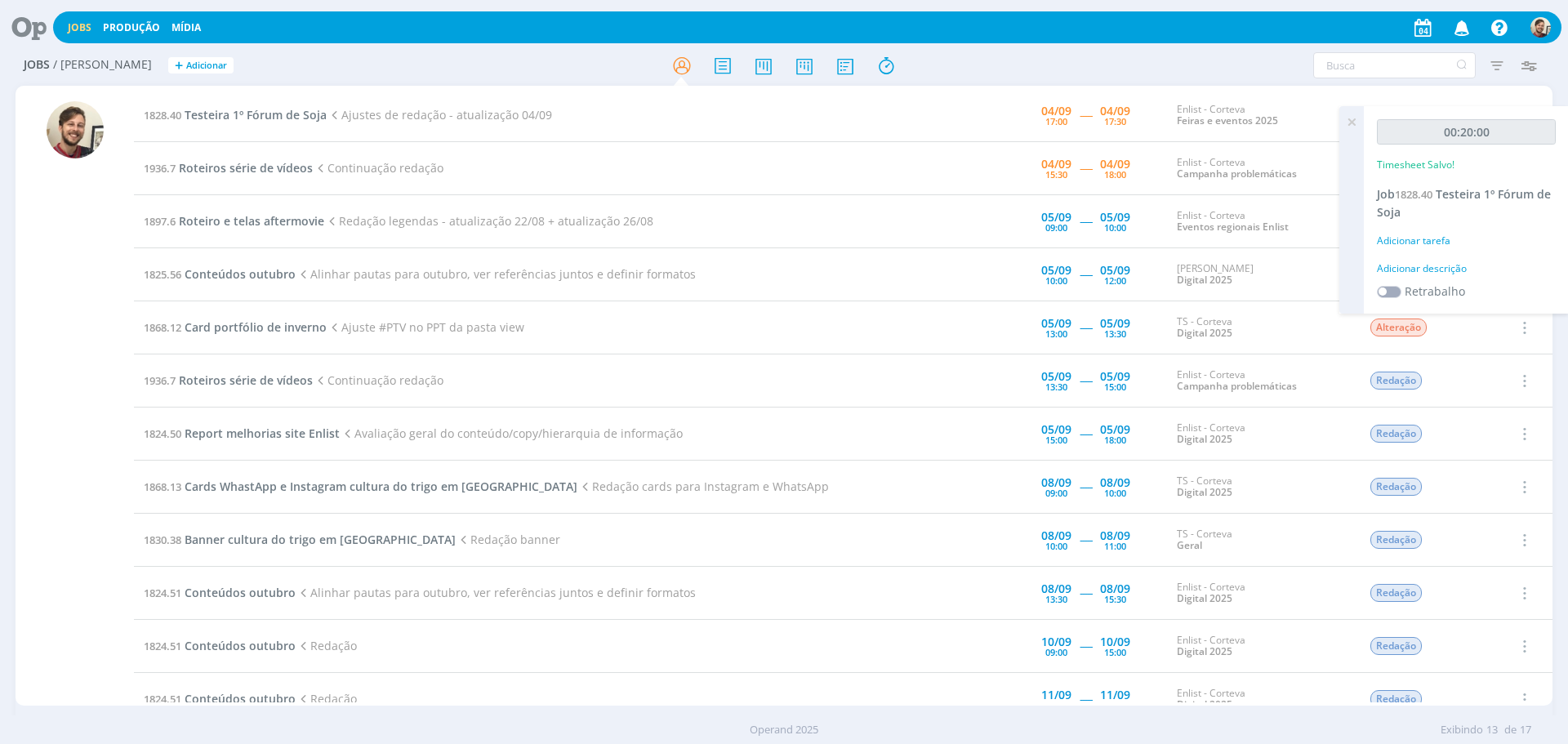
click at [1407, 270] on div "Adicionar descrição" at bounding box center [1465, 268] width 179 height 14
click at [1410, 273] on textarea at bounding box center [1466, 294] width 171 height 58
type textarea "redação"
click at [1521, 403] on span "Salvar" at bounding box center [1526, 400] width 33 height 15
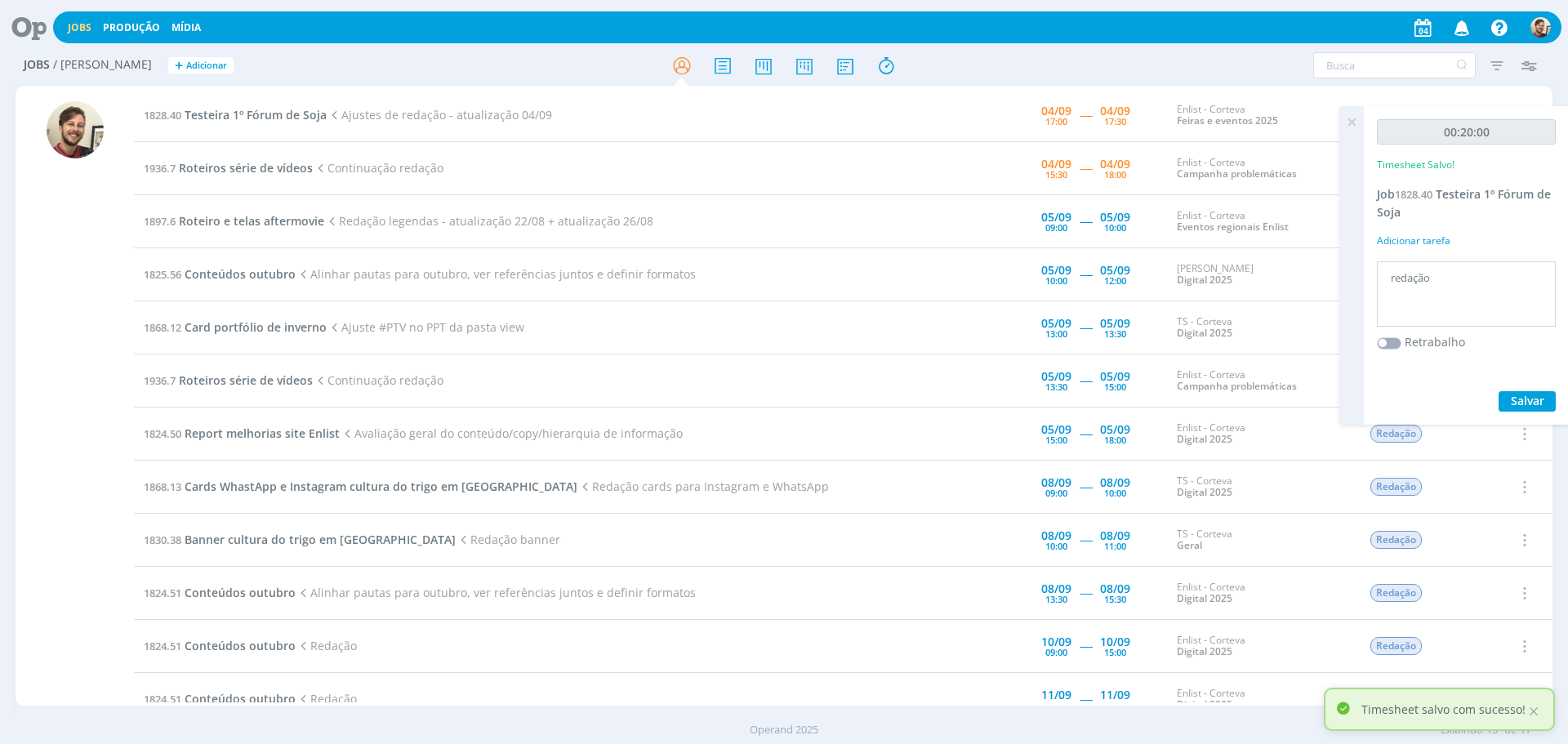
click at [1347, 124] on icon at bounding box center [1351, 123] width 29 height 32
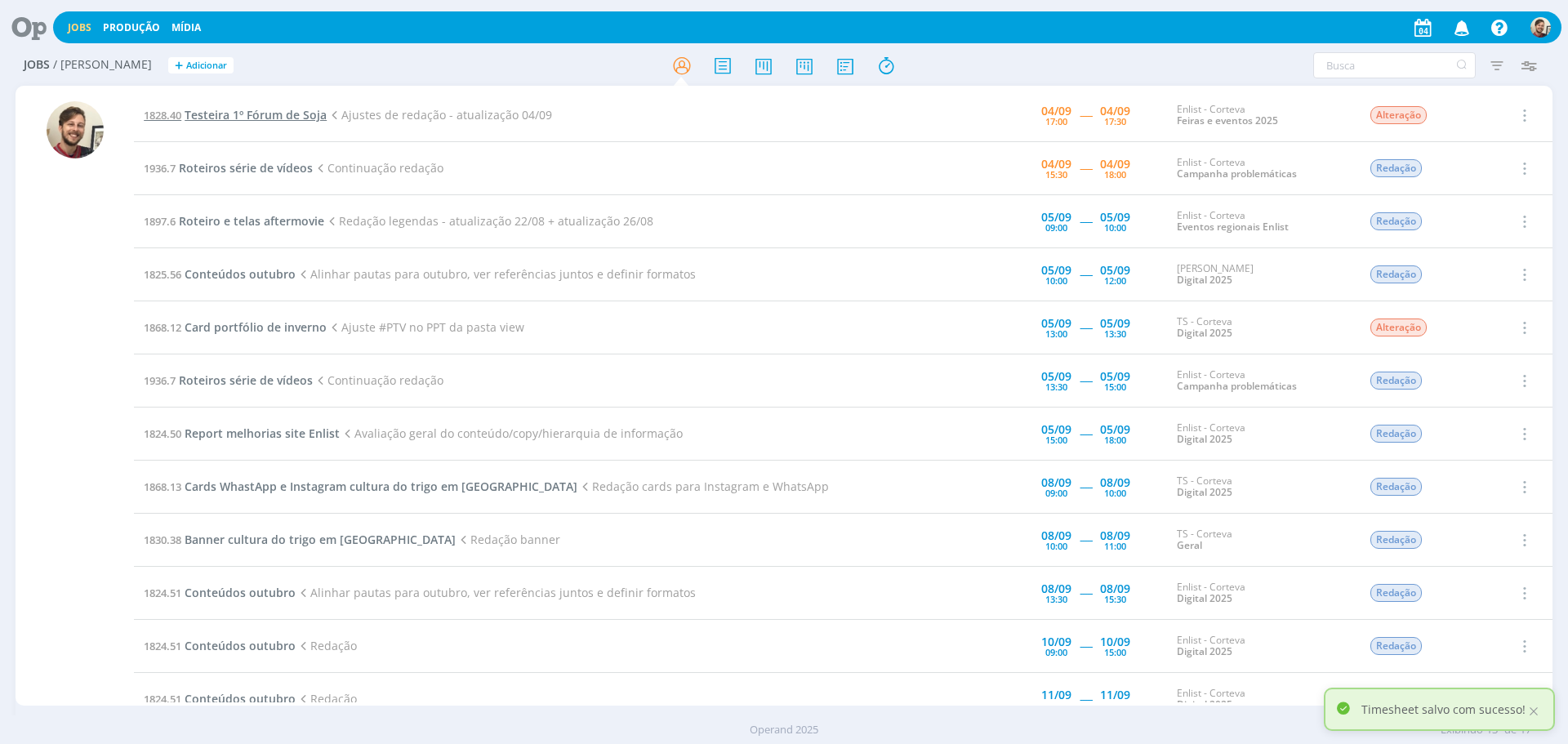
click at [264, 108] on span "Testeira 1º Fórum de Soja" at bounding box center [255, 115] width 142 height 15
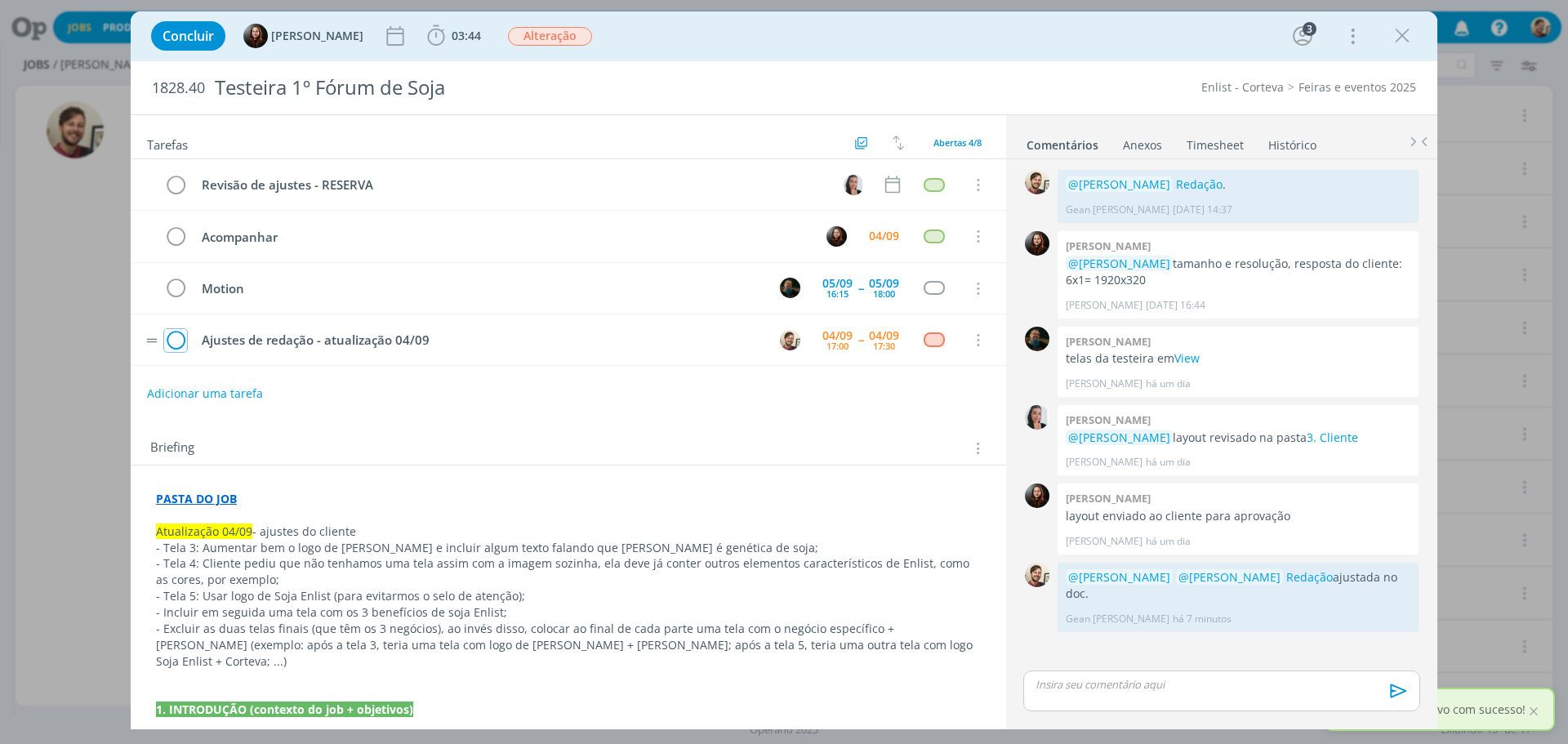
click at [178, 339] on icon "dialog" at bounding box center [176, 341] width 23 height 25
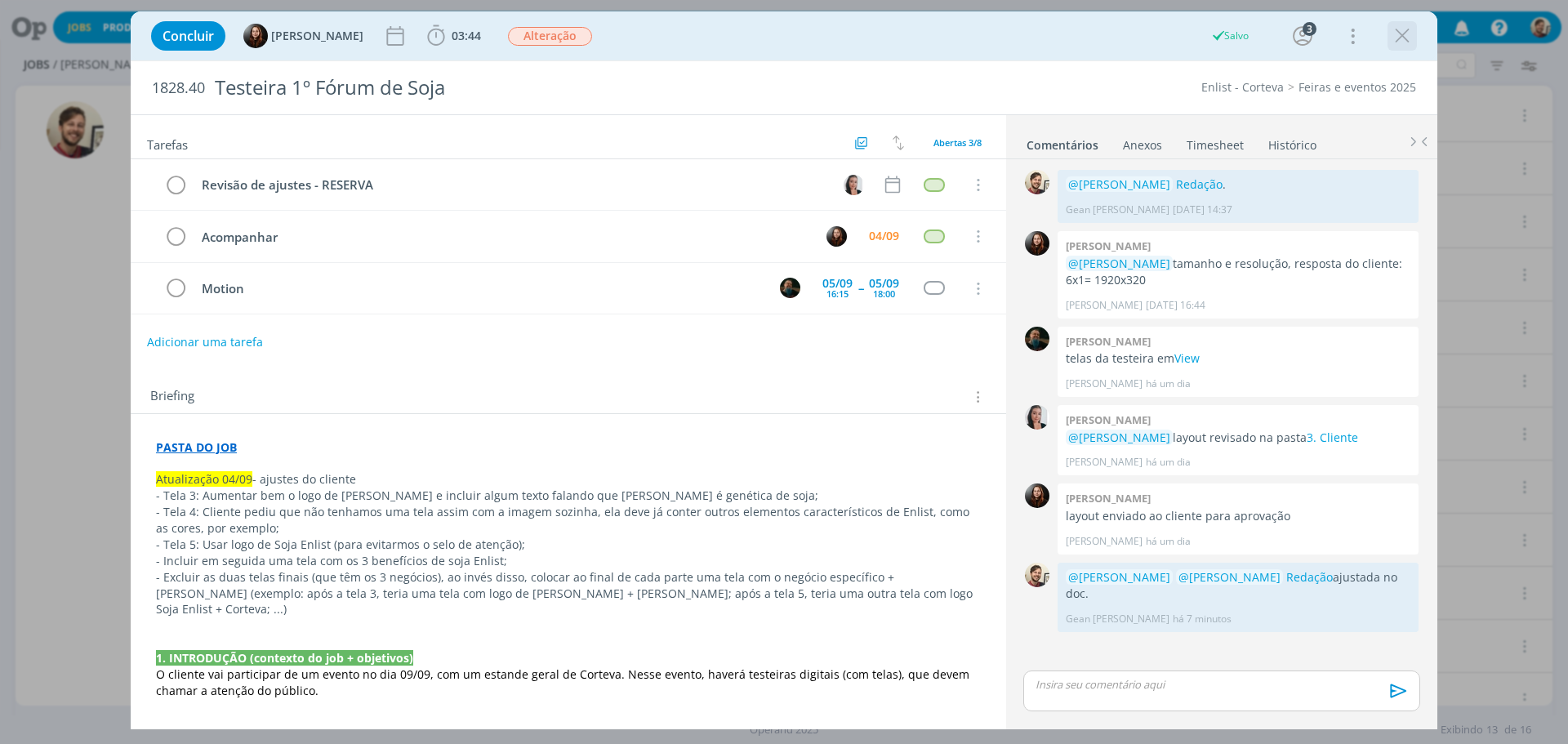
click at [1400, 39] on icon "dialog" at bounding box center [1402, 36] width 25 height 25
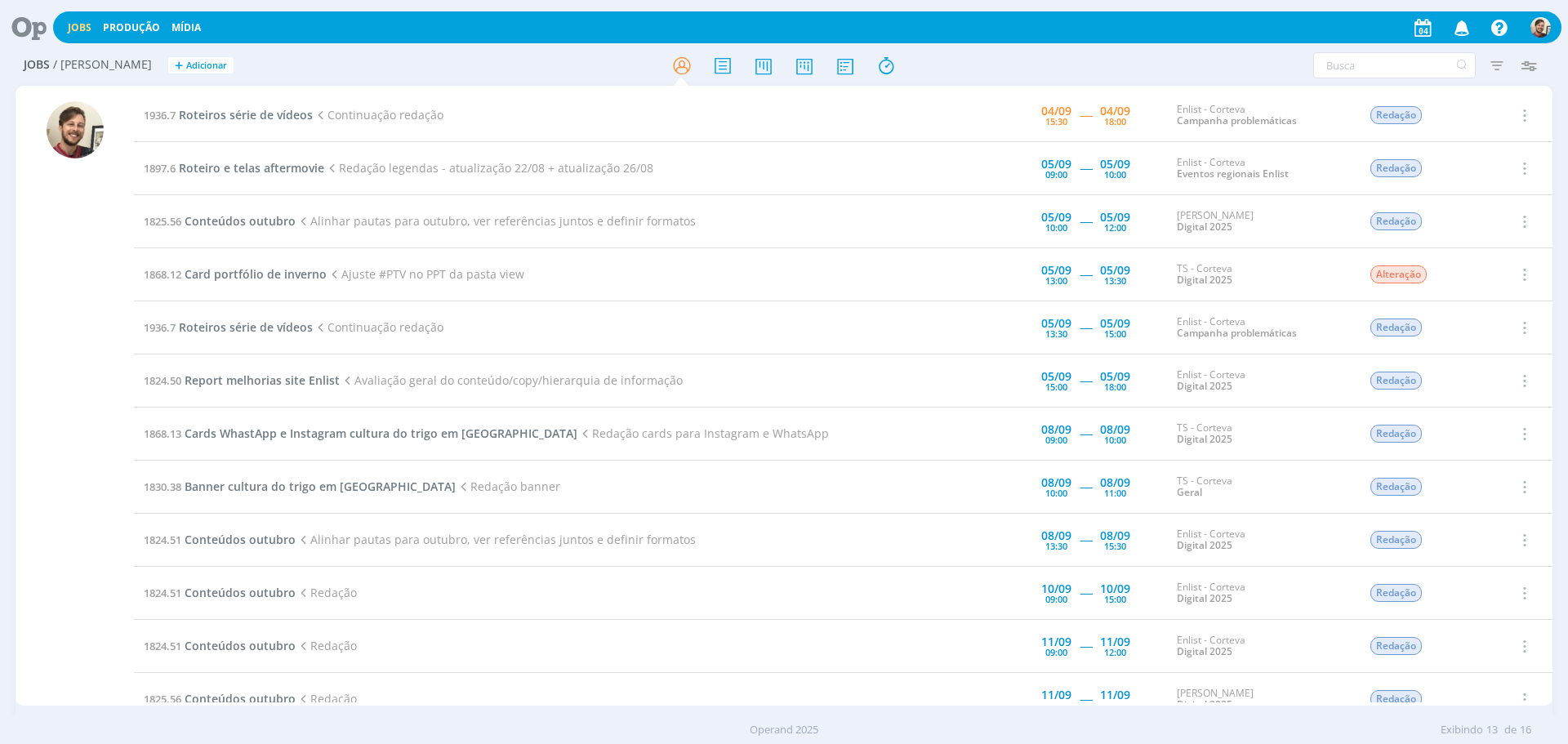
click at [32, 31] on icon at bounding box center [23, 28] width 33 height 32
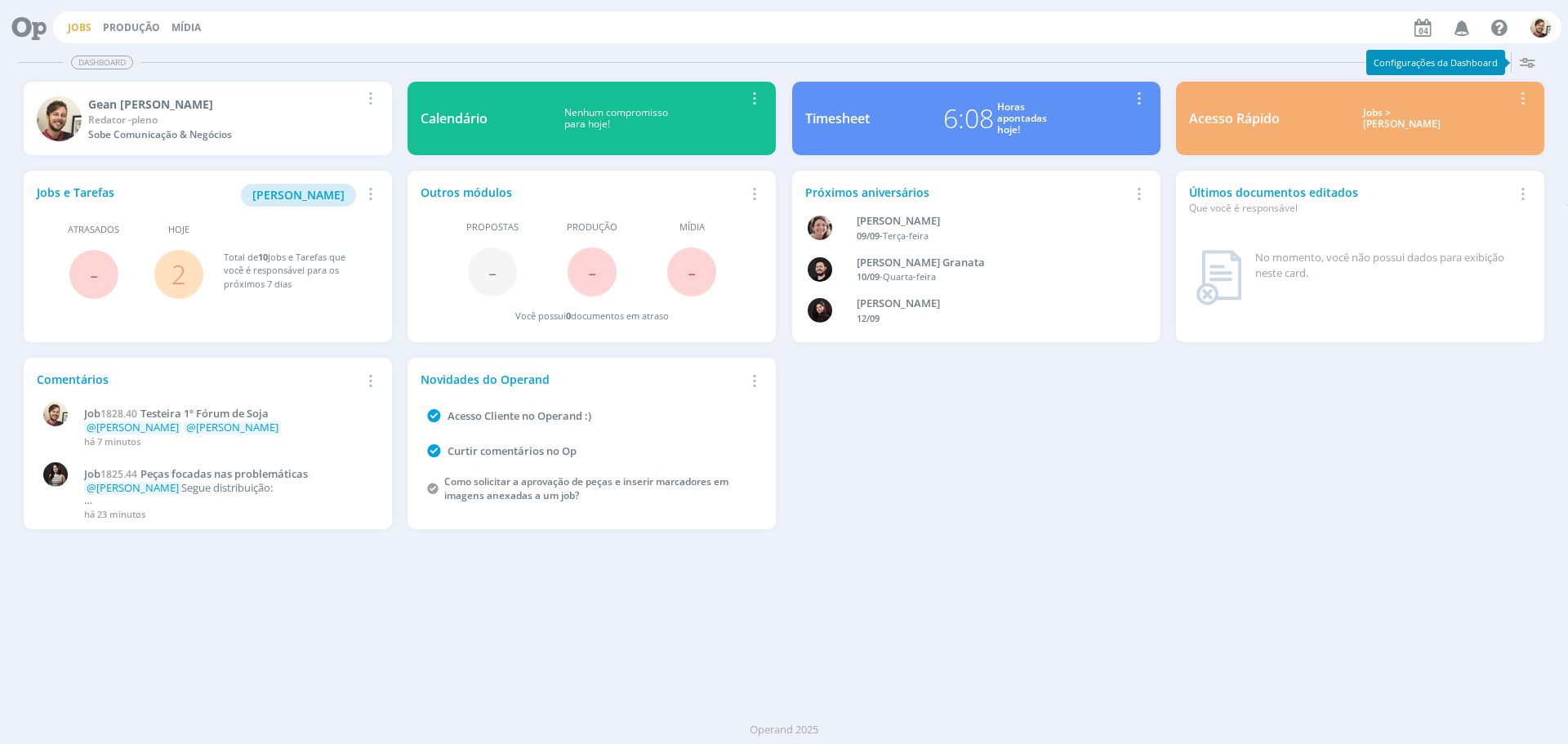
click at [80, 32] on link "Jobs" at bounding box center [79, 27] width 24 height 14
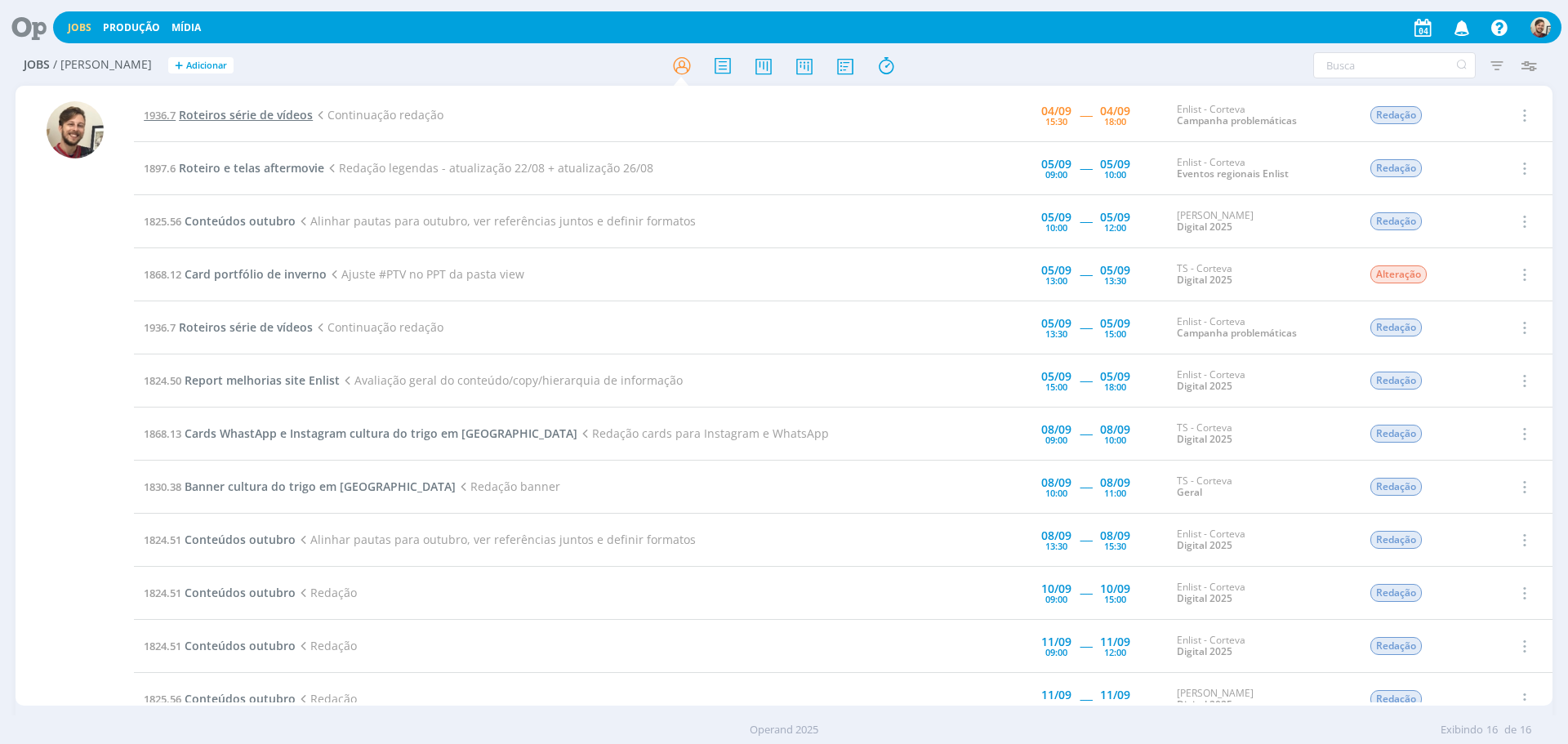
click at [224, 109] on span "Roteiros série de vídeos" at bounding box center [245, 115] width 134 height 15
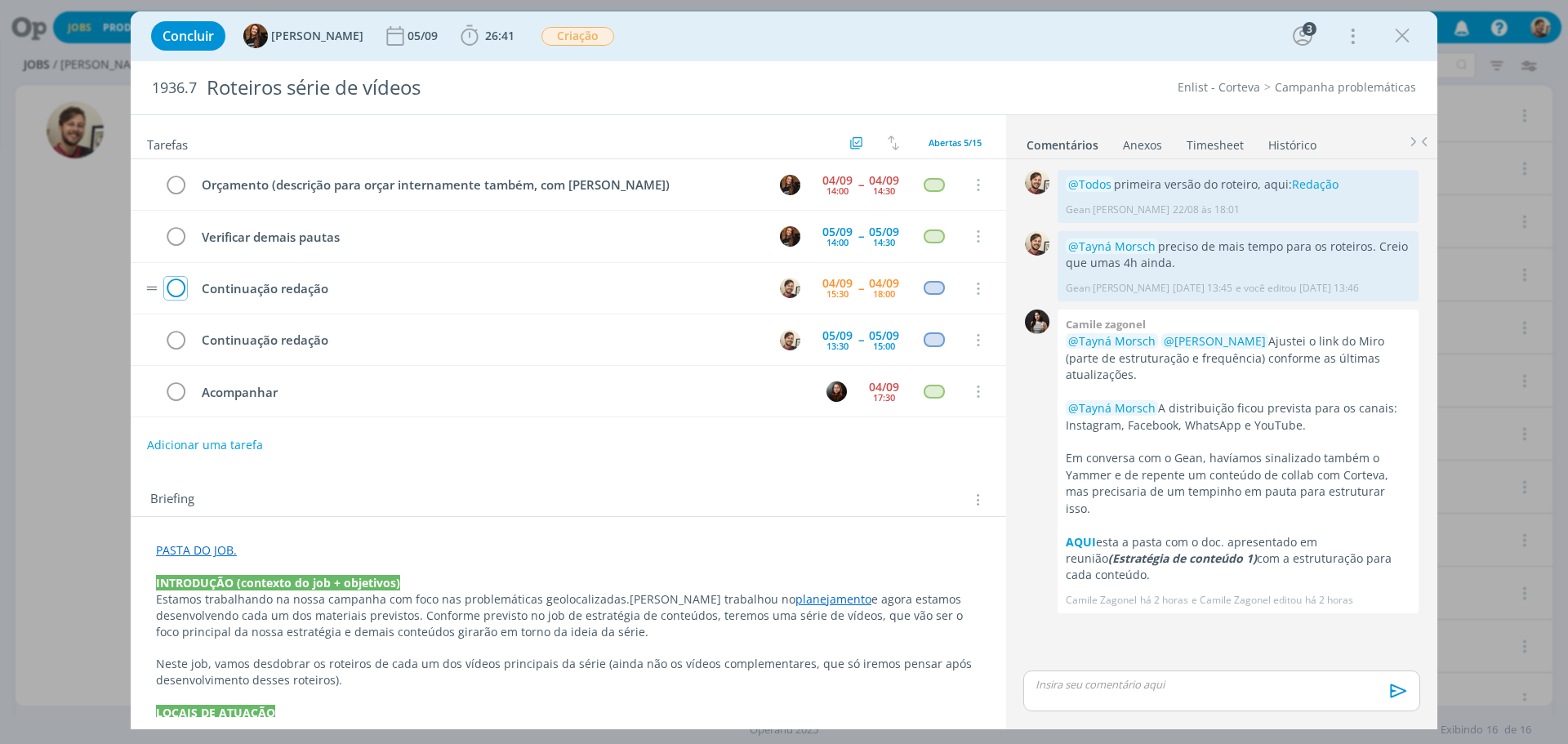
click at [169, 290] on icon "dialog" at bounding box center [176, 289] width 23 height 25
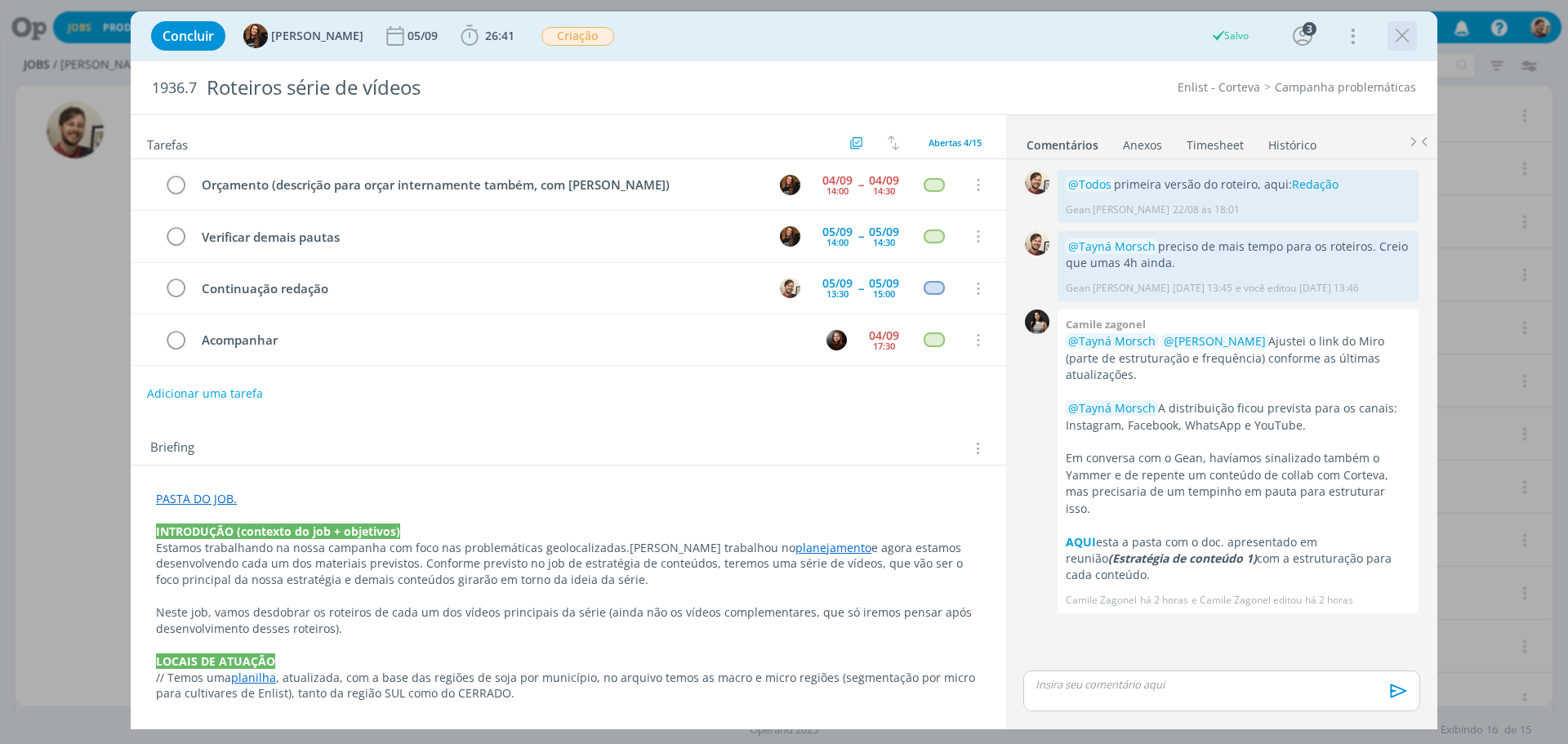
click at [1393, 35] on icon "dialog" at bounding box center [1402, 36] width 25 height 25
